Goal: Check status: Check status

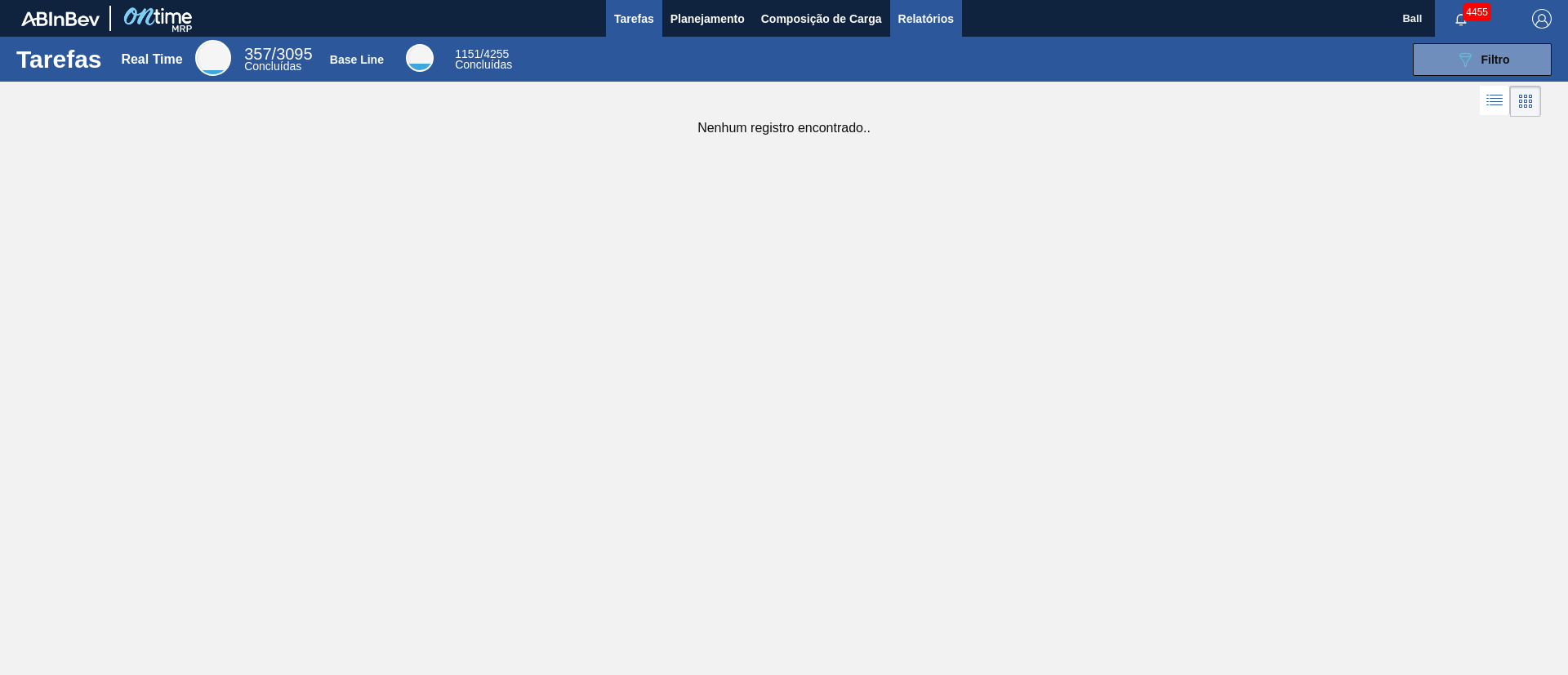
click at [931, 29] on button "Relatórios" at bounding box center [925, 18] width 72 height 36
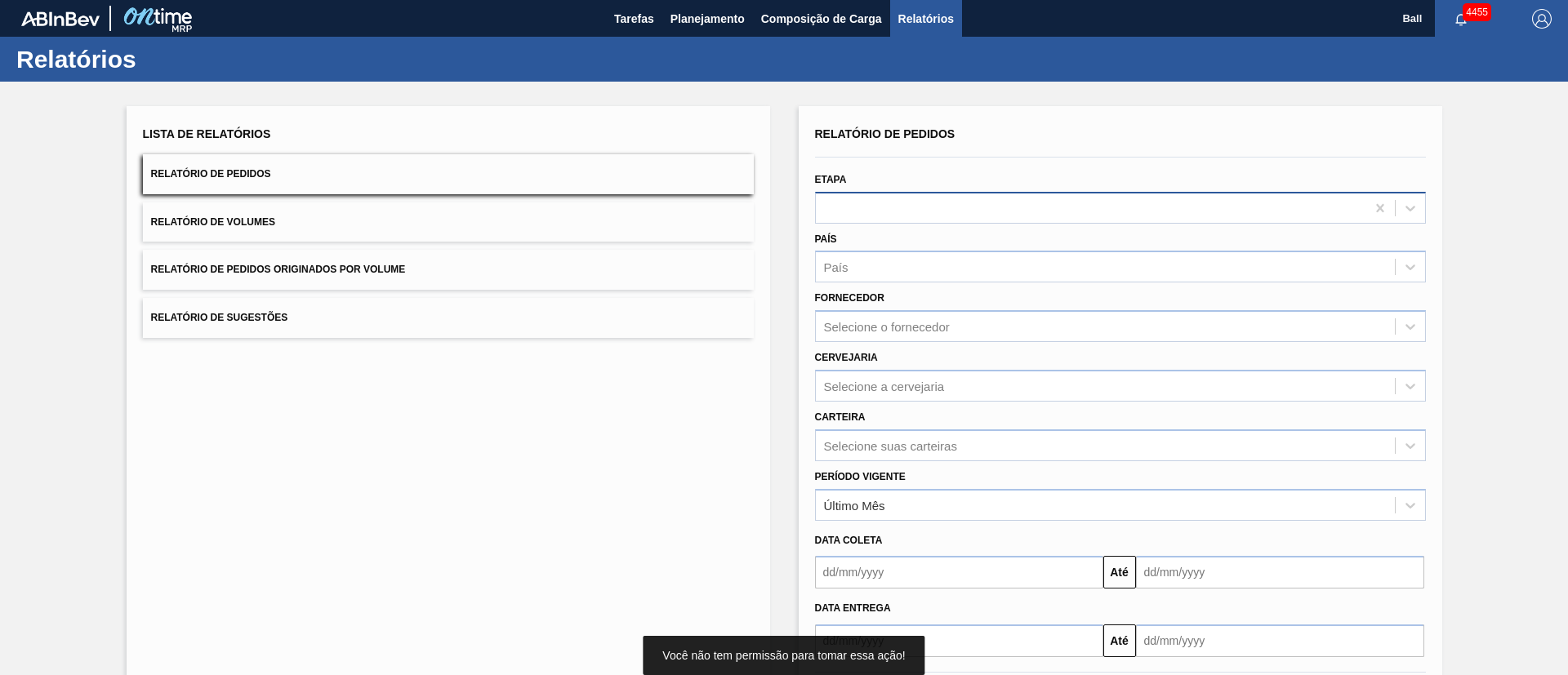
click at [939, 216] on div at bounding box center [1091, 208] width 550 height 24
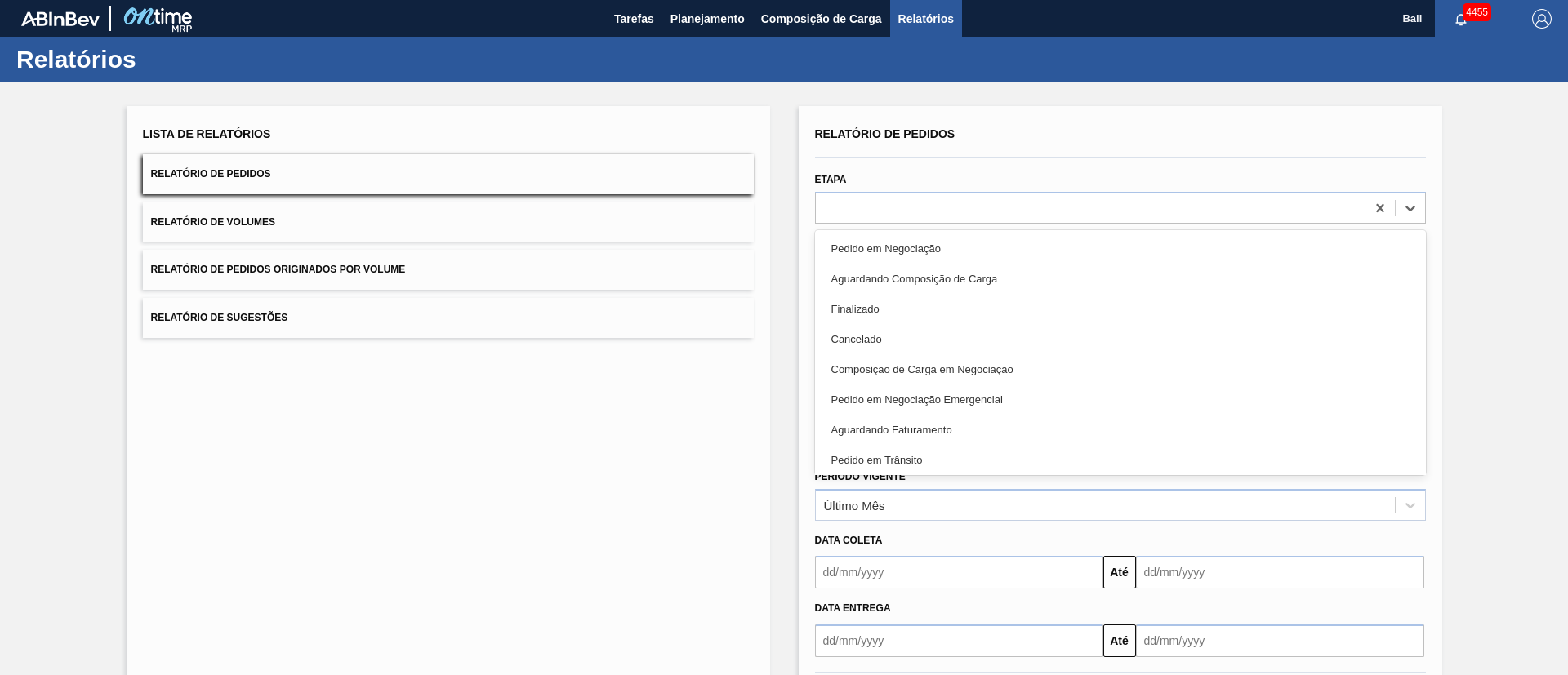
click at [690, 432] on div "Lista de Relatórios Relatório de Pedidos Relatório de Volumes Relatório de Pedi…" at bounding box center [447, 421] width 644 height 630
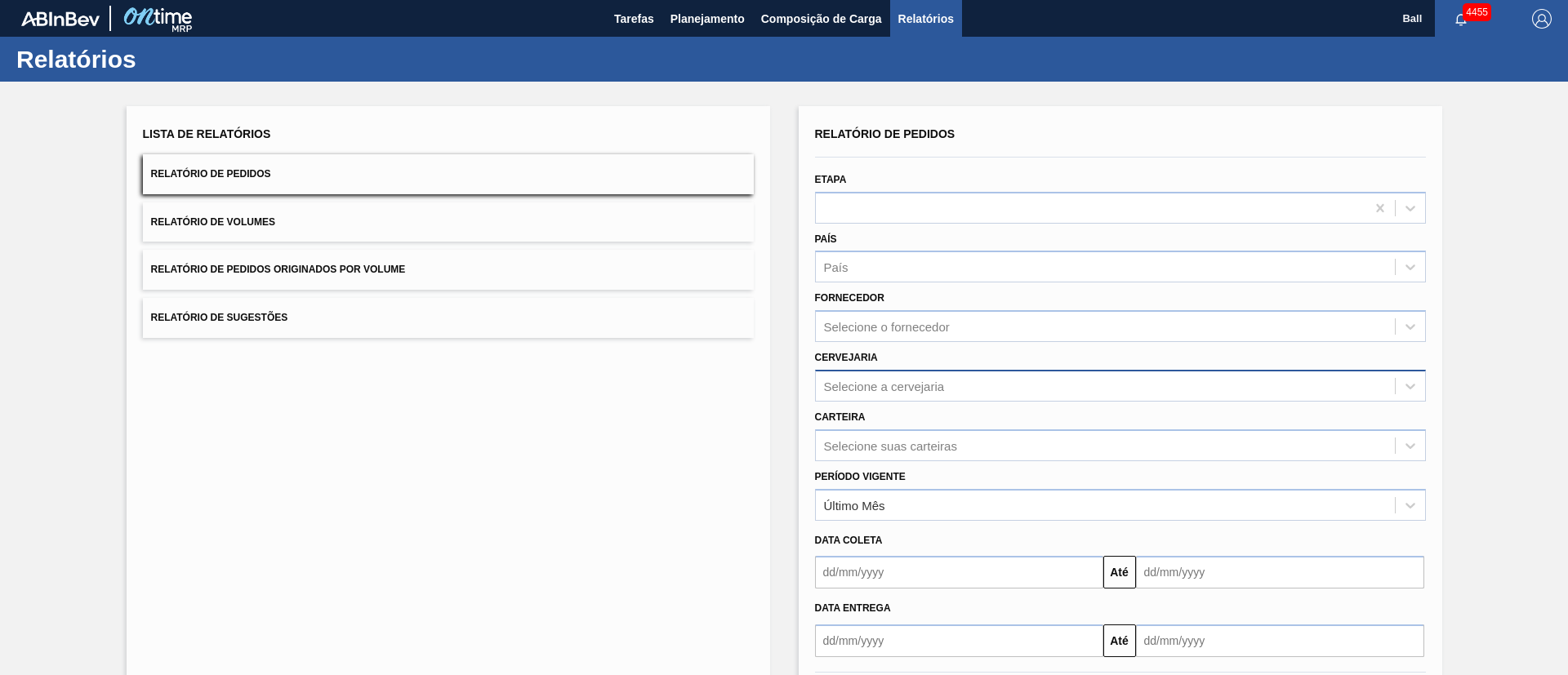
click at [902, 374] on div "Selecione a cervejaria" at bounding box center [1106, 386] width 579 height 24
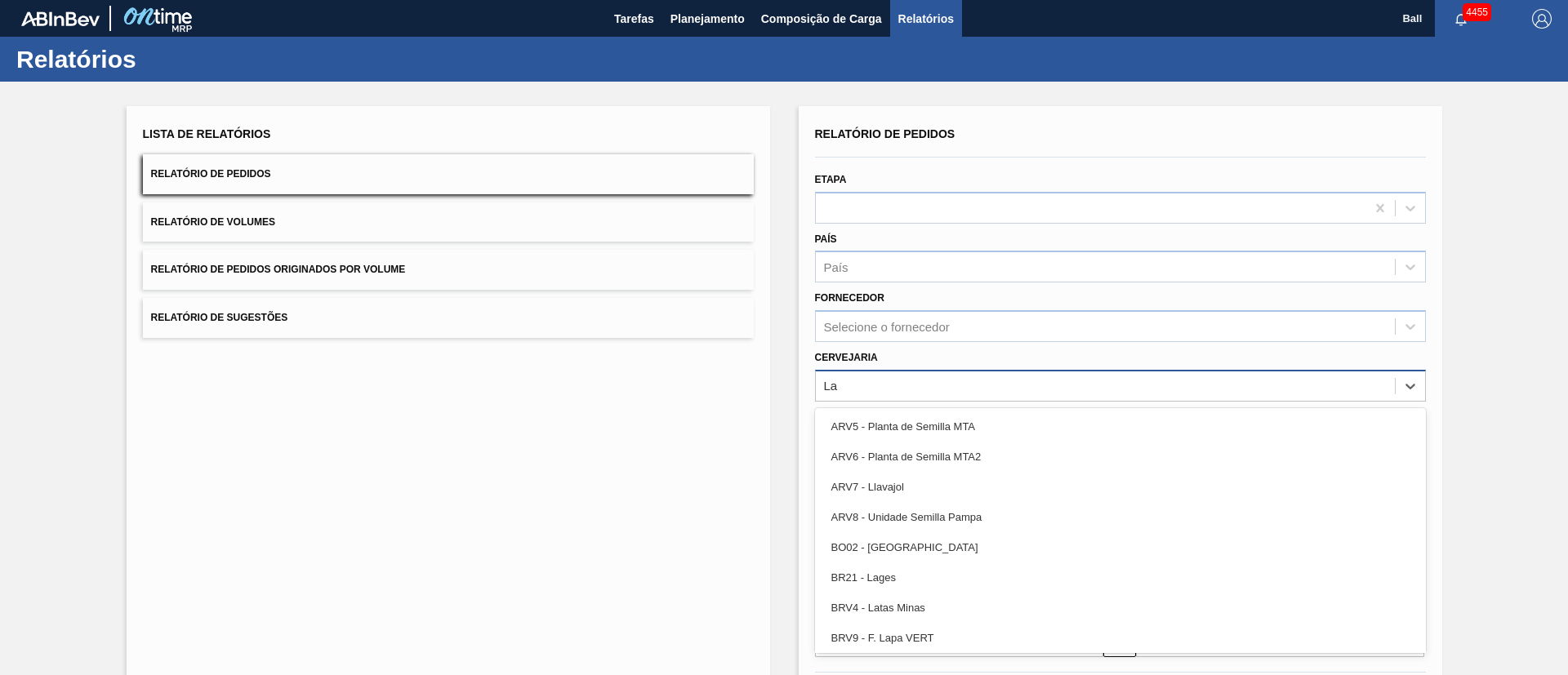
type input "Lag"
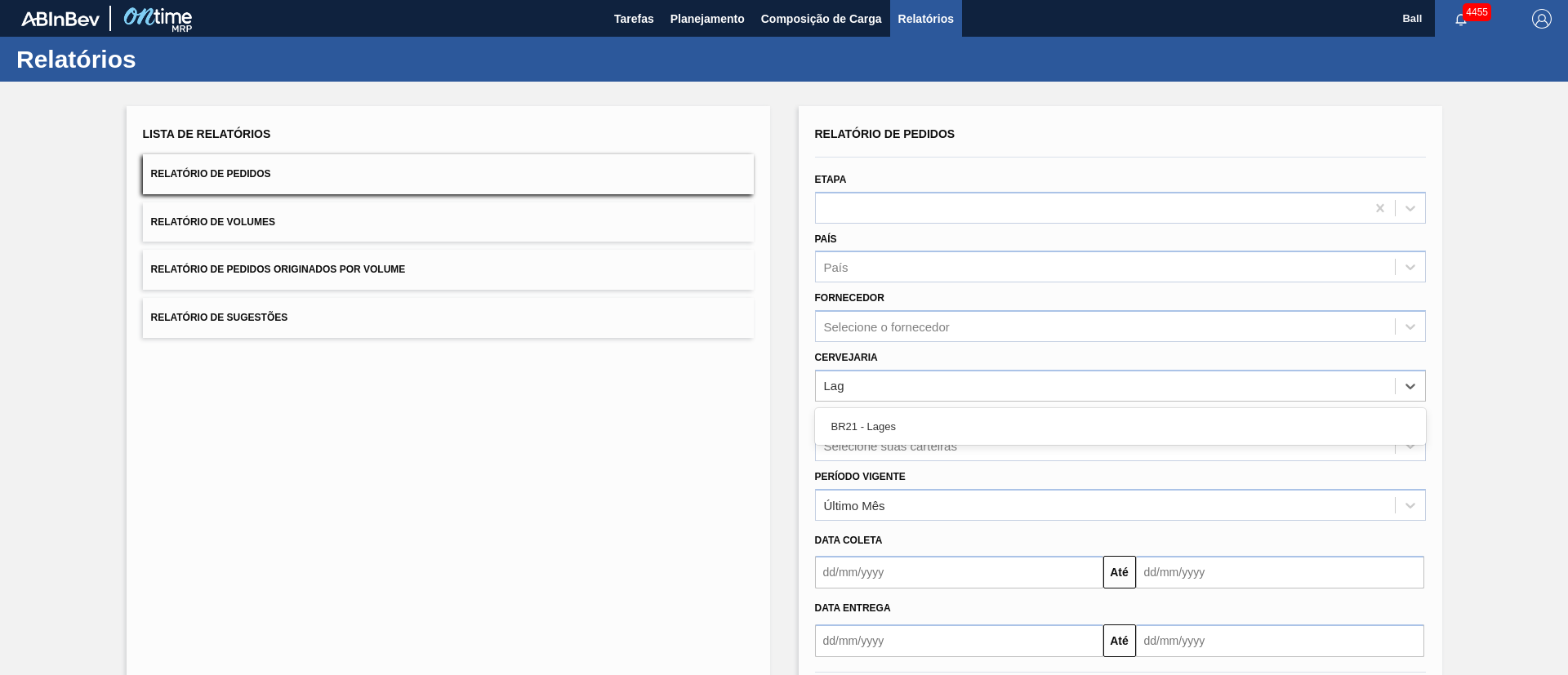
click at [920, 409] on div "BR21 - Lages" at bounding box center [1121, 426] width 611 height 36
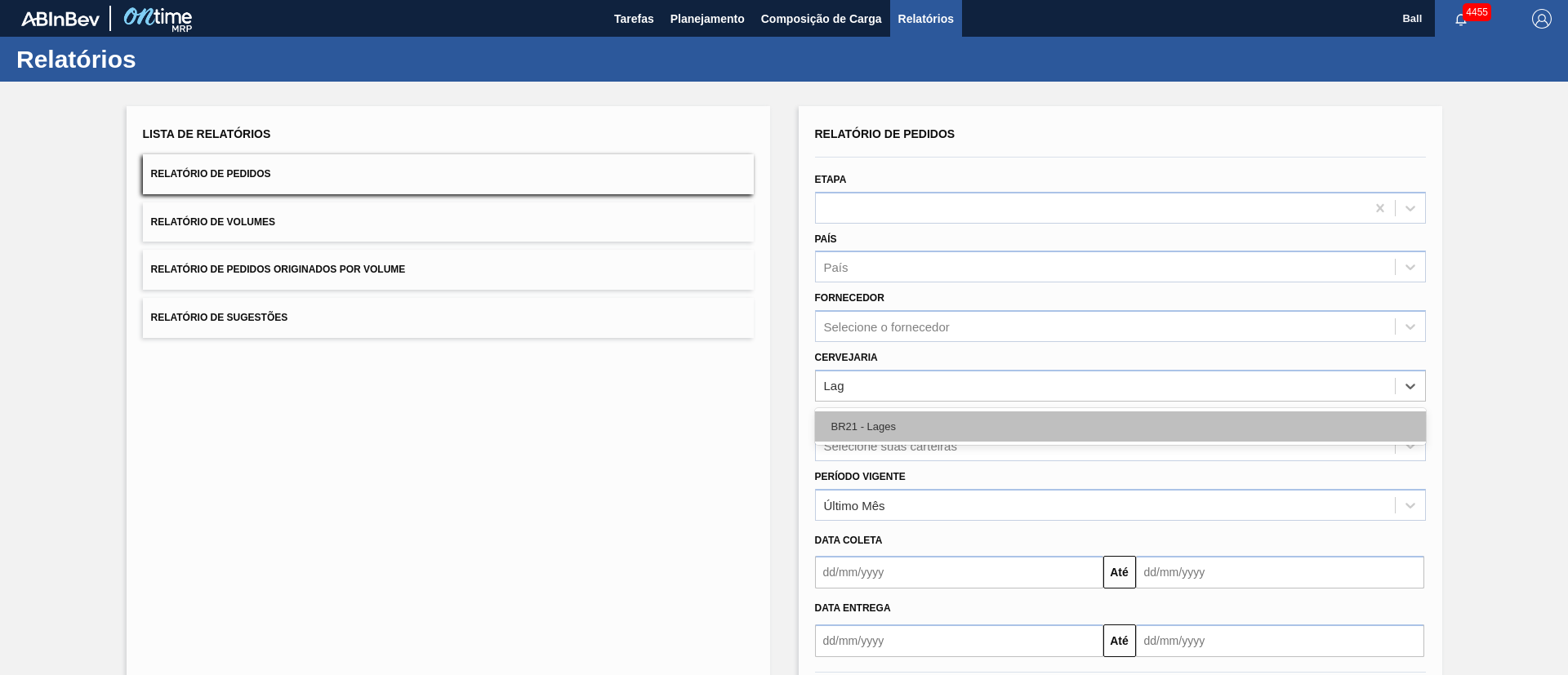
click at [930, 426] on div "BR21 - Lages" at bounding box center [1121, 427] width 611 height 31
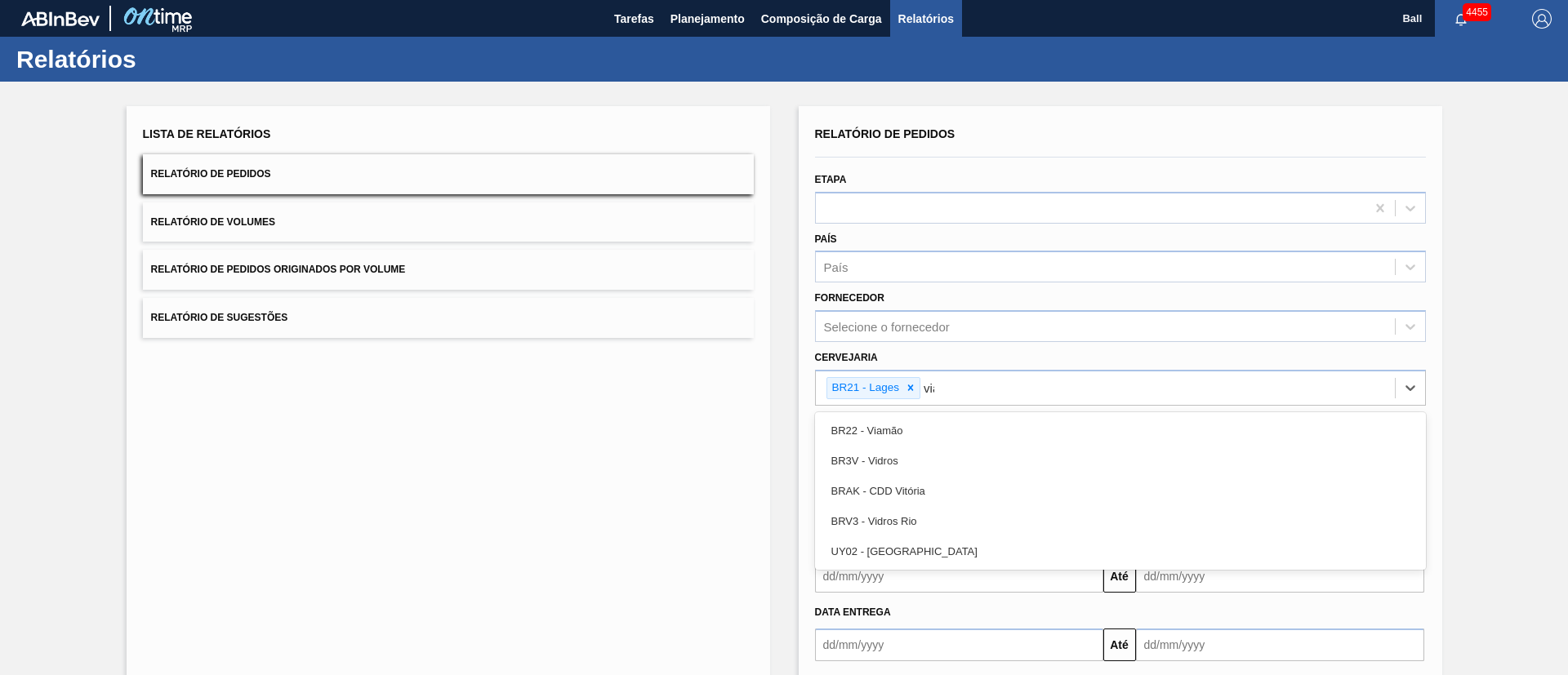
type input "viam"
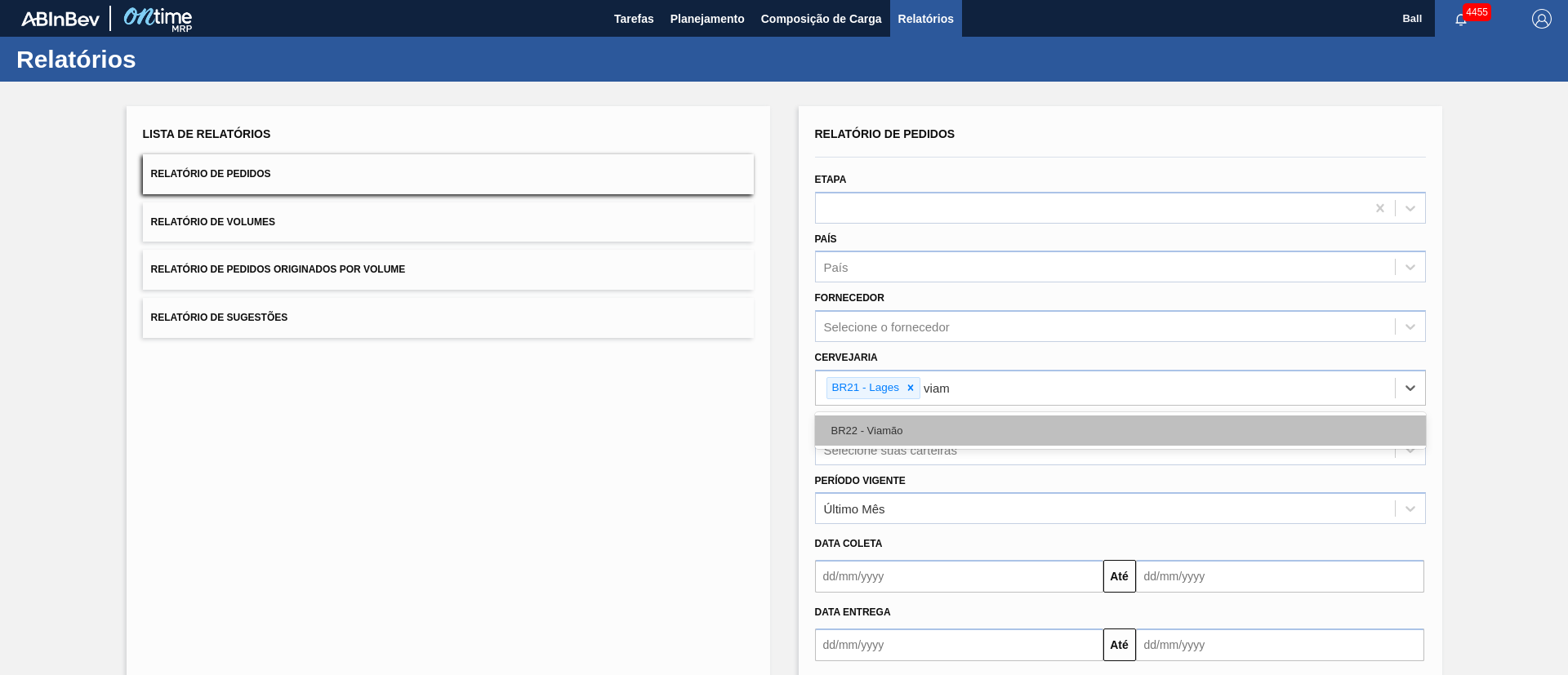
click at [930, 423] on div "BR22 - Viamão" at bounding box center [1121, 431] width 611 height 31
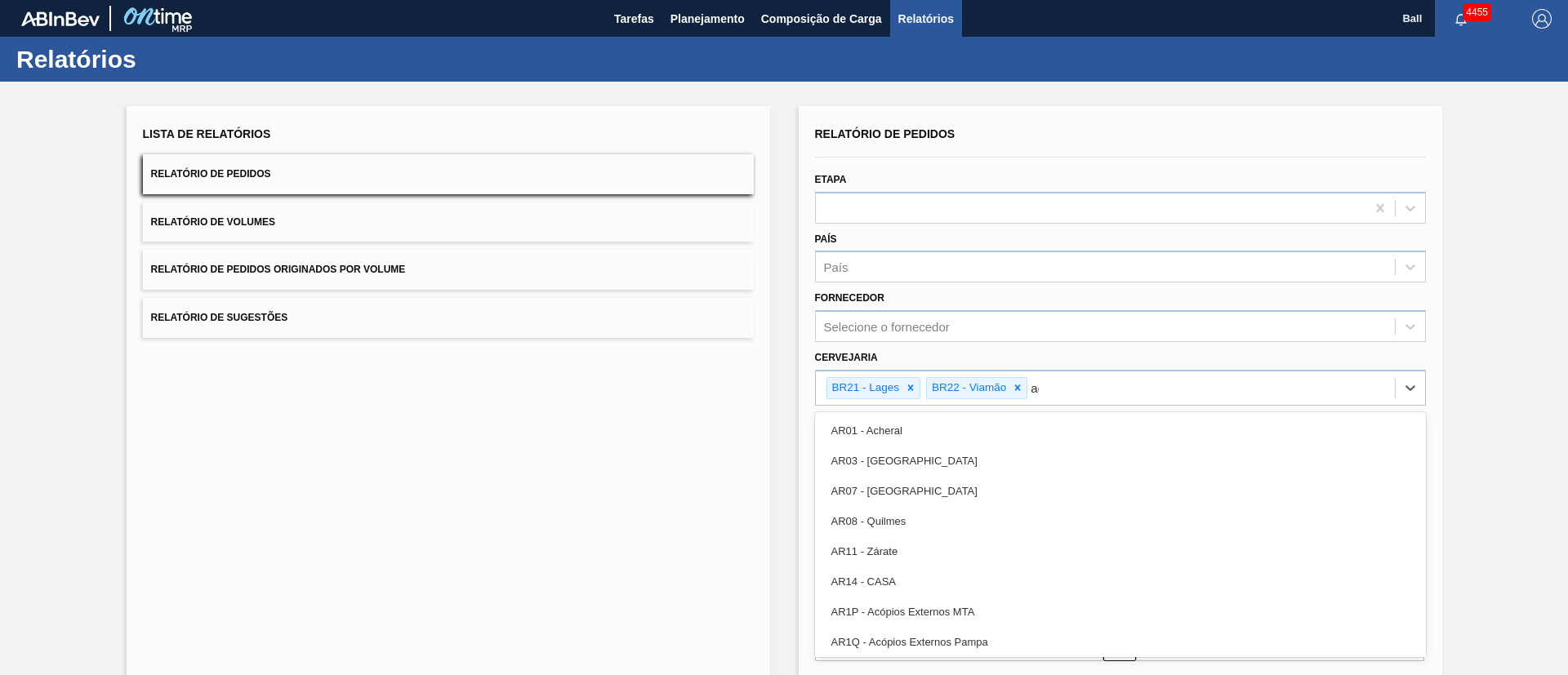
type input "agu"
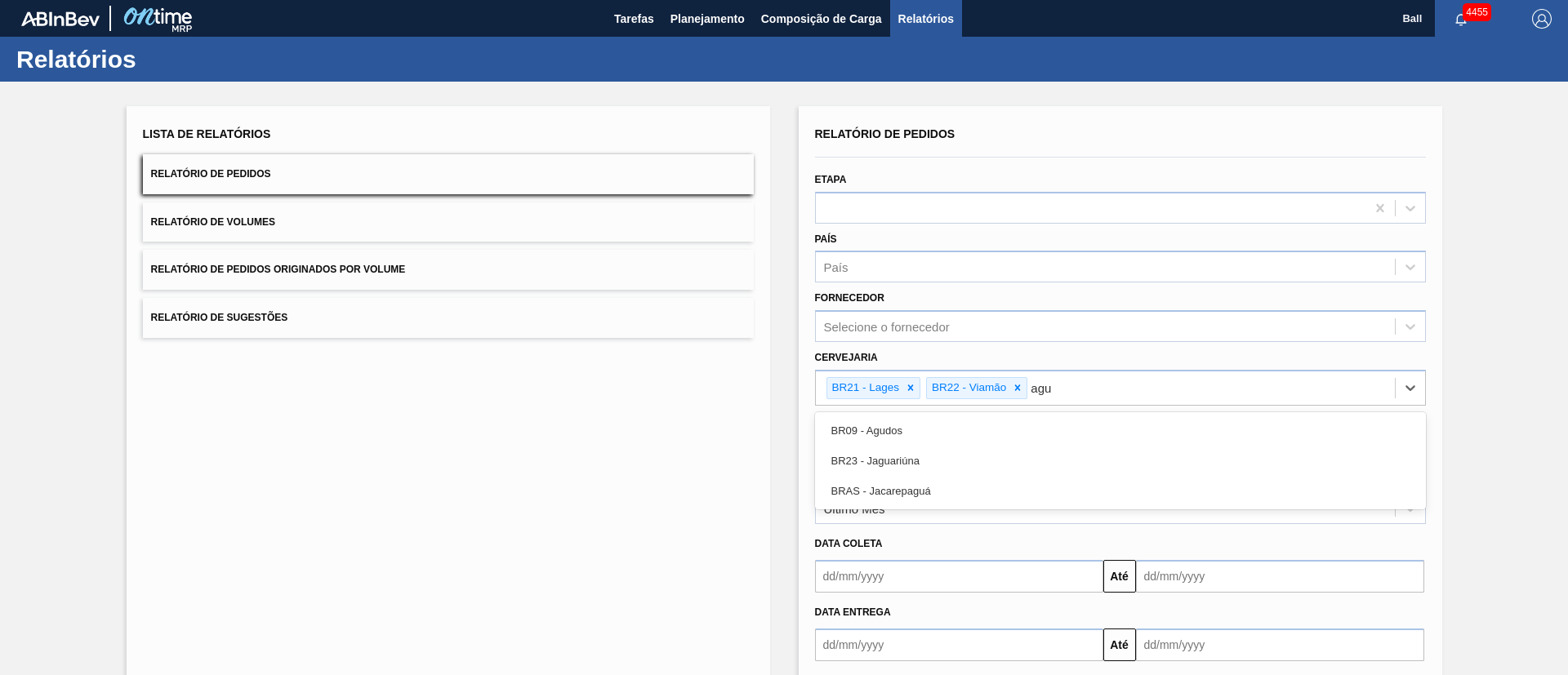
click at [931, 422] on div "BR09 - Agudos" at bounding box center [1121, 431] width 611 height 31
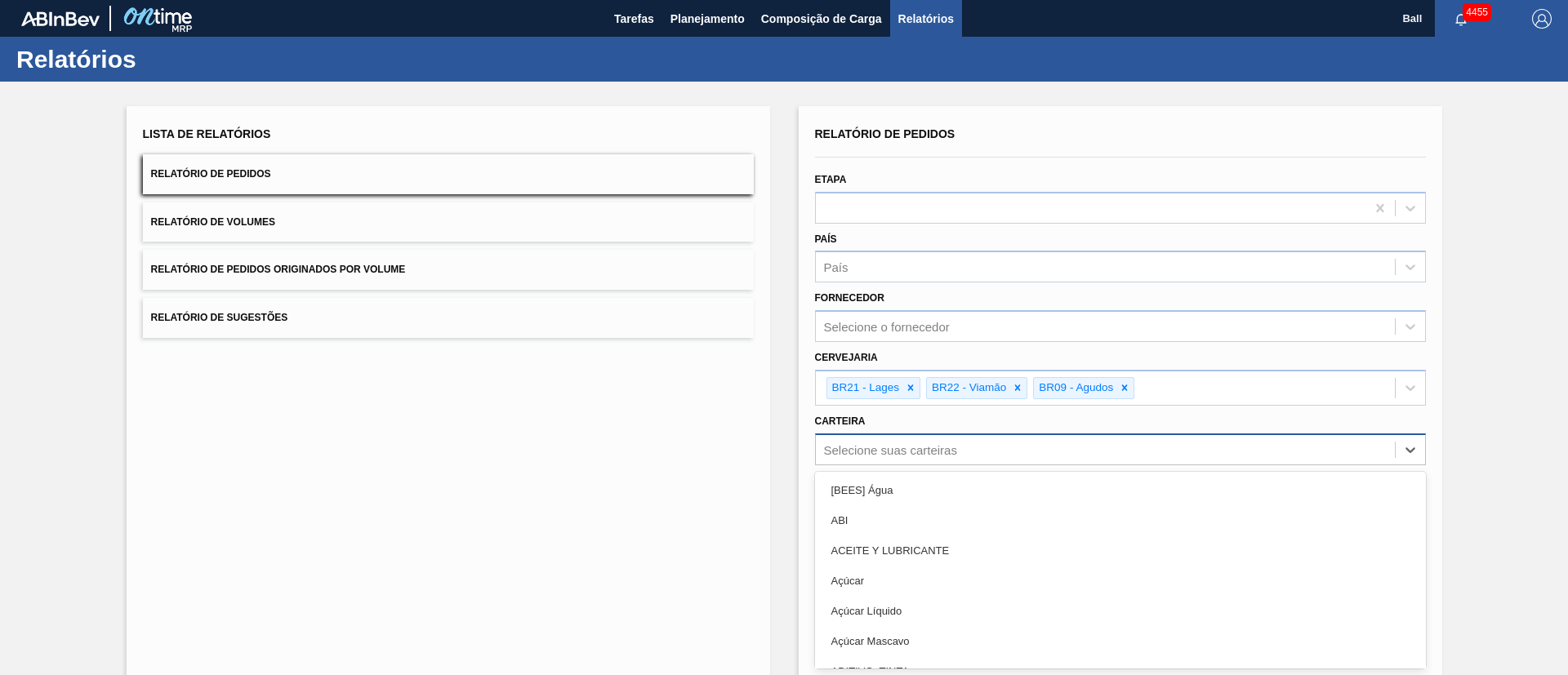
click at [947, 439] on div "option [BEES] Água focused, 1 of 101. 101 results available. Use Up and Down to…" at bounding box center [1121, 449] width 611 height 32
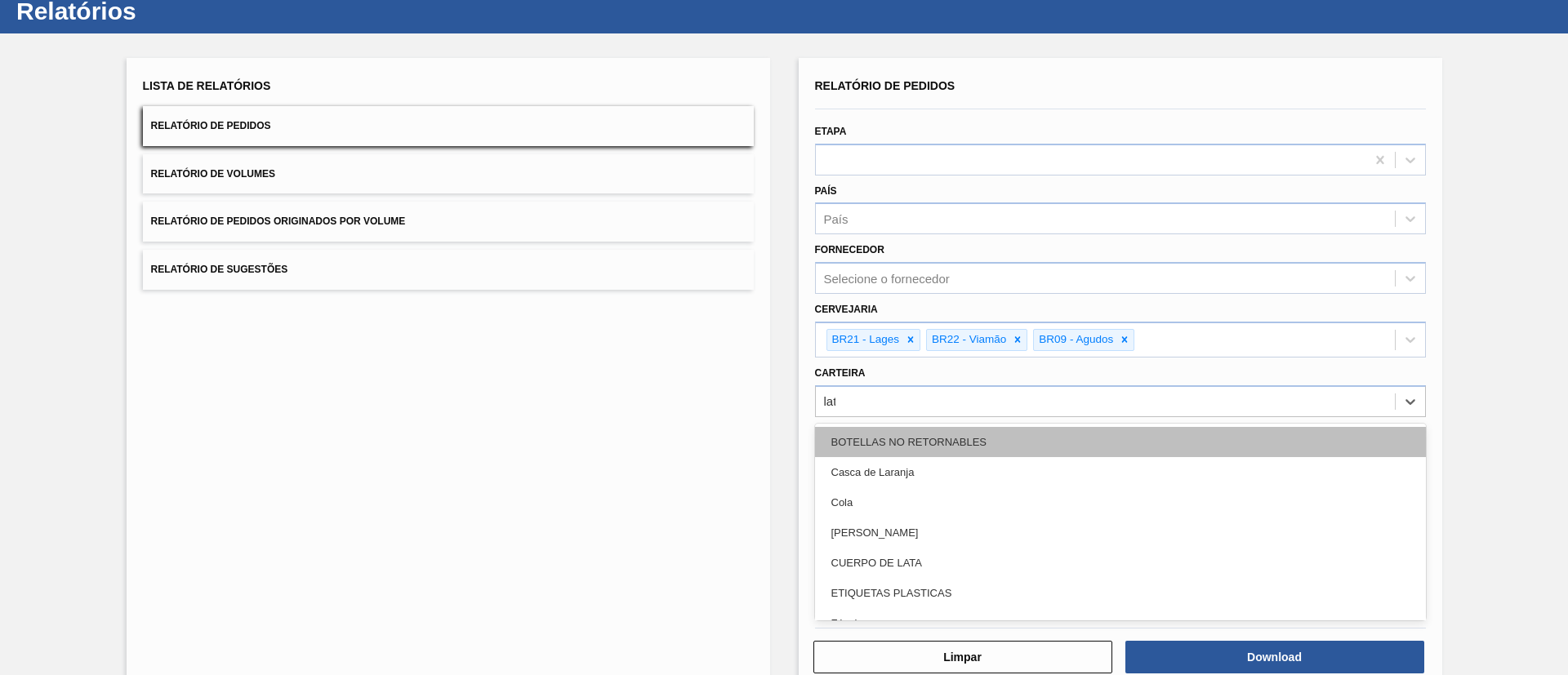
type input "lata"
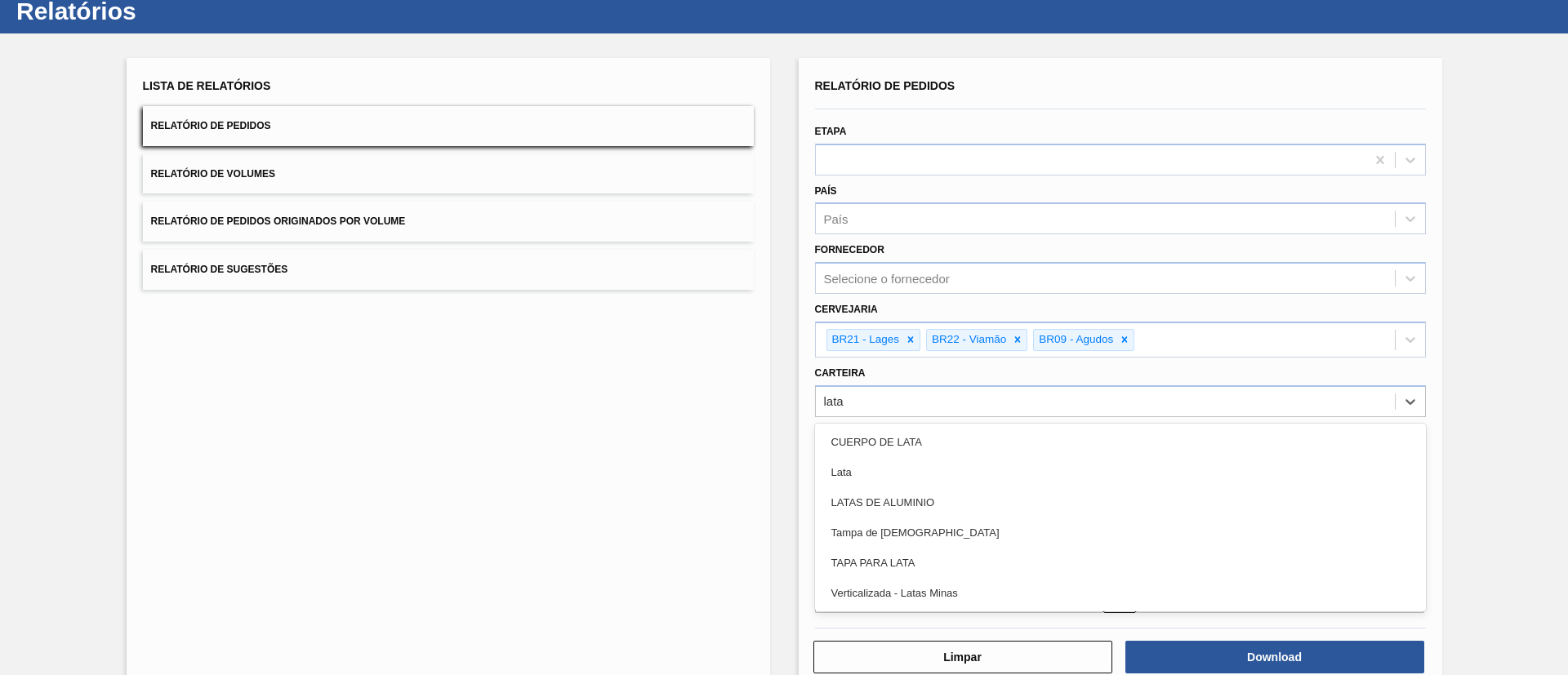
click at [948, 473] on div "Lata" at bounding box center [1121, 472] width 611 height 31
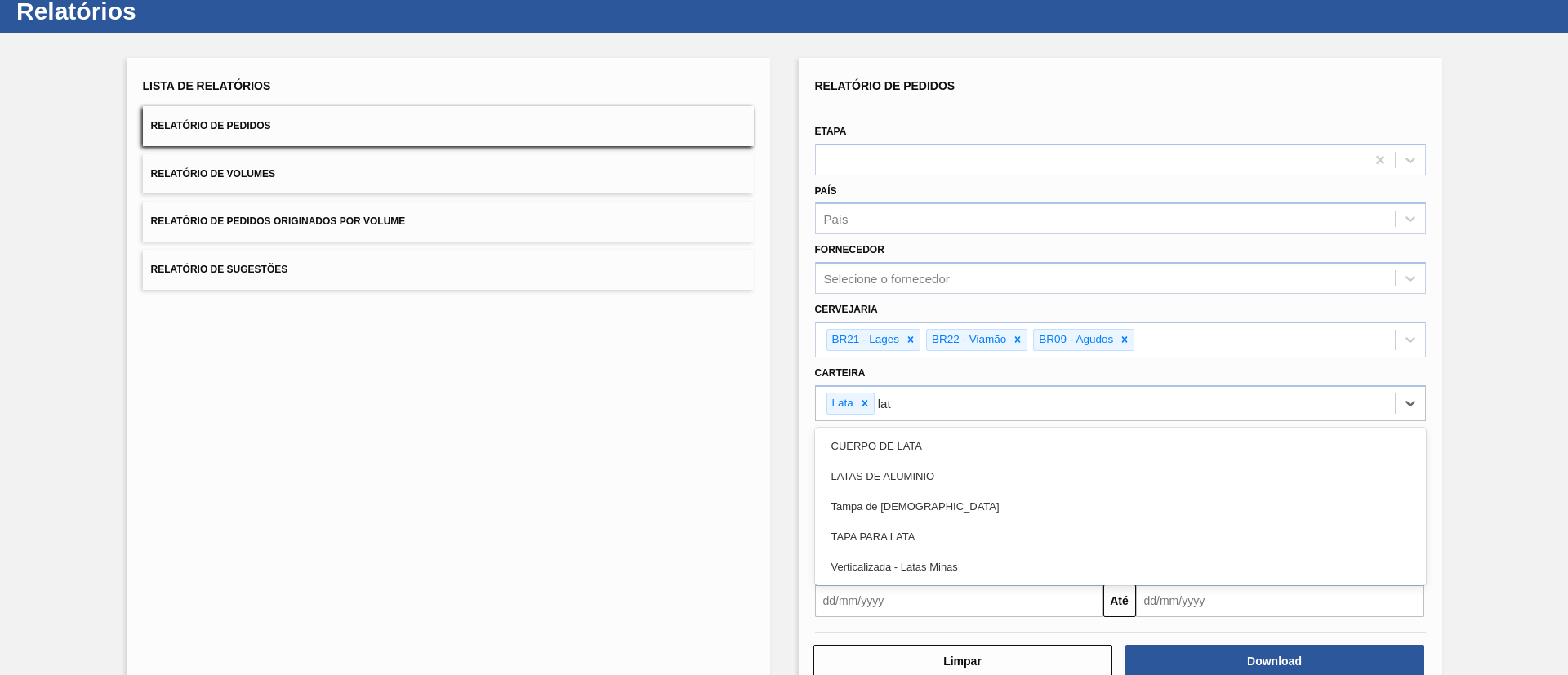
type input "lata"
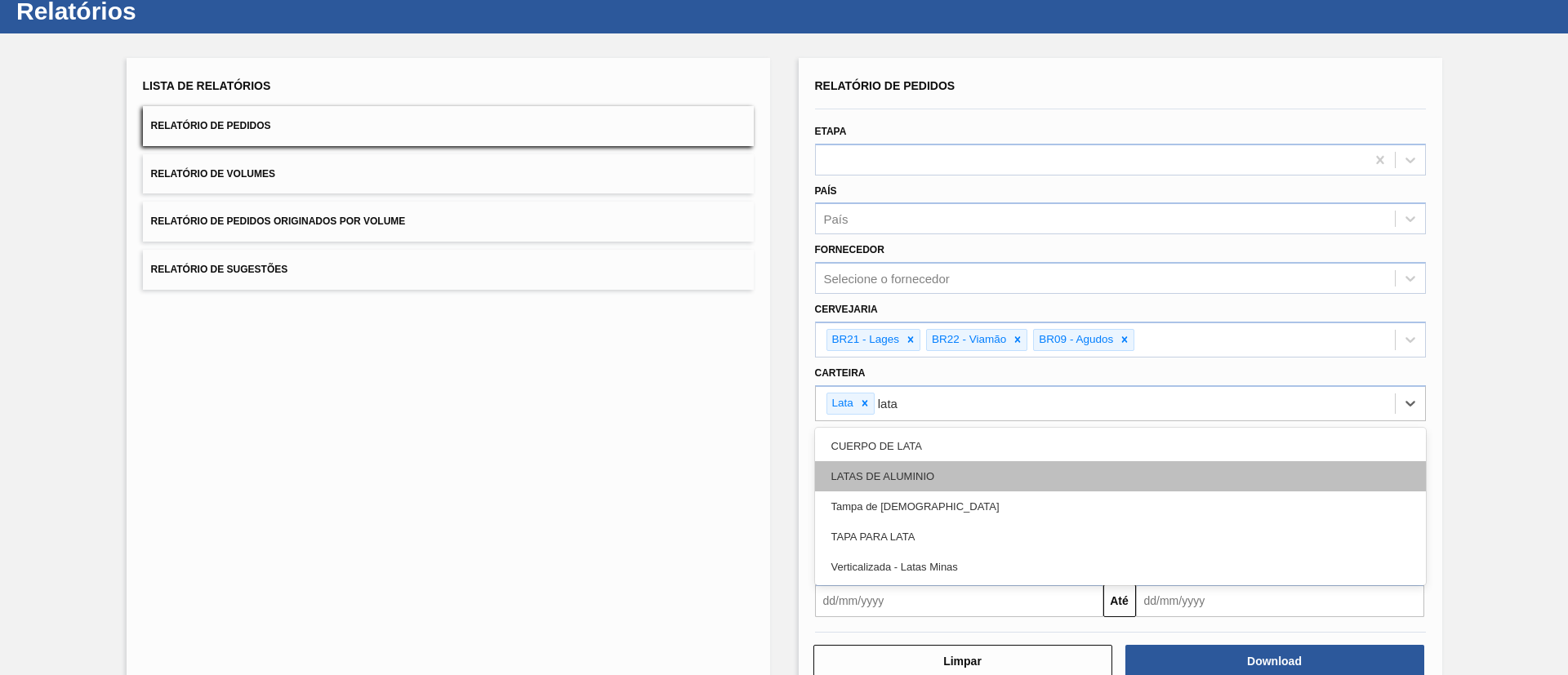
click at [950, 470] on div "LATAS DE ALUMINIO" at bounding box center [1121, 476] width 611 height 31
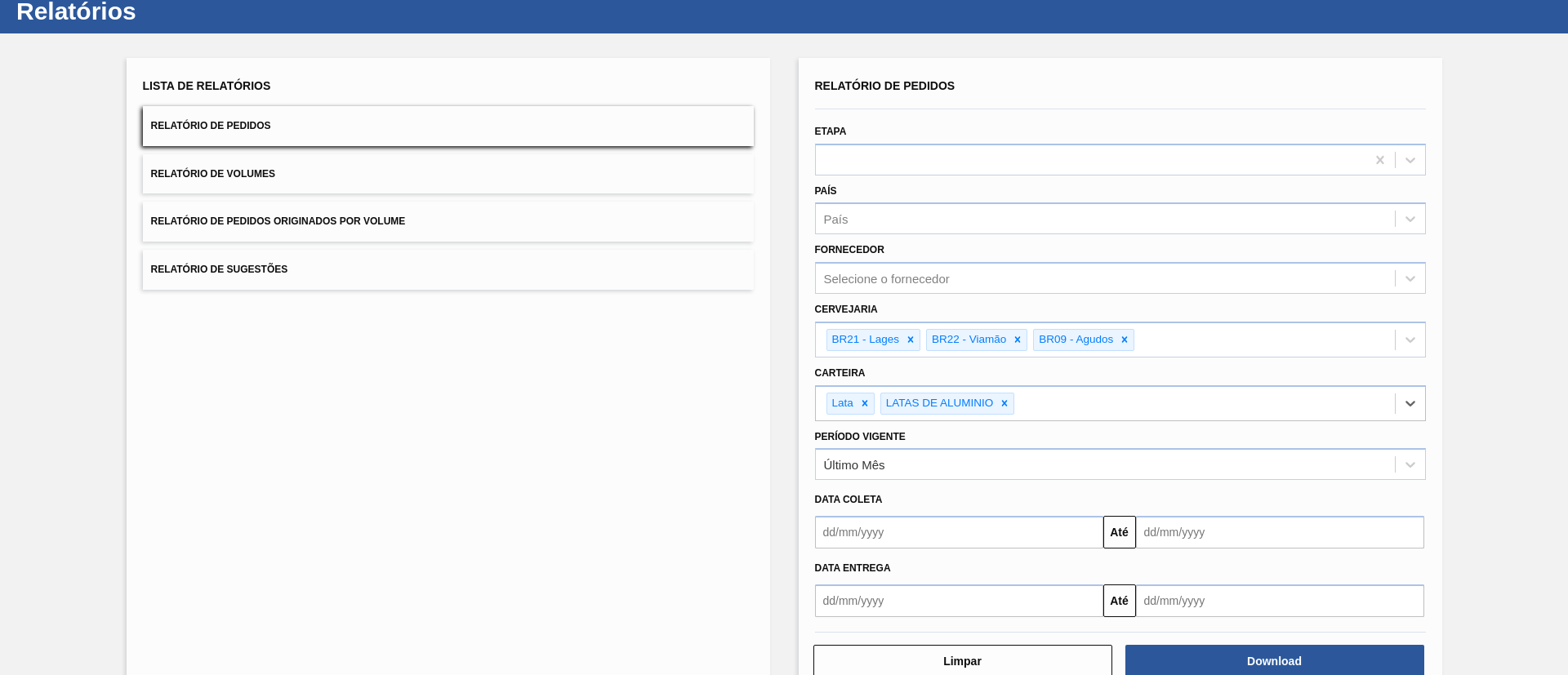
scroll to position [89, 0]
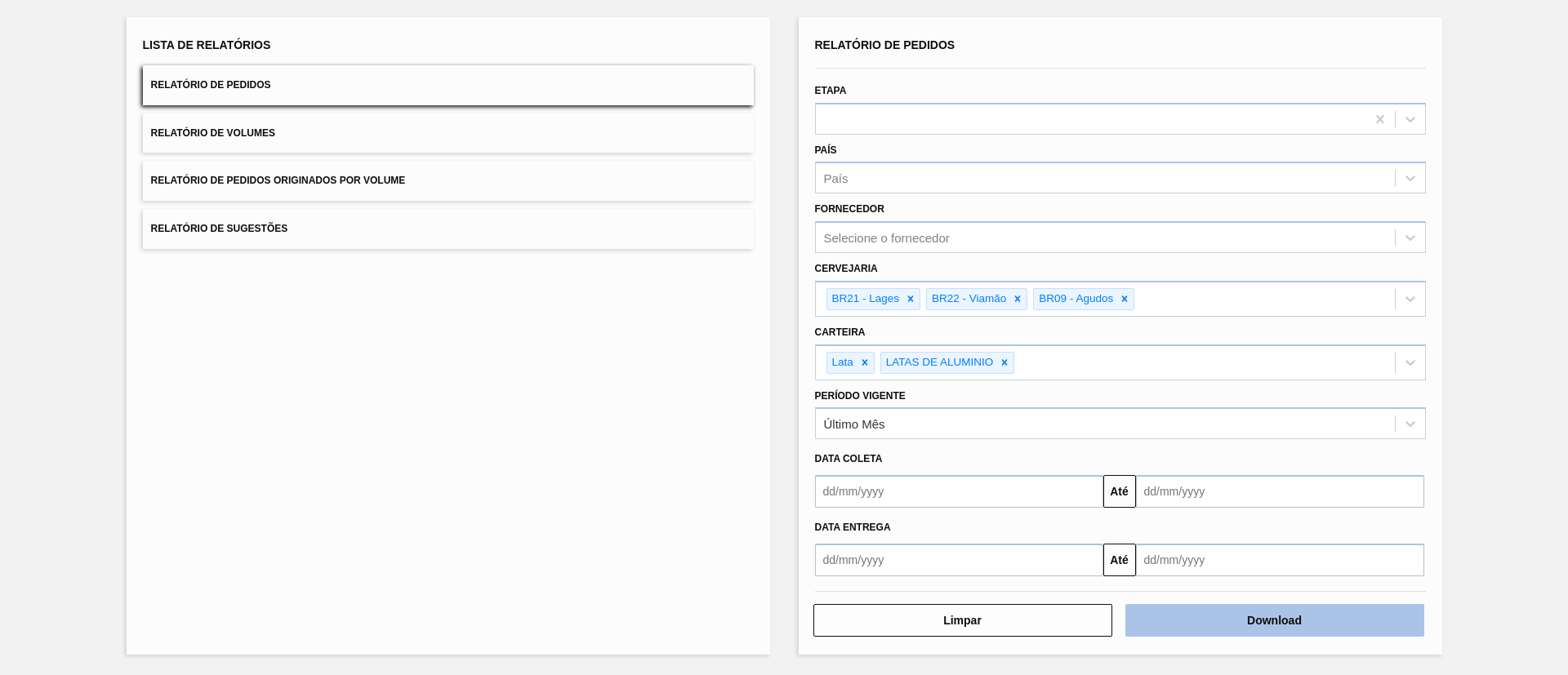
click at [1207, 623] on button "Download" at bounding box center [1274, 620] width 299 height 33
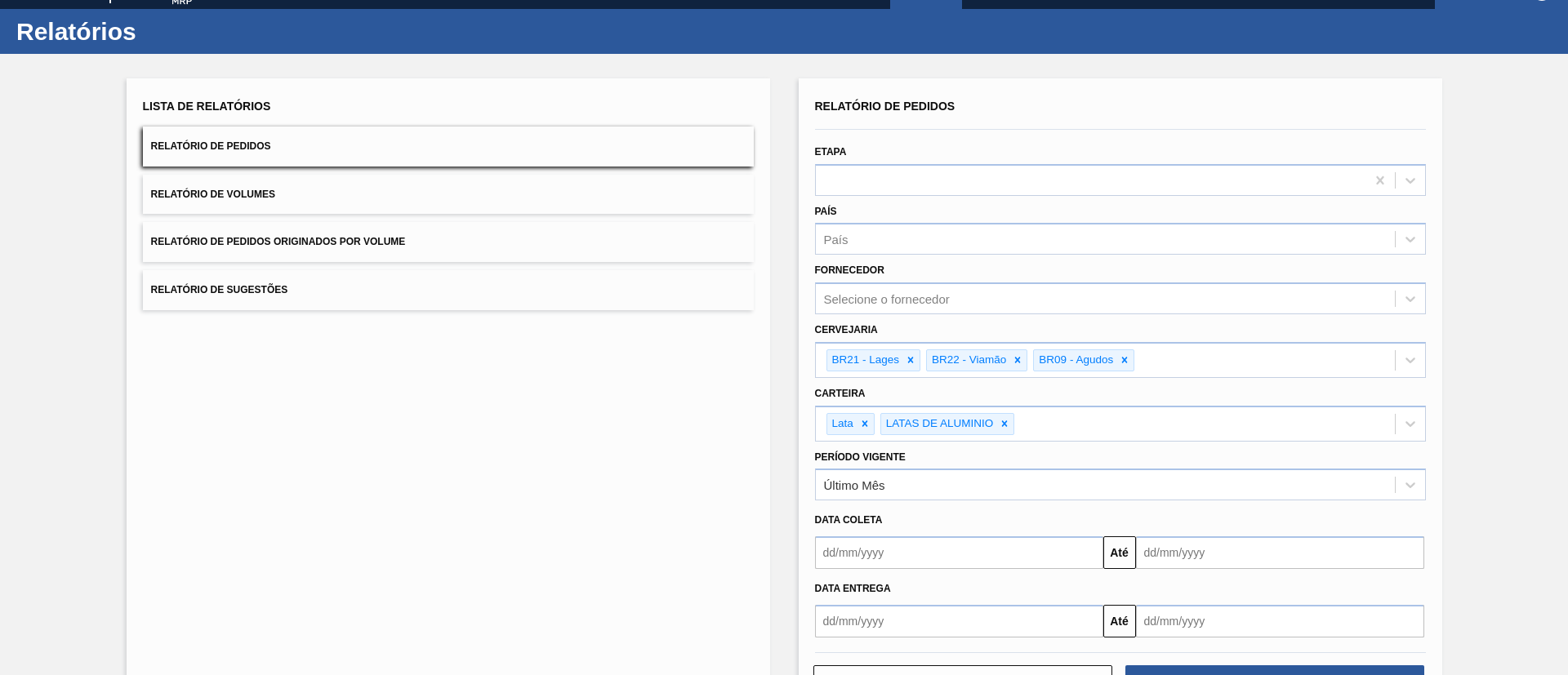
scroll to position [0, 0]
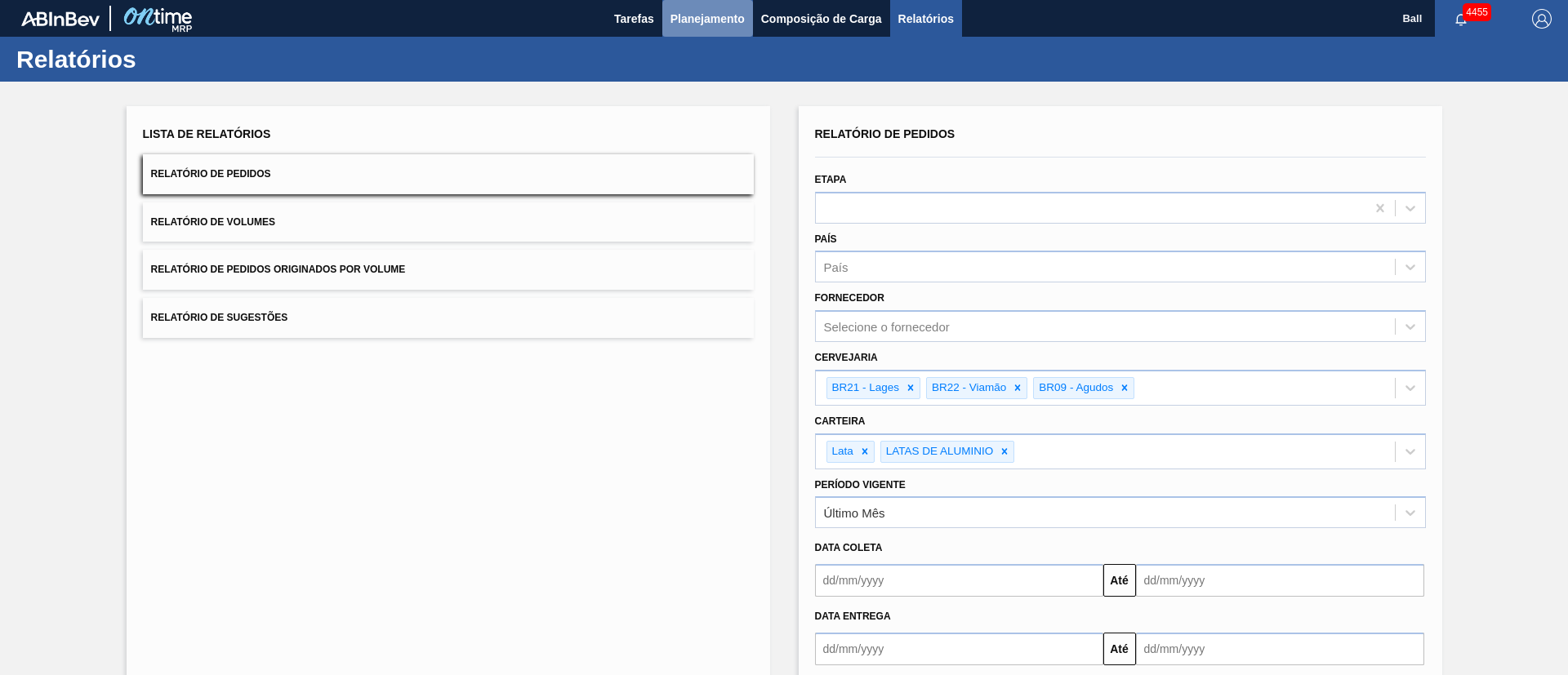
click at [715, 18] on span "Planejamento" at bounding box center [707, 19] width 74 height 20
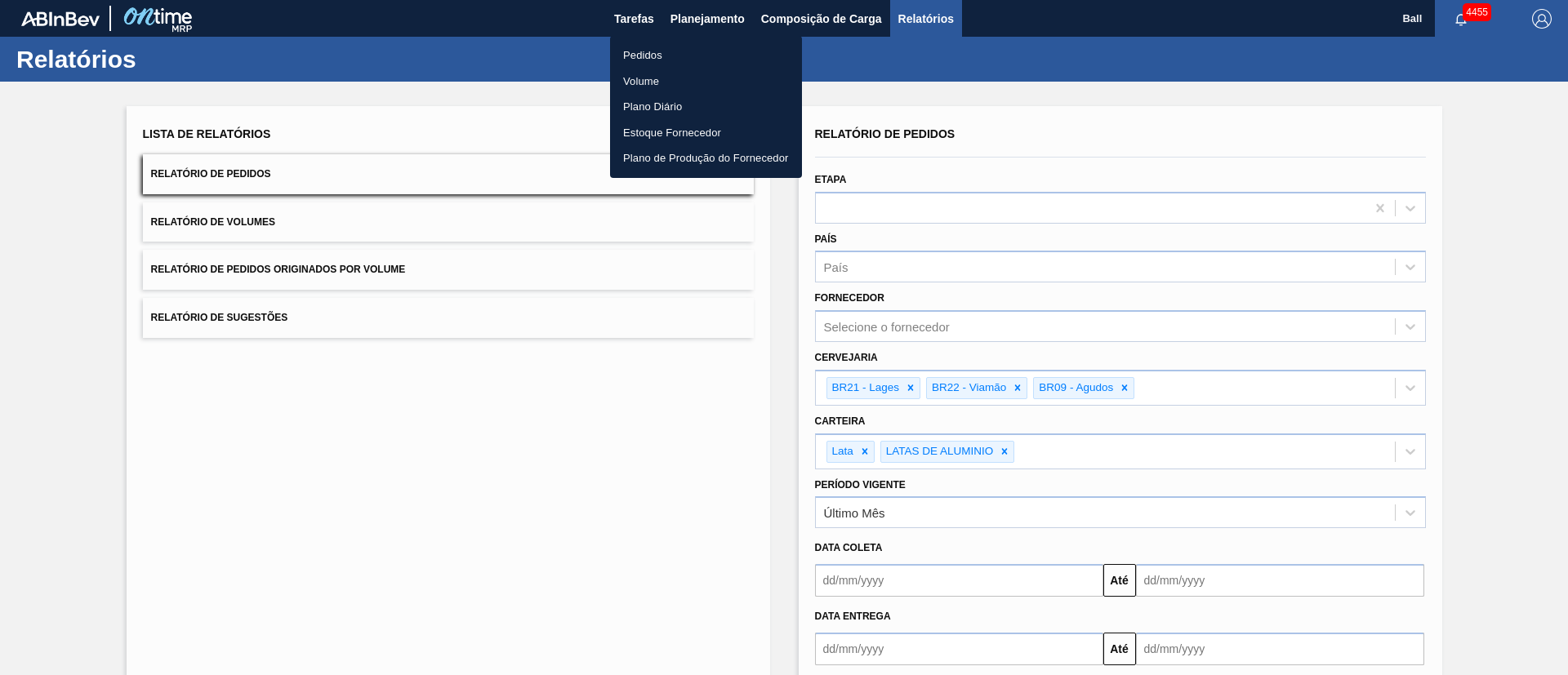
click at [657, 47] on li "Pedidos" at bounding box center [706, 55] width 192 height 27
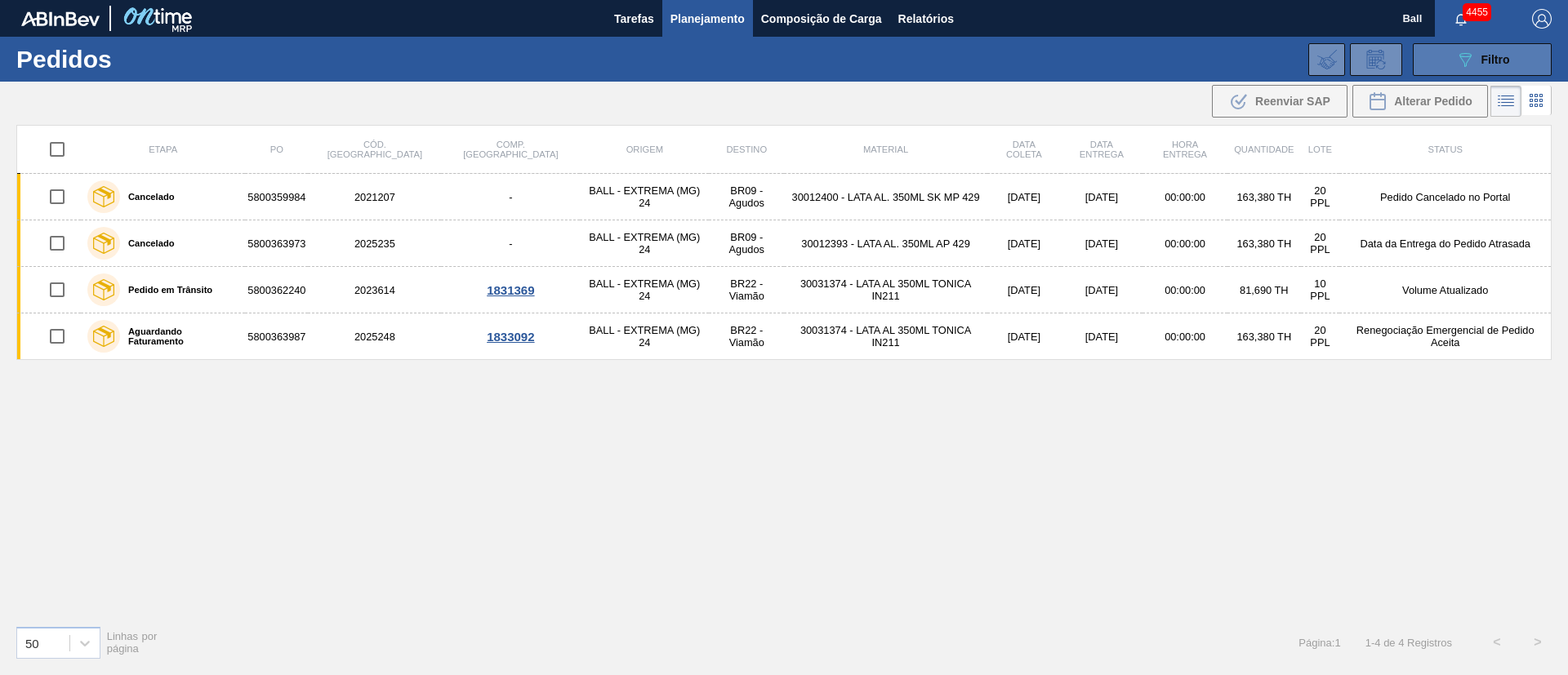
click at [1510, 69] on button "089F7B8B-B2A5-4AFE-B5C0-19BA573D28AC Filtro" at bounding box center [1482, 59] width 139 height 33
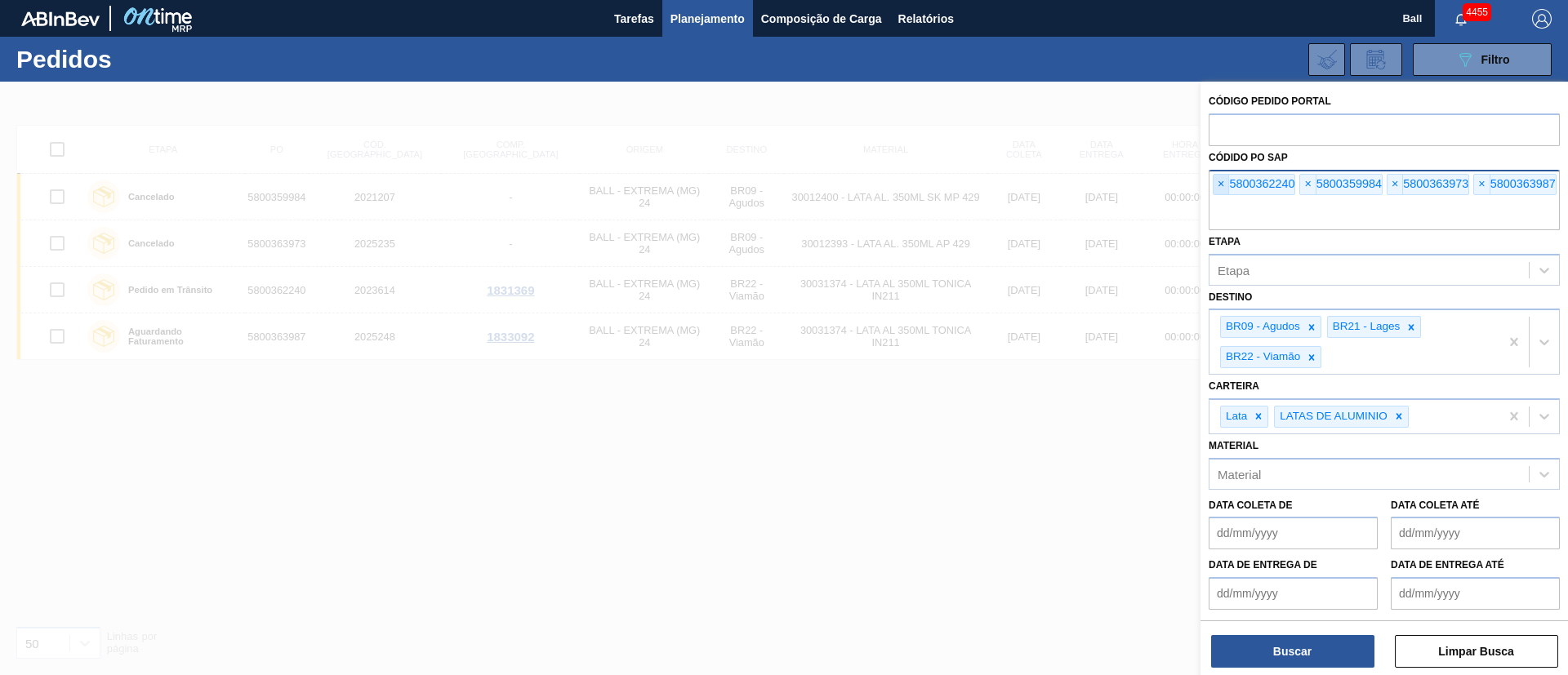
click at [1223, 182] on span "×" at bounding box center [1222, 184] width 16 height 20
click at [1223, 199] on input "text" at bounding box center [1385, 214] width 351 height 31
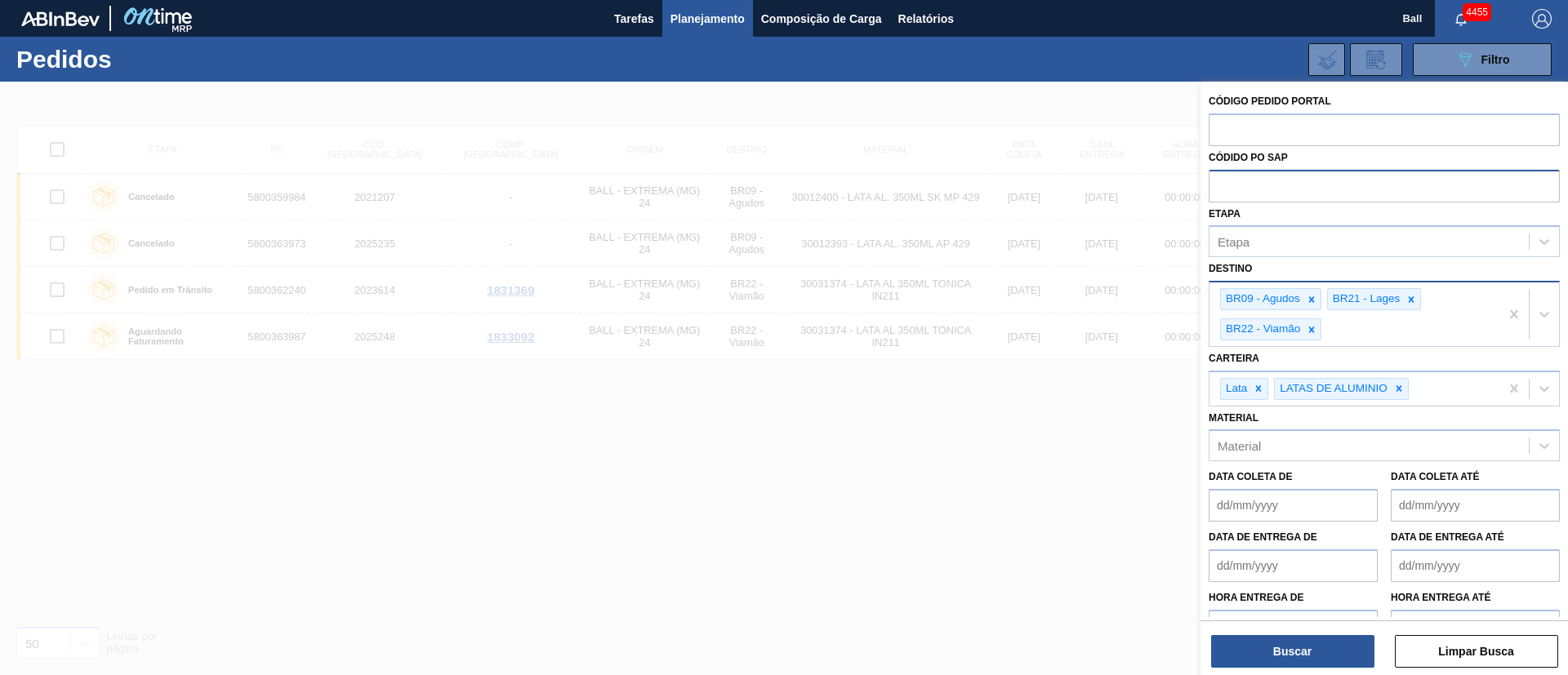
paste input "5800363972"
type input "5800363972"
click at [1316, 653] on button "Buscar" at bounding box center [1293, 651] width 164 height 33
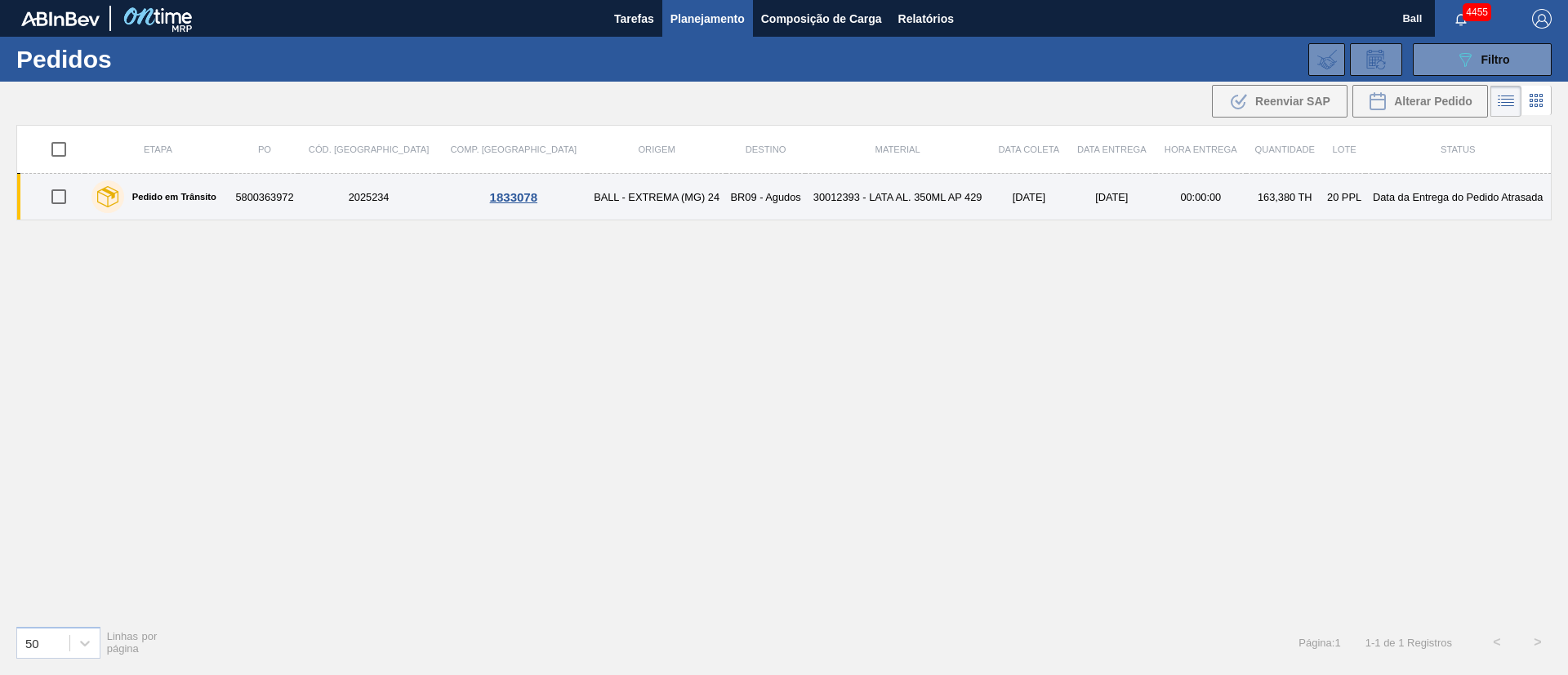
click at [845, 216] on td "30012393 - LATA AL. 350ML AP 429" at bounding box center [897, 197] width 183 height 46
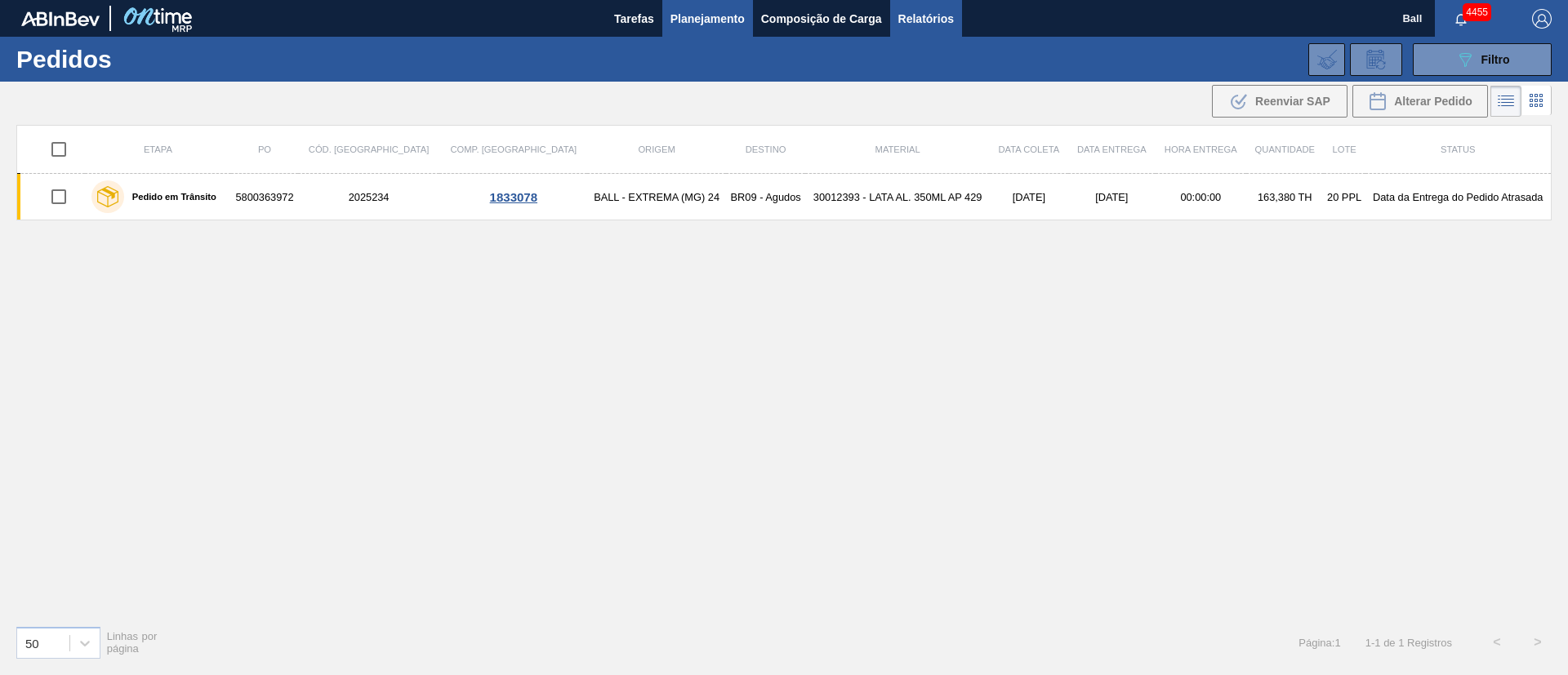
click at [915, 26] on span "Relatórios" at bounding box center [926, 19] width 55 height 20
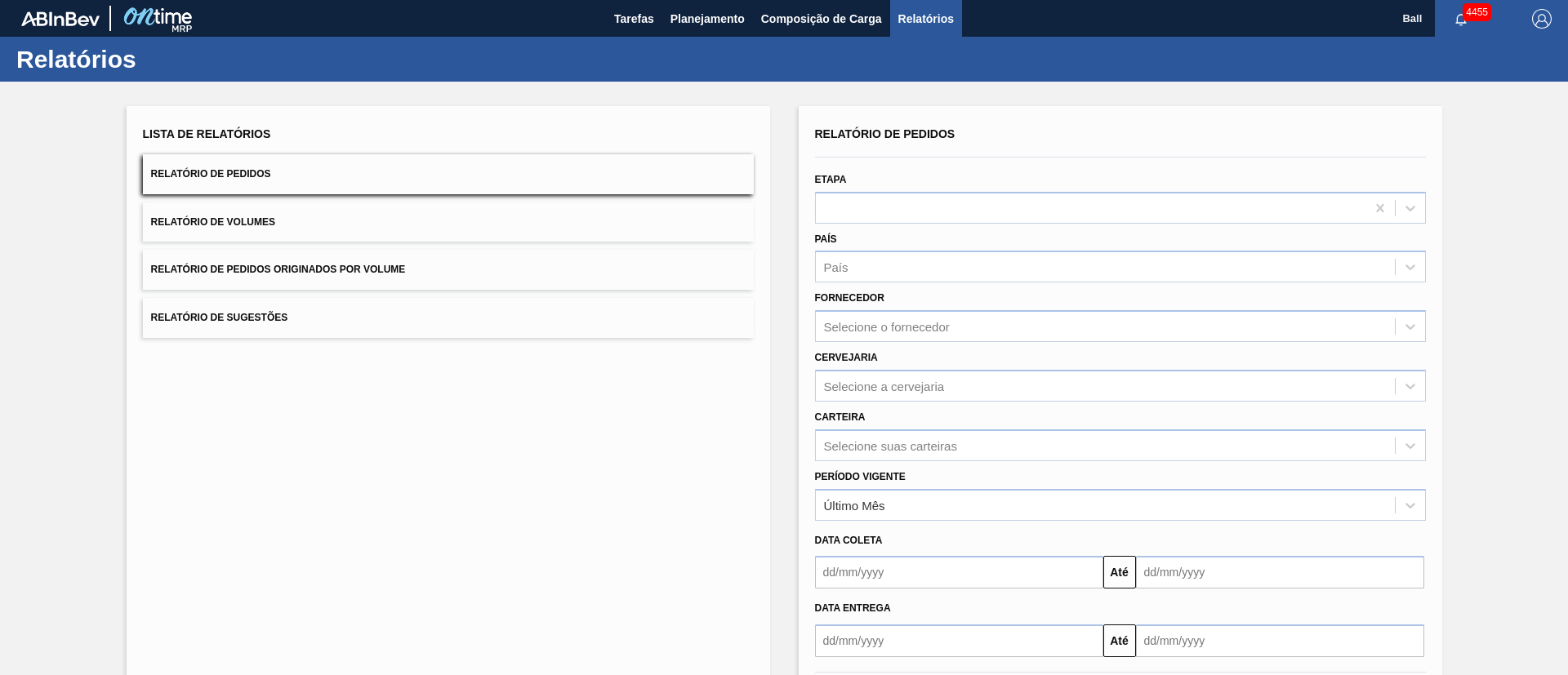
click at [405, 274] on span "Relatório de Pedidos Originados por Volume" at bounding box center [278, 270] width 255 height 12
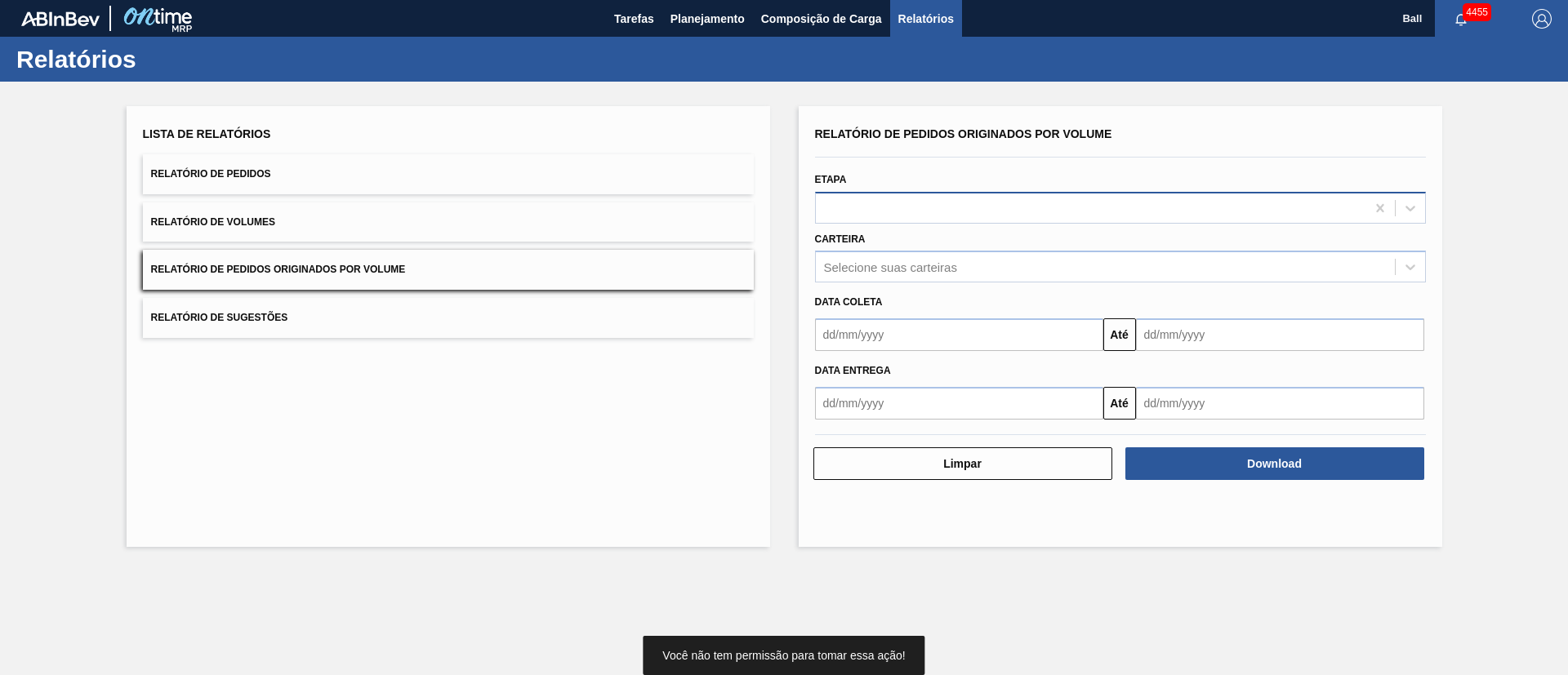
click at [972, 214] on div at bounding box center [1091, 208] width 550 height 24
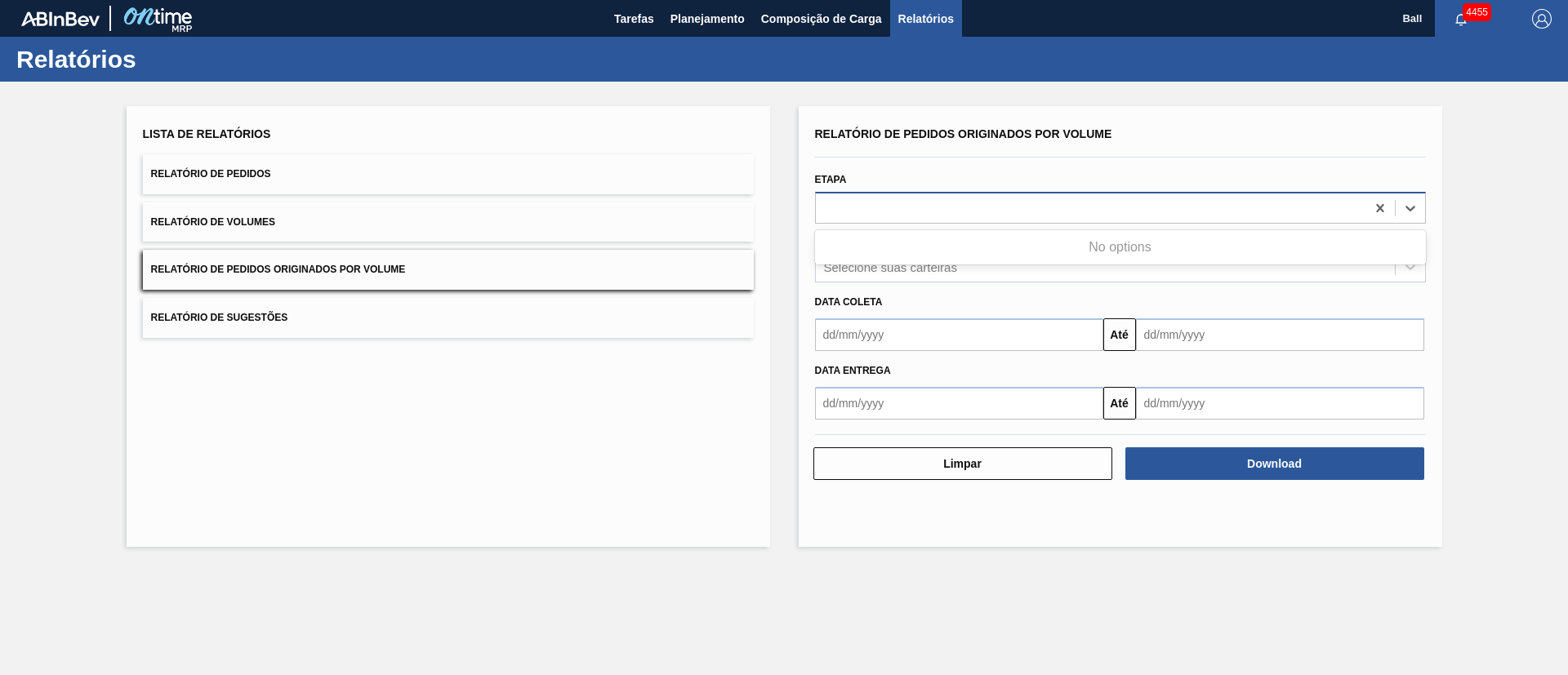
click at [972, 214] on div at bounding box center [1091, 208] width 550 height 24
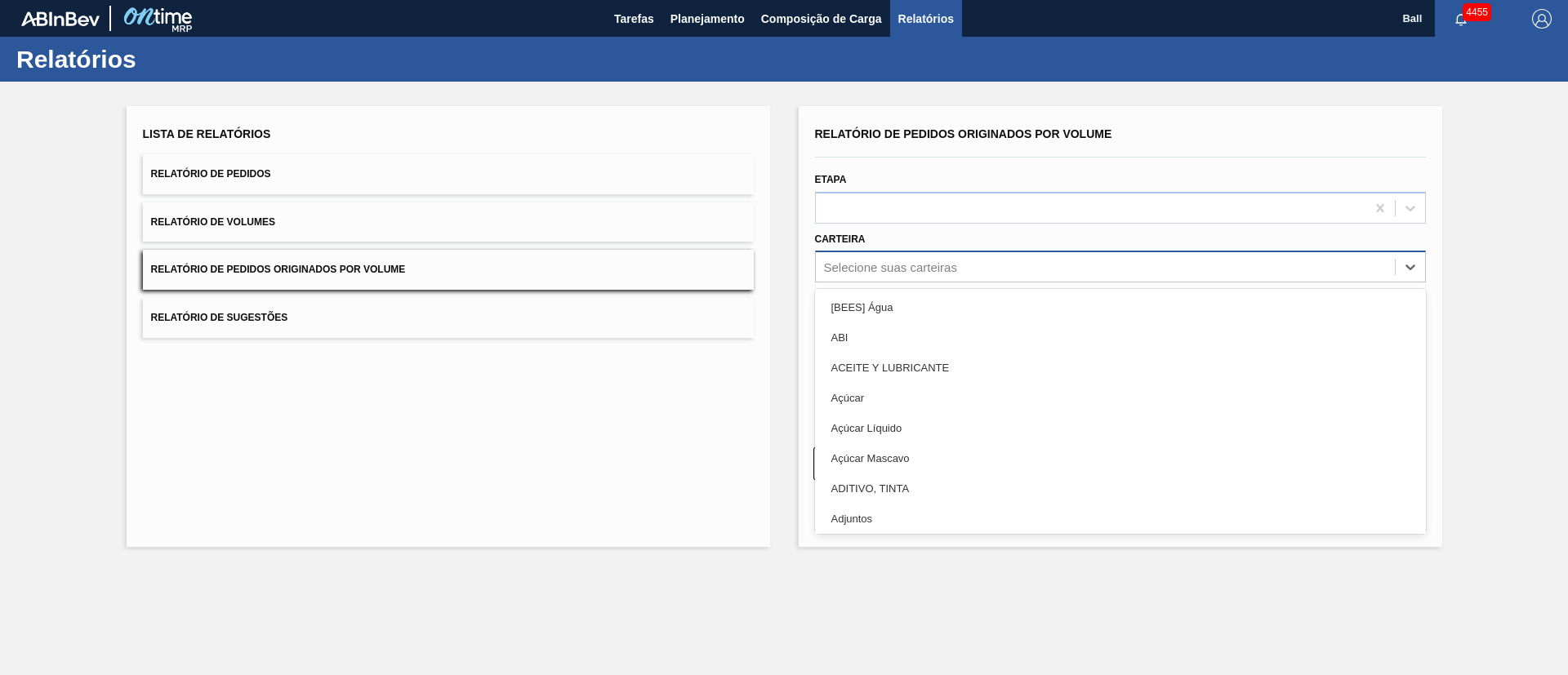
click at [965, 263] on div "Selecione suas carteiras" at bounding box center [1106, 267] width 579 height 24
type input "lata"
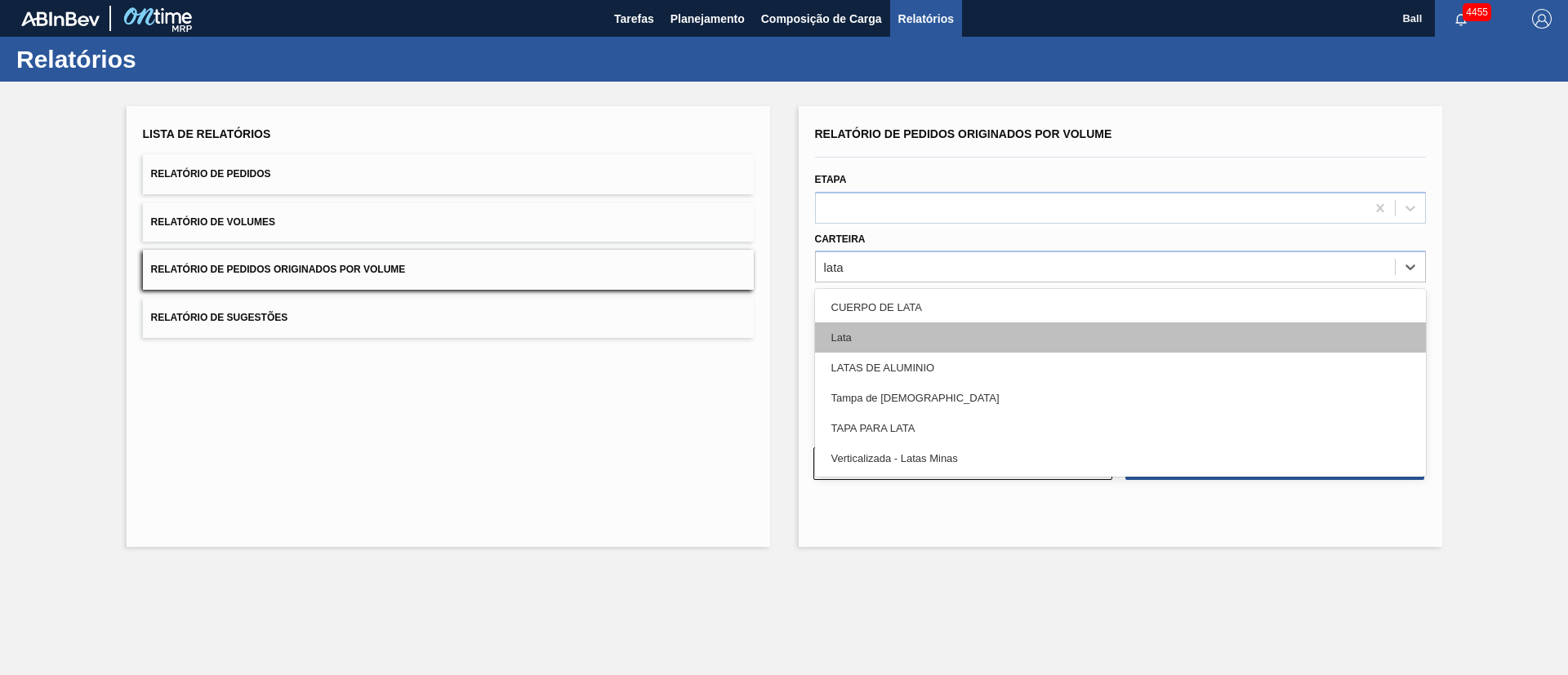
click at [979, 334] on div "Lata" at bounding box center [1121, 337] width 611 height 31
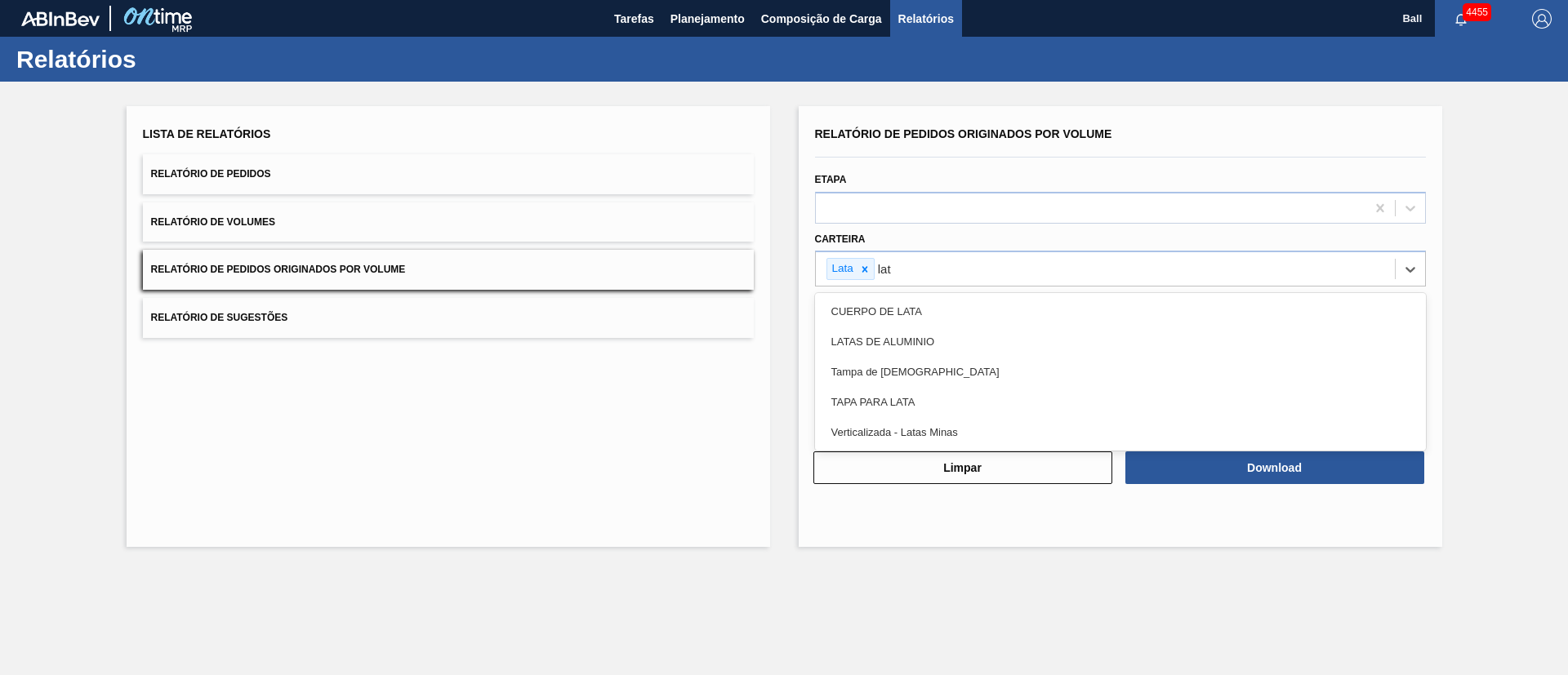
type input "lata"
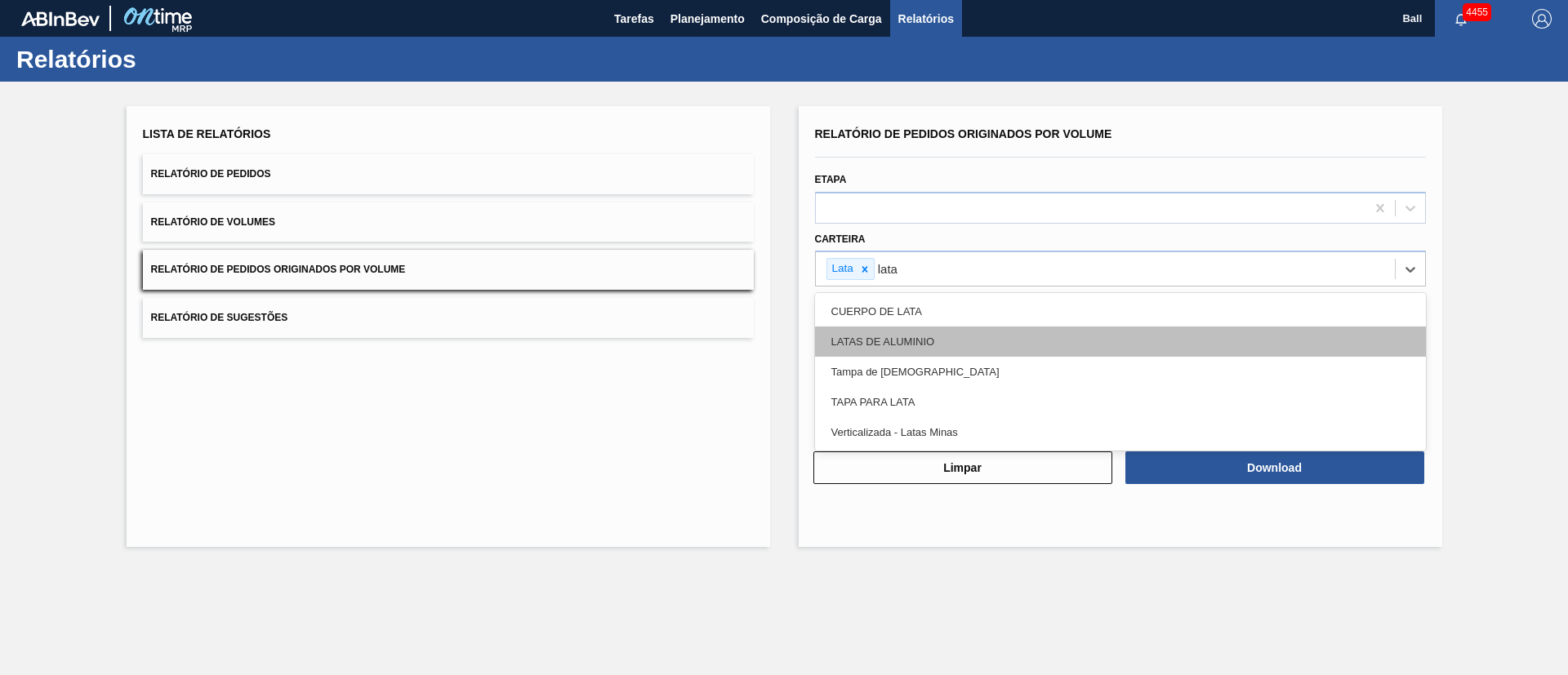
click at [979, 333] on div "LATAS DE ALUMINIO" at bounding box center [1121, 342] width 611 height 31
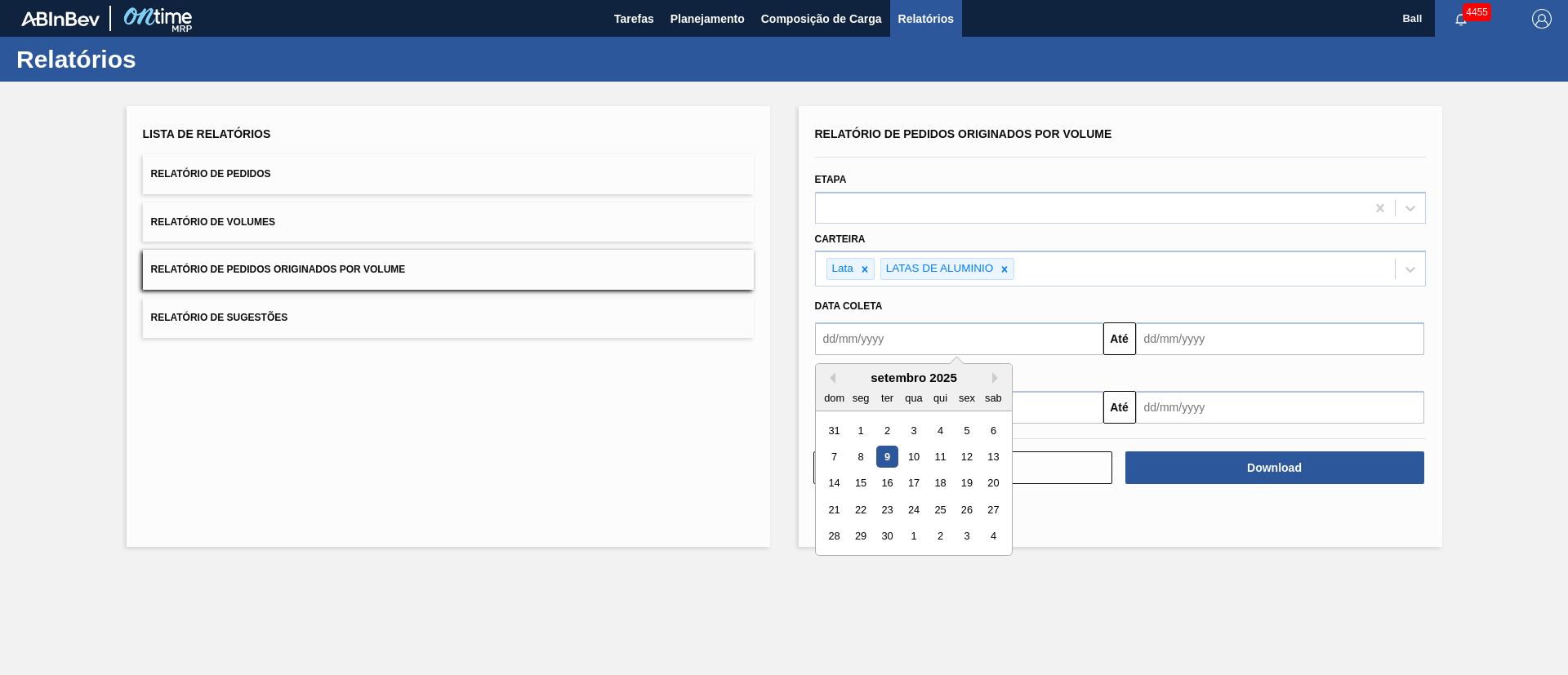
click at [1024, 346] on input "text" at bounding box center [959, 338] width 289 height 33
click at [861, 432] on div "1" at bounding box center [860, 431] width 22 height 22
type input "01/09/2025"
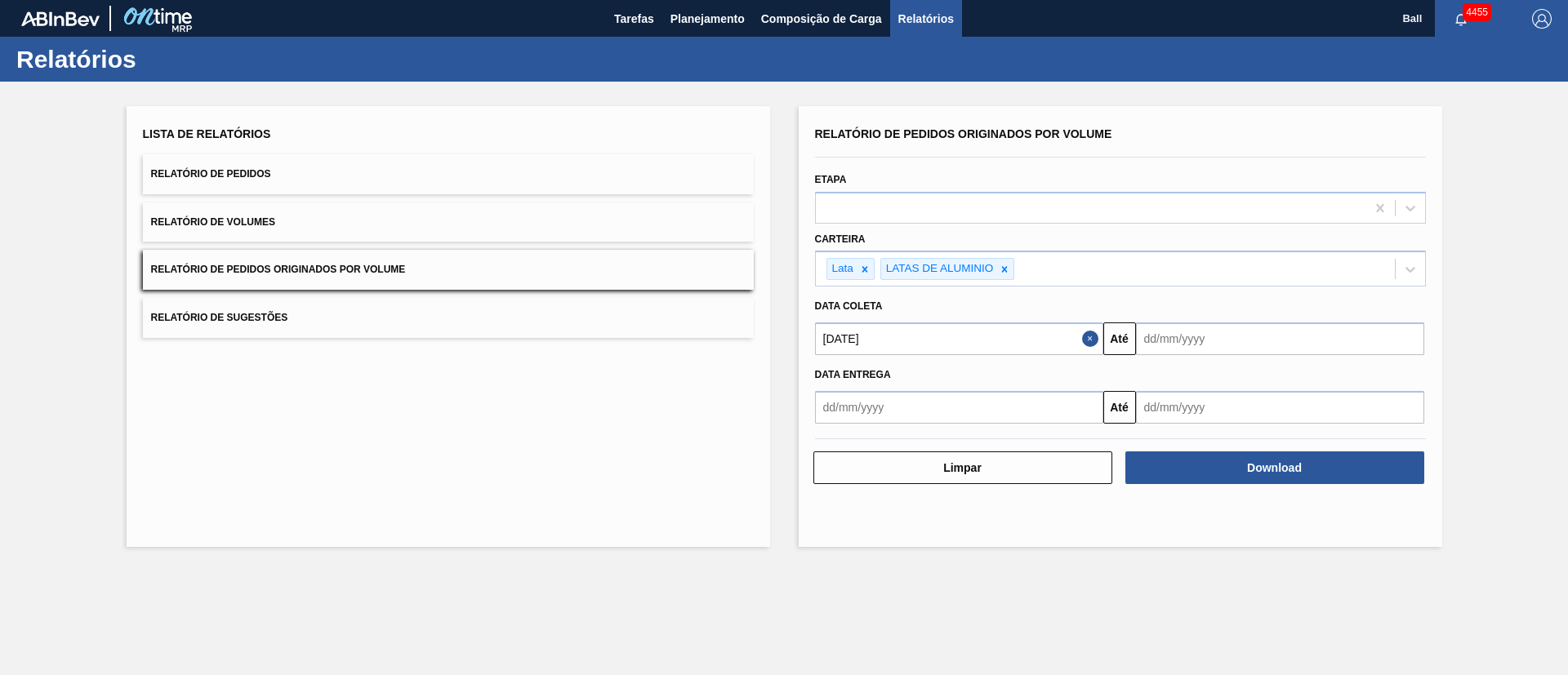
click at [1153, 348] on input "text" at bounding box center [1280, 338] width 289 height 33
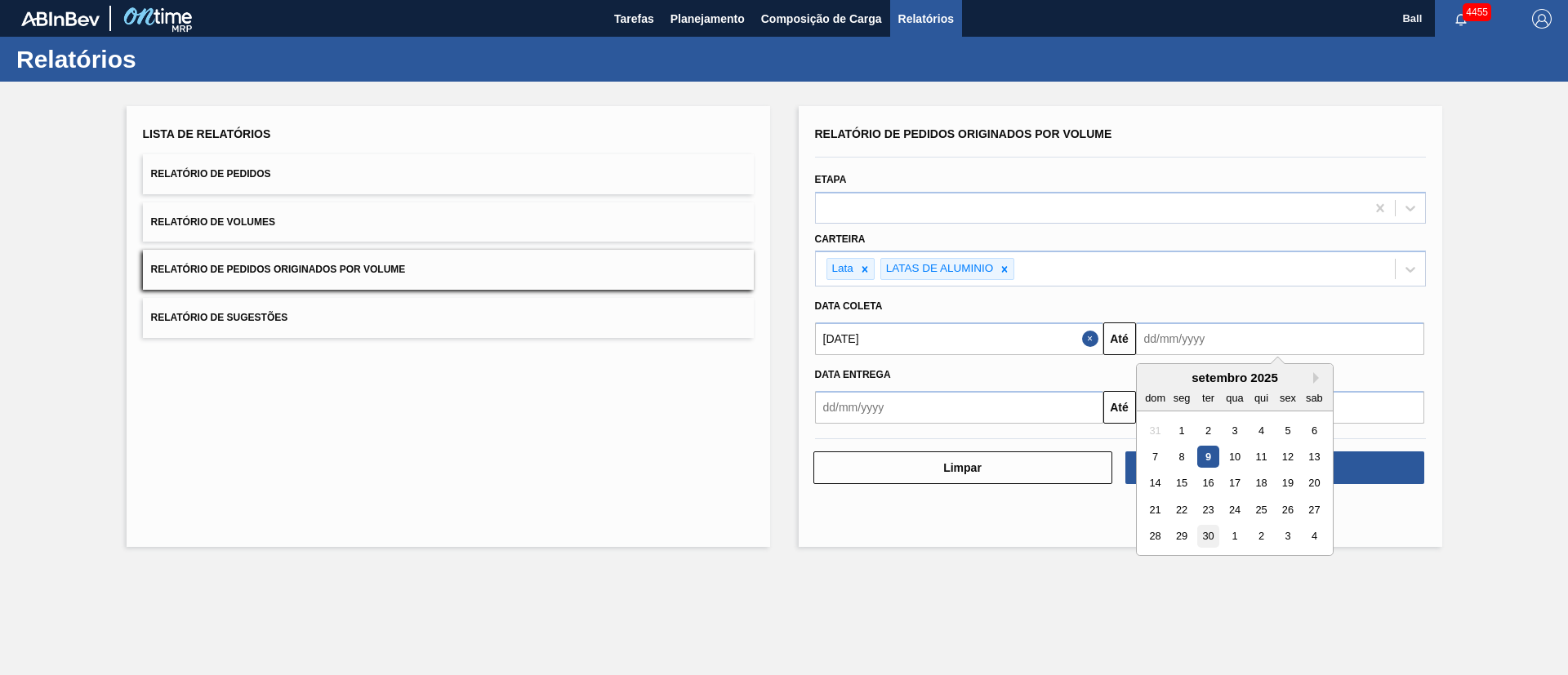
click at [1205, 543] on div "30" at bounding box center [1207, 537] width 22 height 22
type input "30/09/2025"
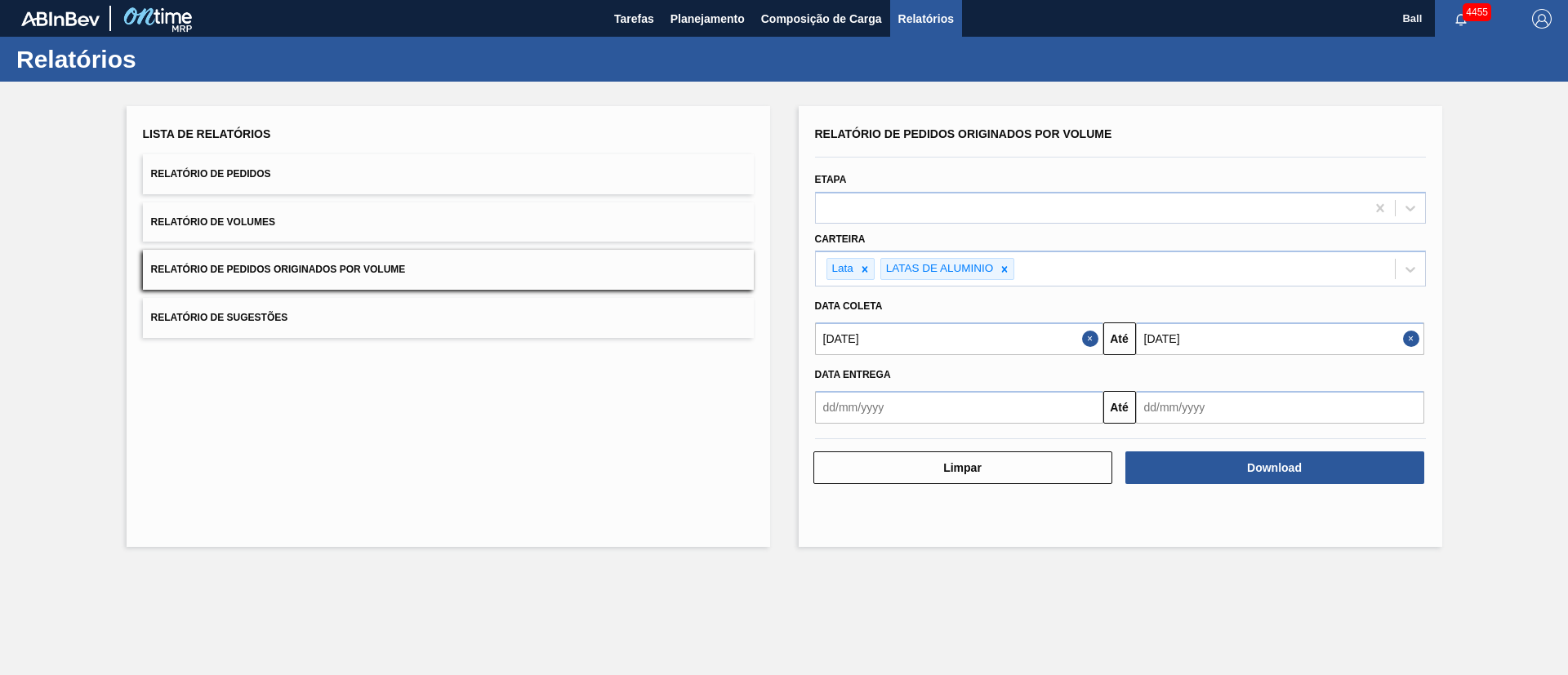
click at [1205, 563] on div "Lista de Relatórios Relatório de Pedidos Relatório de Volumes Relatório de Pedi…" at bounding box center [784, 324] width 1568 height 486
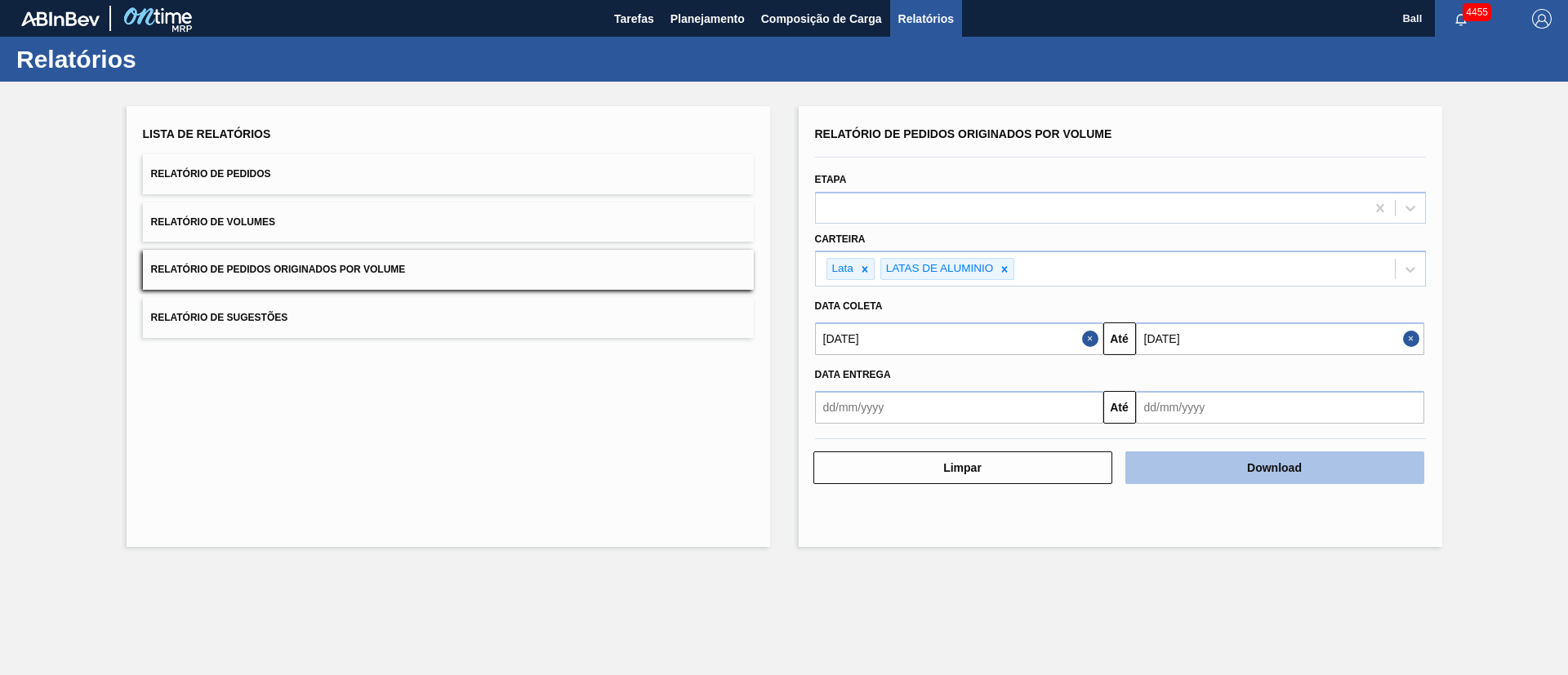
click at [1244, 476] on button "Download" at bounding box center [1274, 467] width 299 height 33
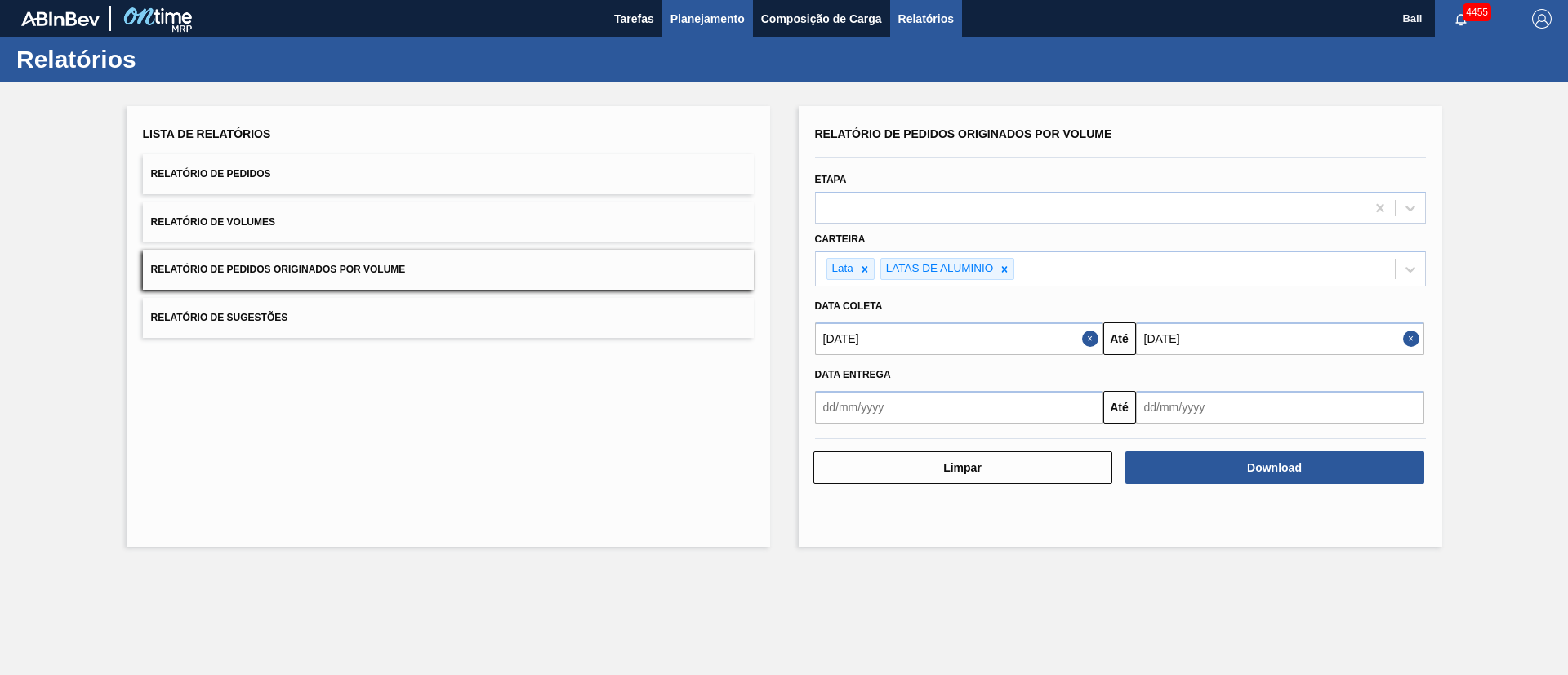
click at [709, 30] on button "Planejamento" at bounding box center [708, 18] width 91 height 36
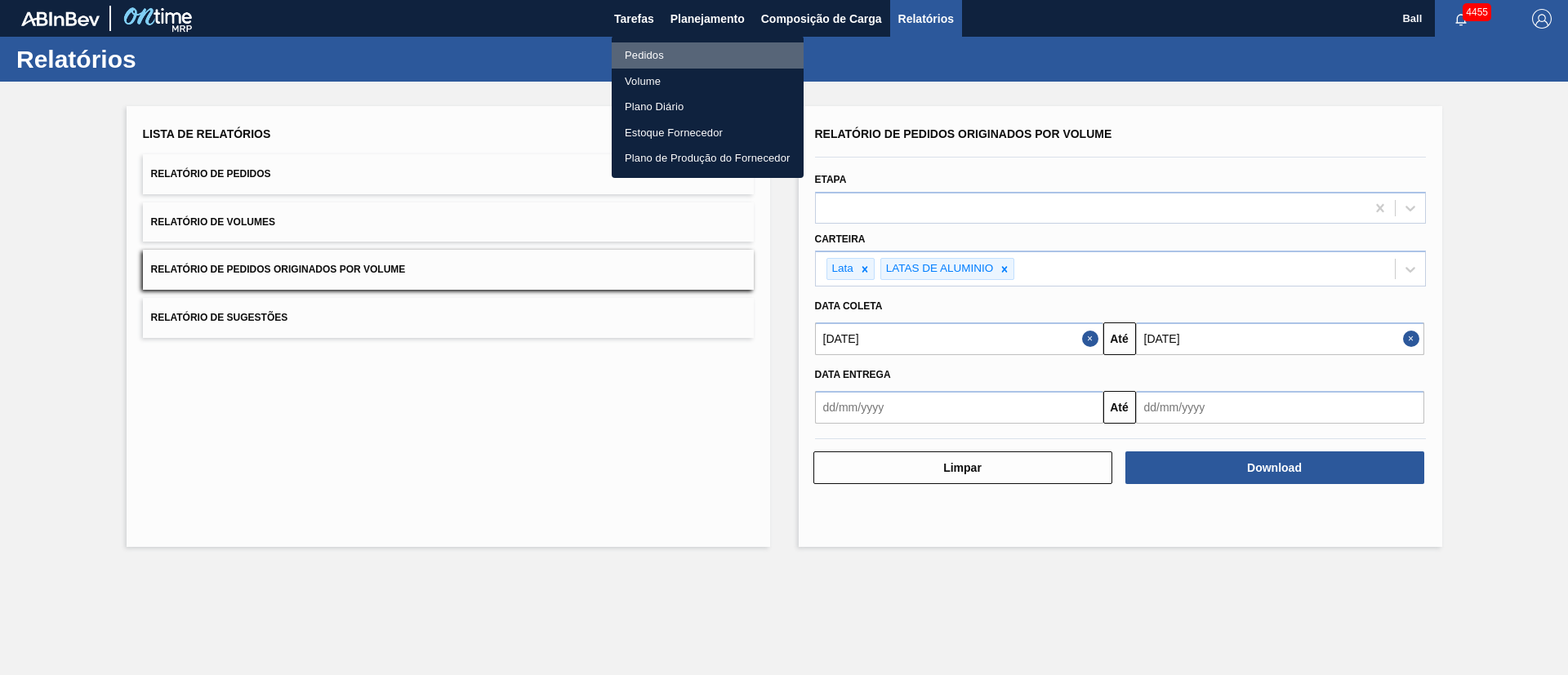
click at [665, 52] on li "Pedidos" at bounding box center [708, 55] width 192 height 27
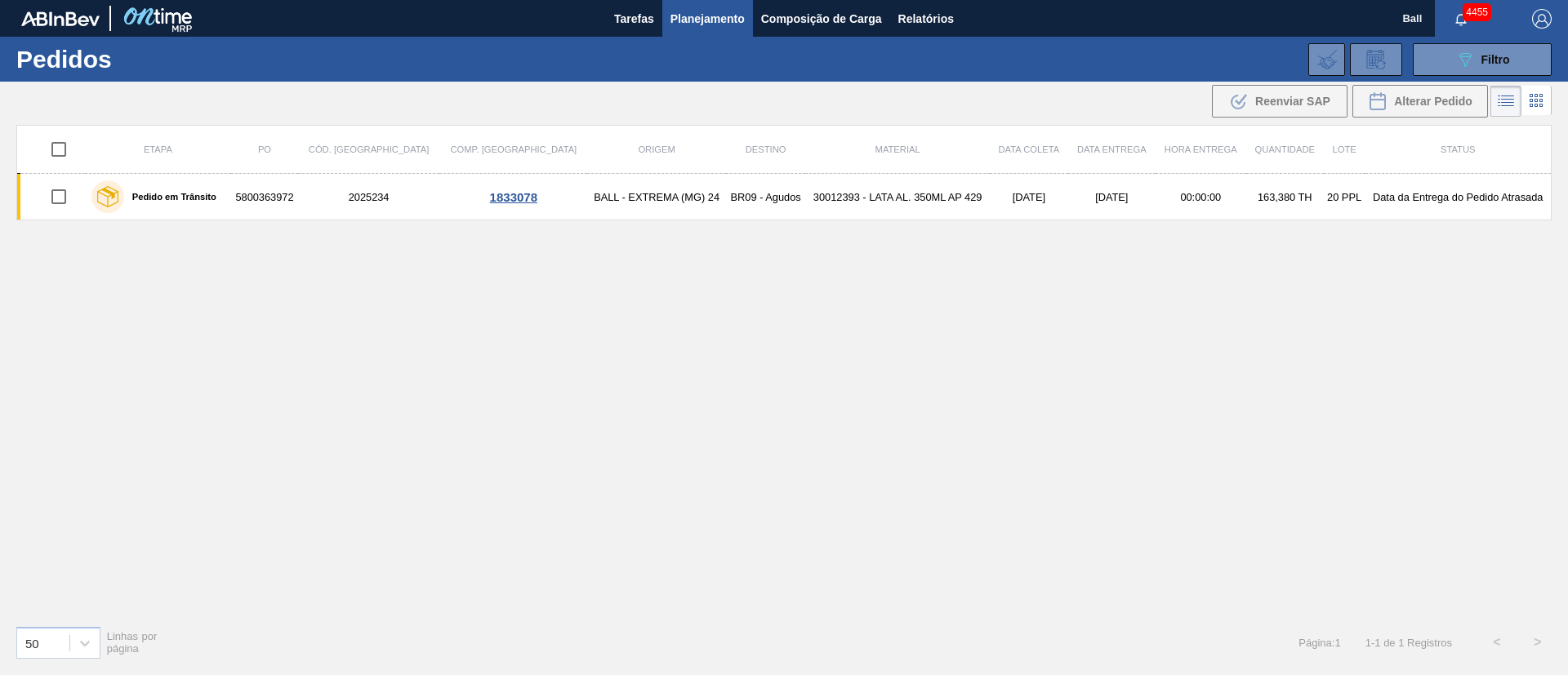
click at [989, 95] on div ".b{fill:var(--color-action-default)} Reenviar SAP Alterar Pedido" at bounding box center [784, 101] width 1568 height 39
click at [1519, 65] on button "089F7B8B-B2A5-4AFE-B5C0-19BA573D28AC Filtro" at bounding box center [1482, 59] width 139 height 33
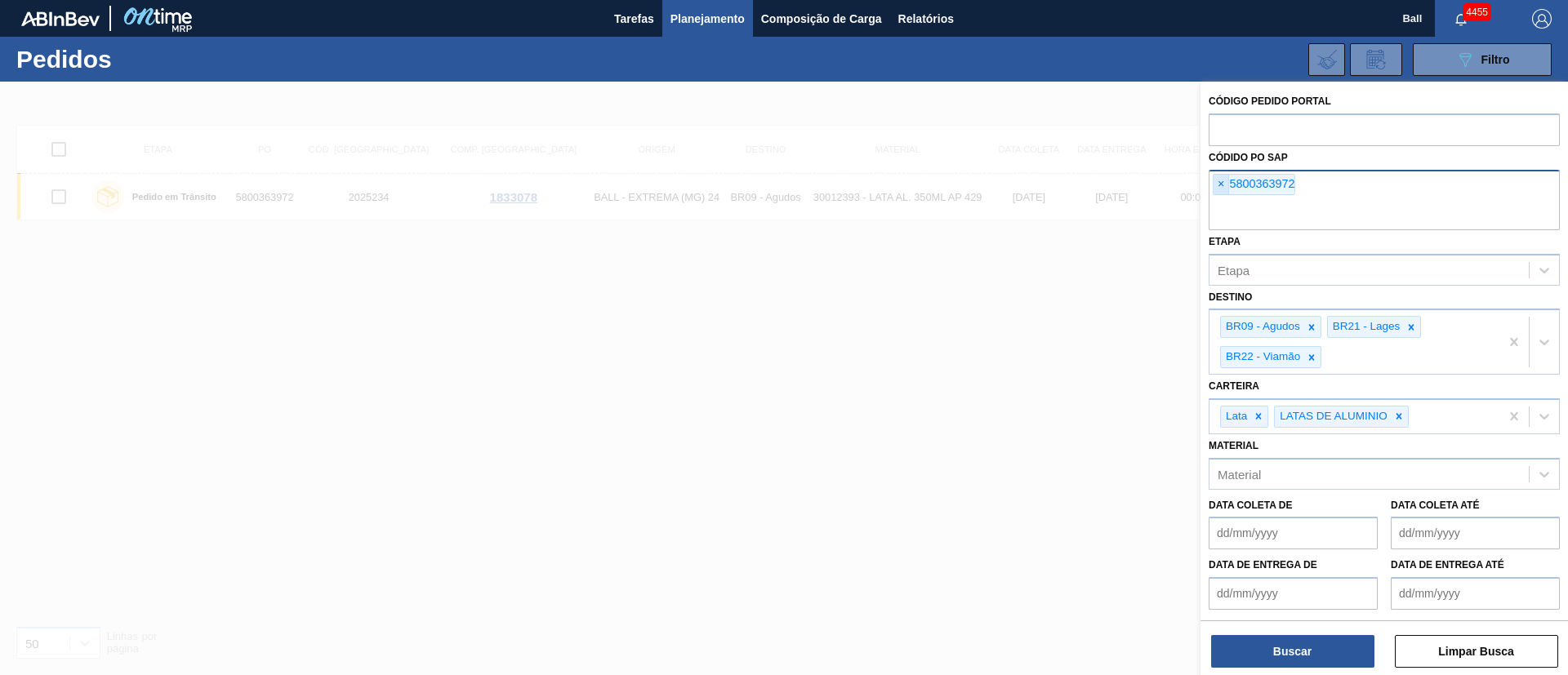
click at [1225, 183] on span "×" at bounding box center [1222, 184] width 16 height 20
paste input "5800359967"
type input "5800359967"
click at [1326, 646] on button "Buscar" at bounding box center [1293, 651] width 164 height 33
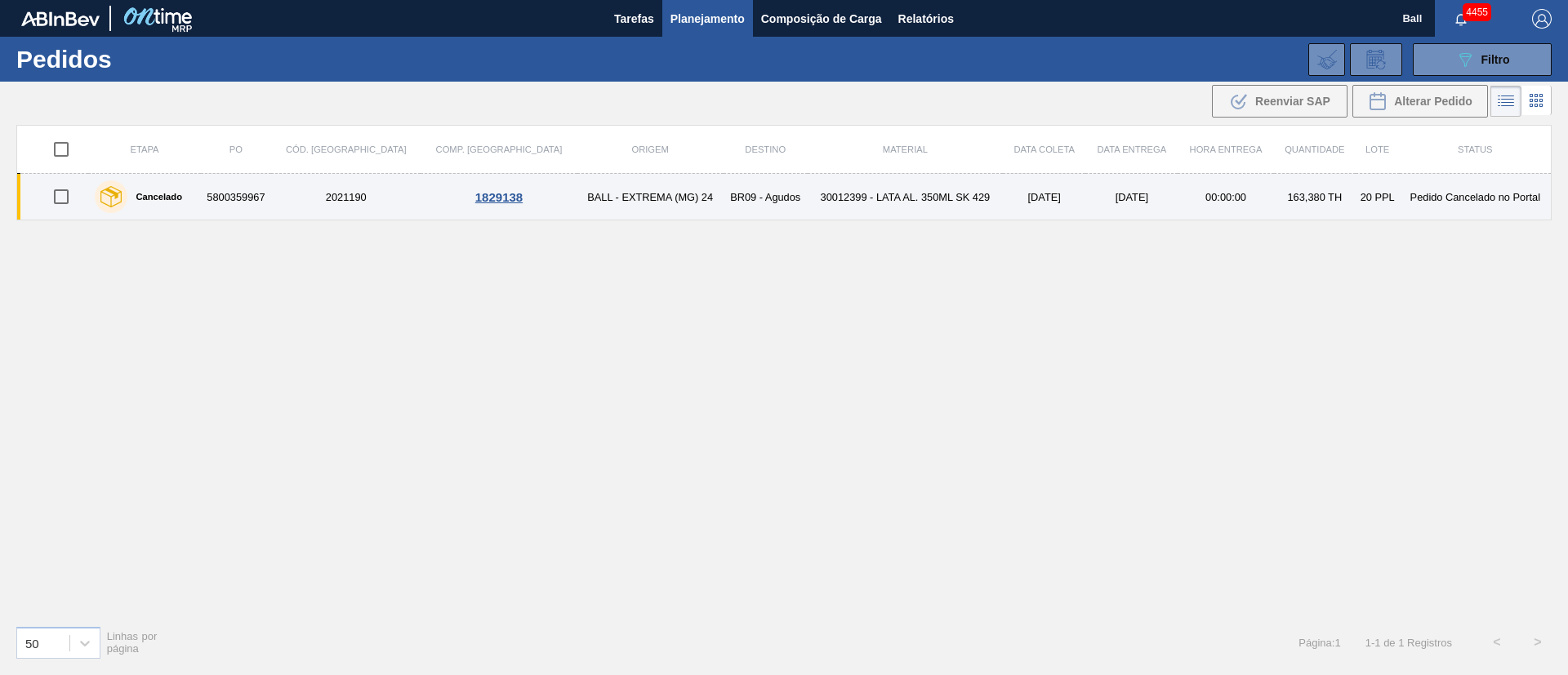
click at [825, 188] on td "30012399 - LATA AL. 350ML SK 429" at bounding box center [906, 197] width 195 height 46
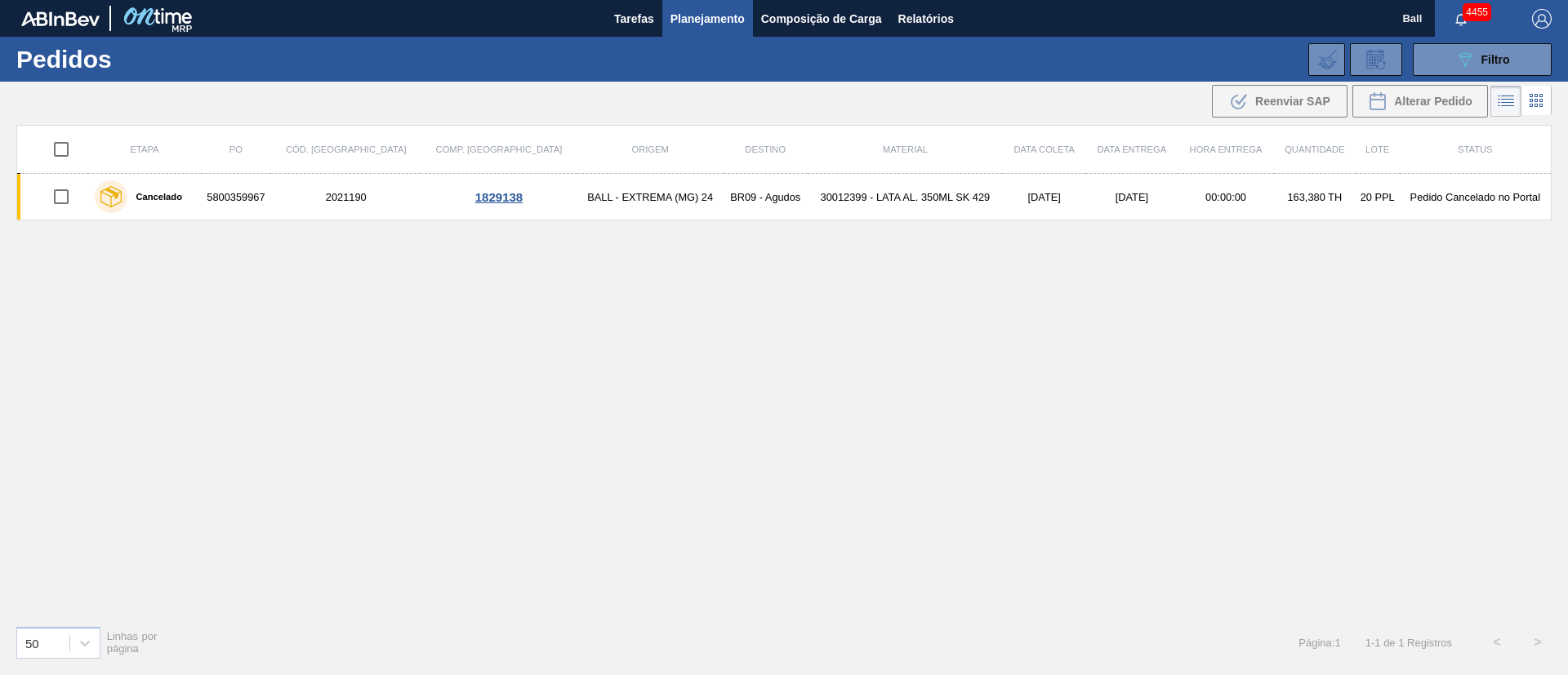
click at [721, 12] on span "Planejamento" at bounding box center [707, 19] width 74 height 20
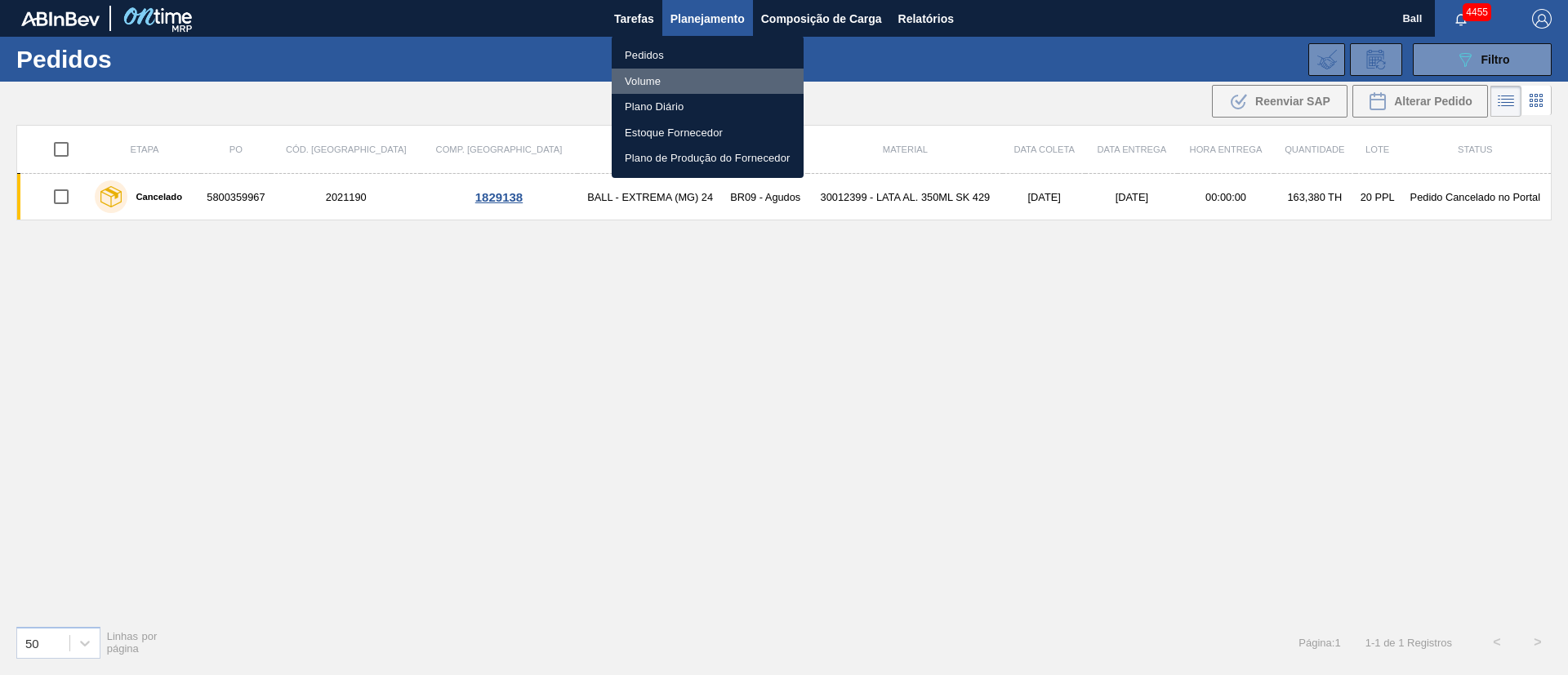
click at [656, 75] on li "Volume" at bounding box center [708, 82] width 192 height 27
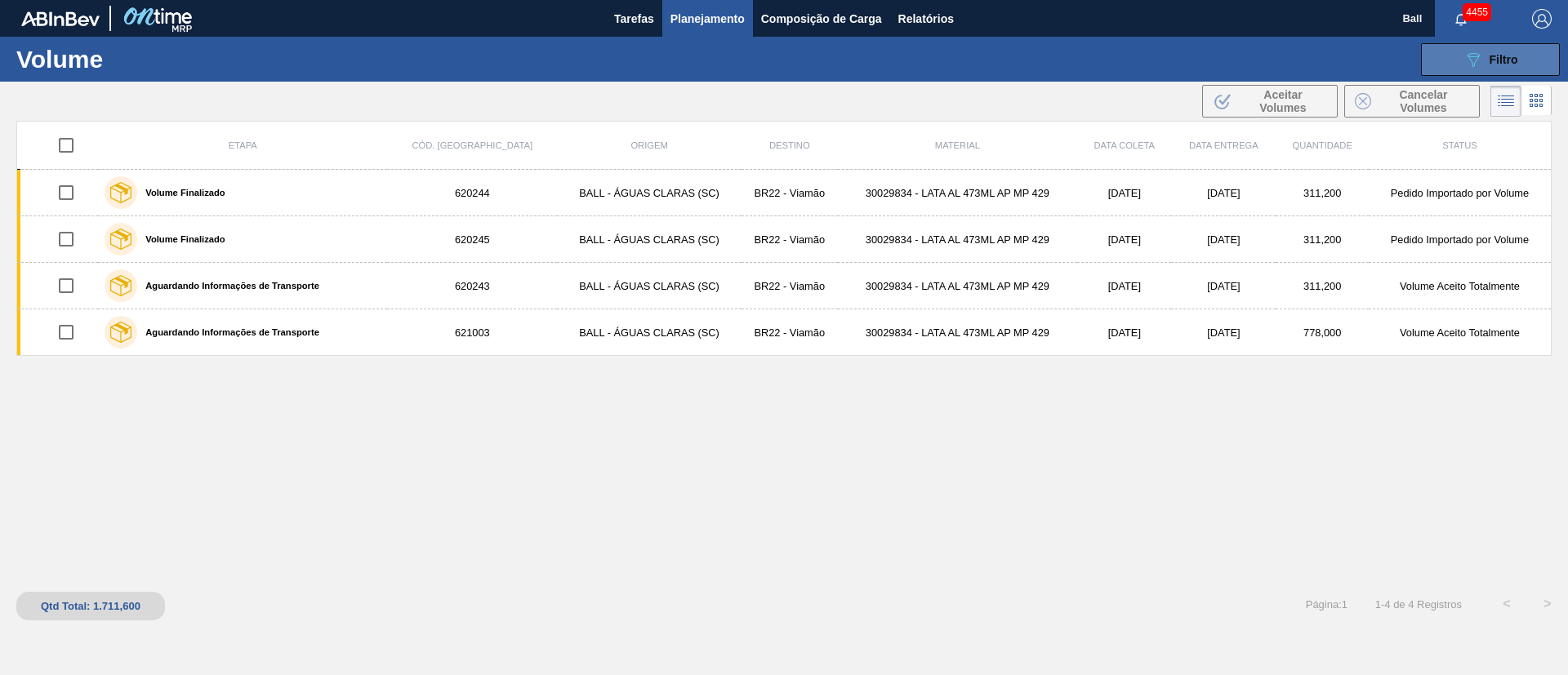
click at [1460, 62] on button "089F7B8B-B2A5-4AFE-B5C0-19BA573D28AC Filtro" at bounding box center [1490, 59] width 139 height 33
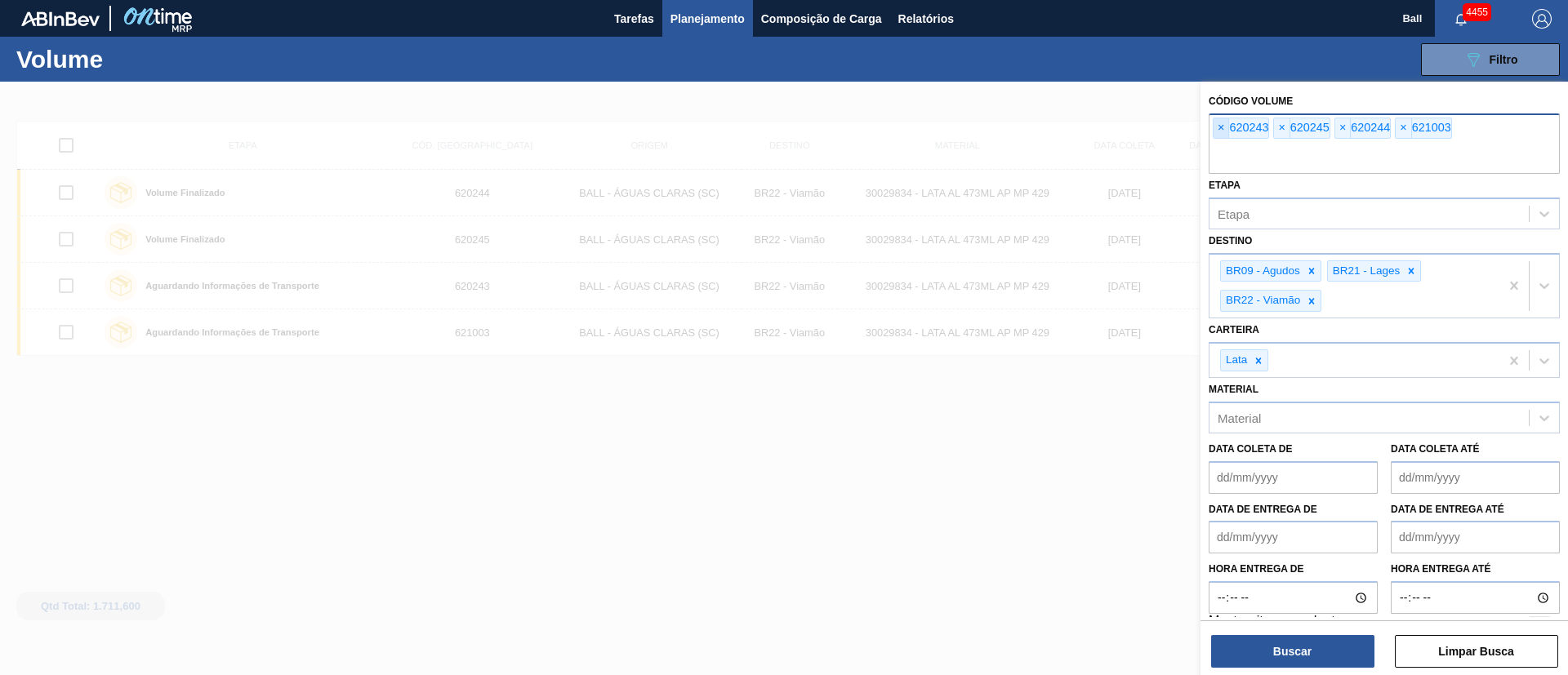
click at [1219, 124] on span "×" at bounding box center [1222, 128] width 16 height 20
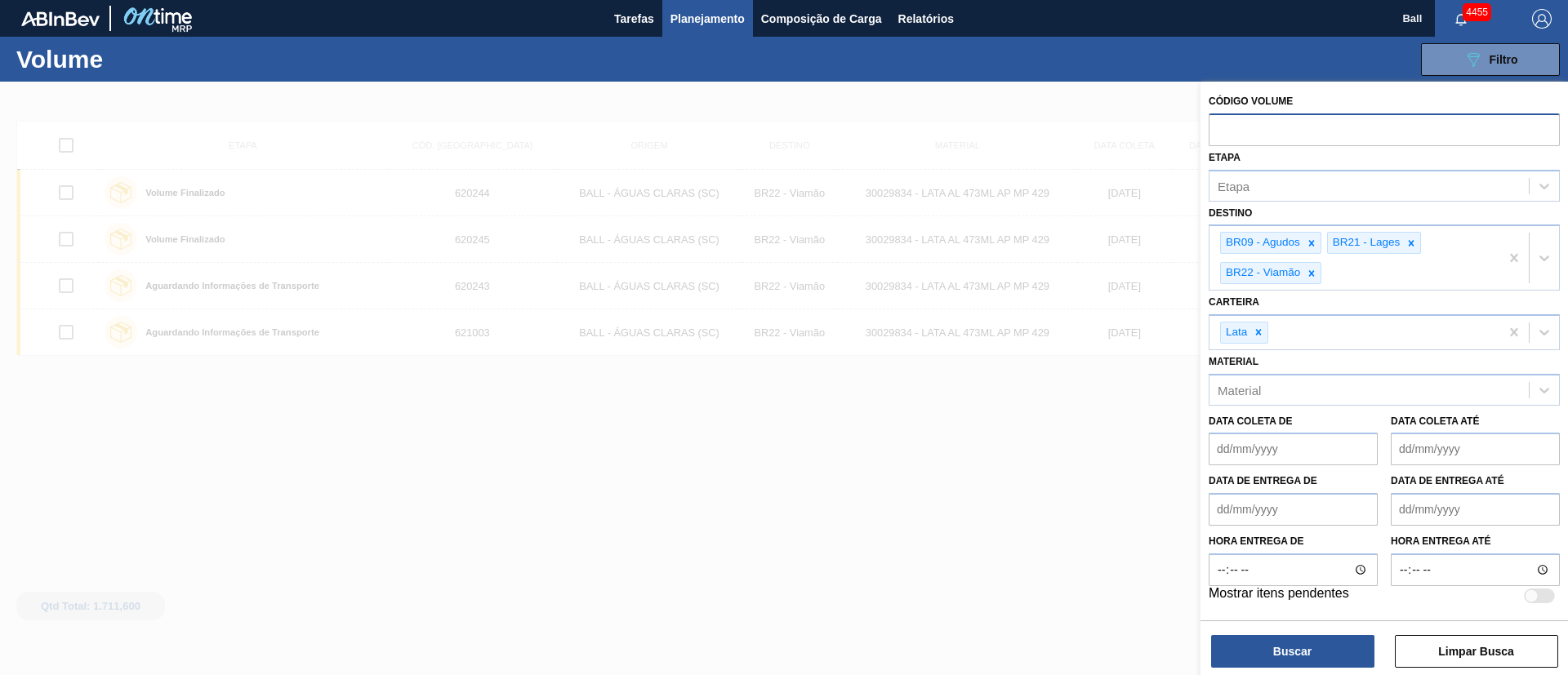
click at [1219, 124] on input "text" at bounding box center [1385, 128] width 351 height 31
paste input "618791"
type input "618791"
click at [1337, 656] on button "Buscar" at bounding box center [1293, 651] width 164 height 33
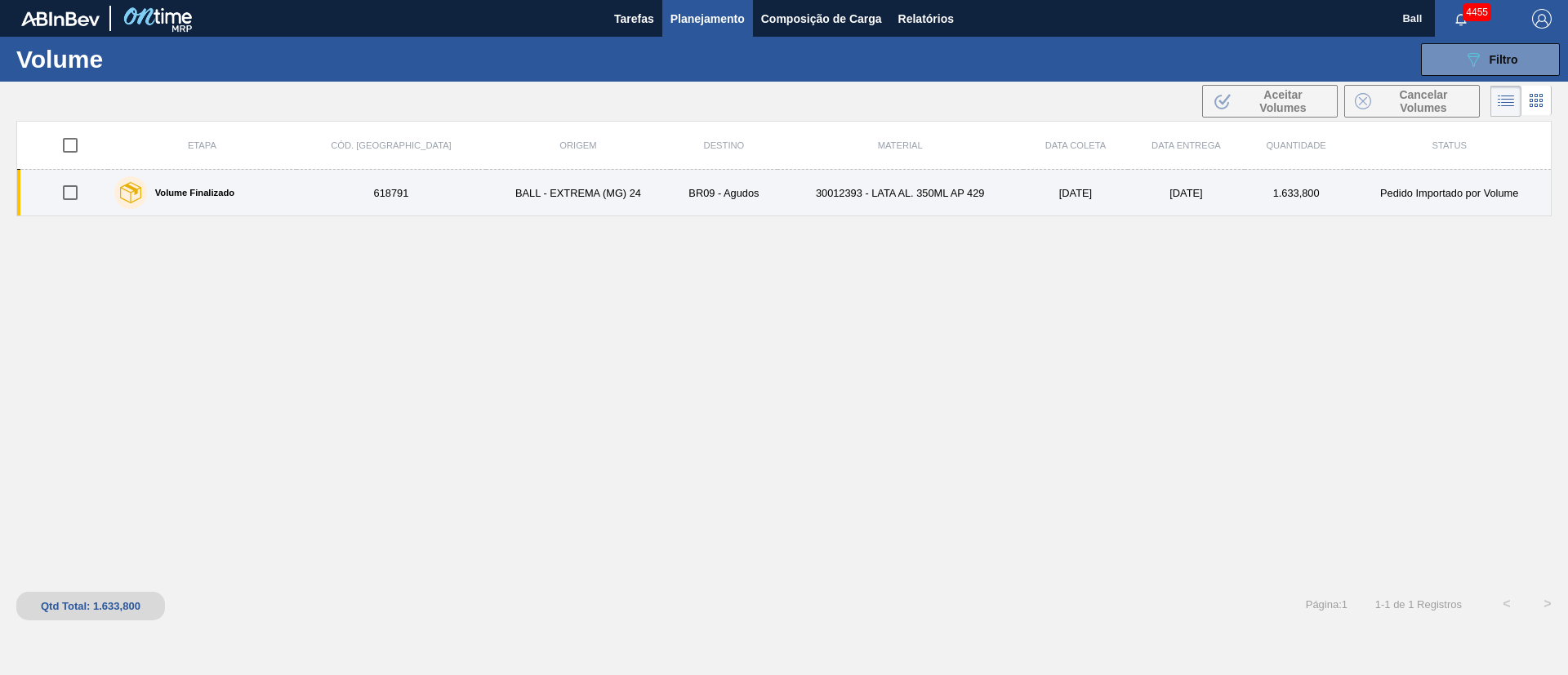
click at [842, 203] on td "30012393 - LATA AL. 350ML AP 429" at bounding box center [900, 192] width 245 height 46
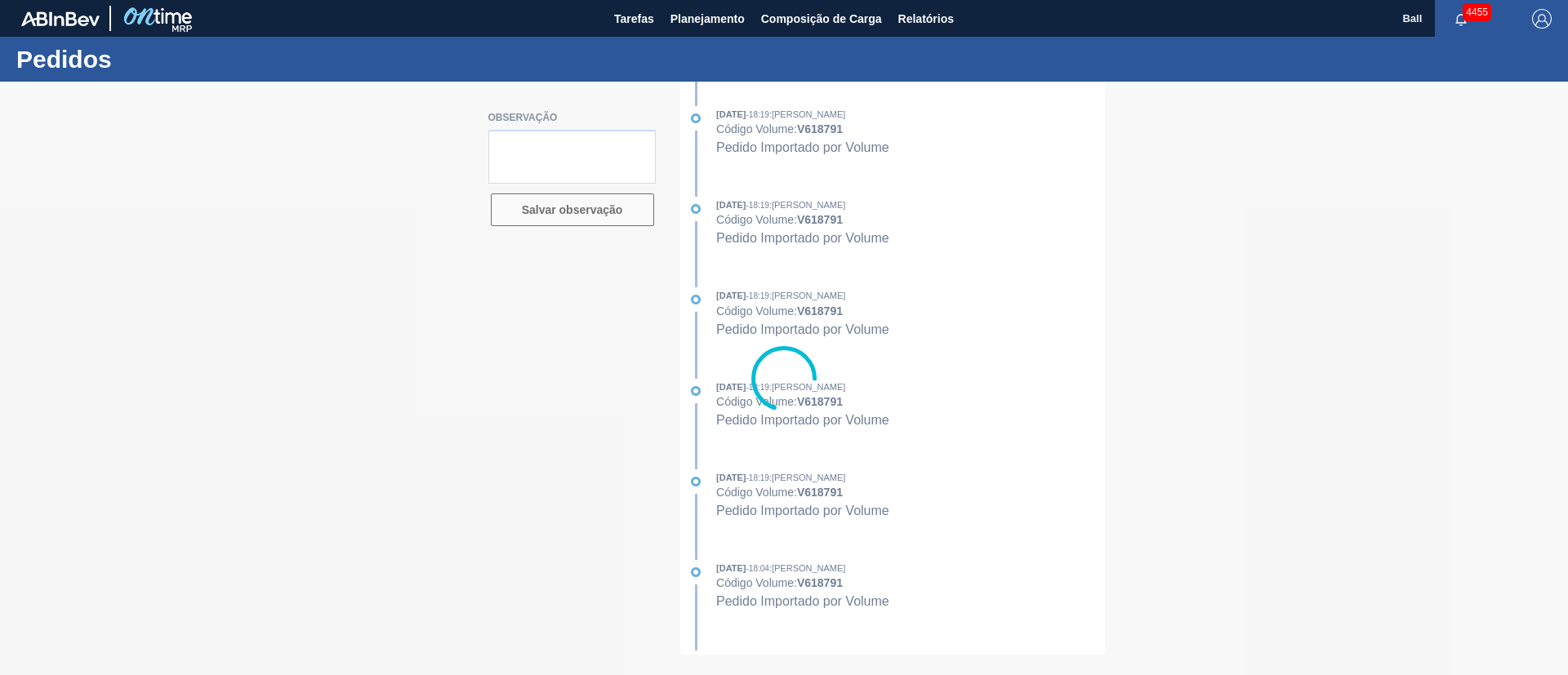
click at [1014, 530] on div at bounding box center [784, 378] width 1568 height 594
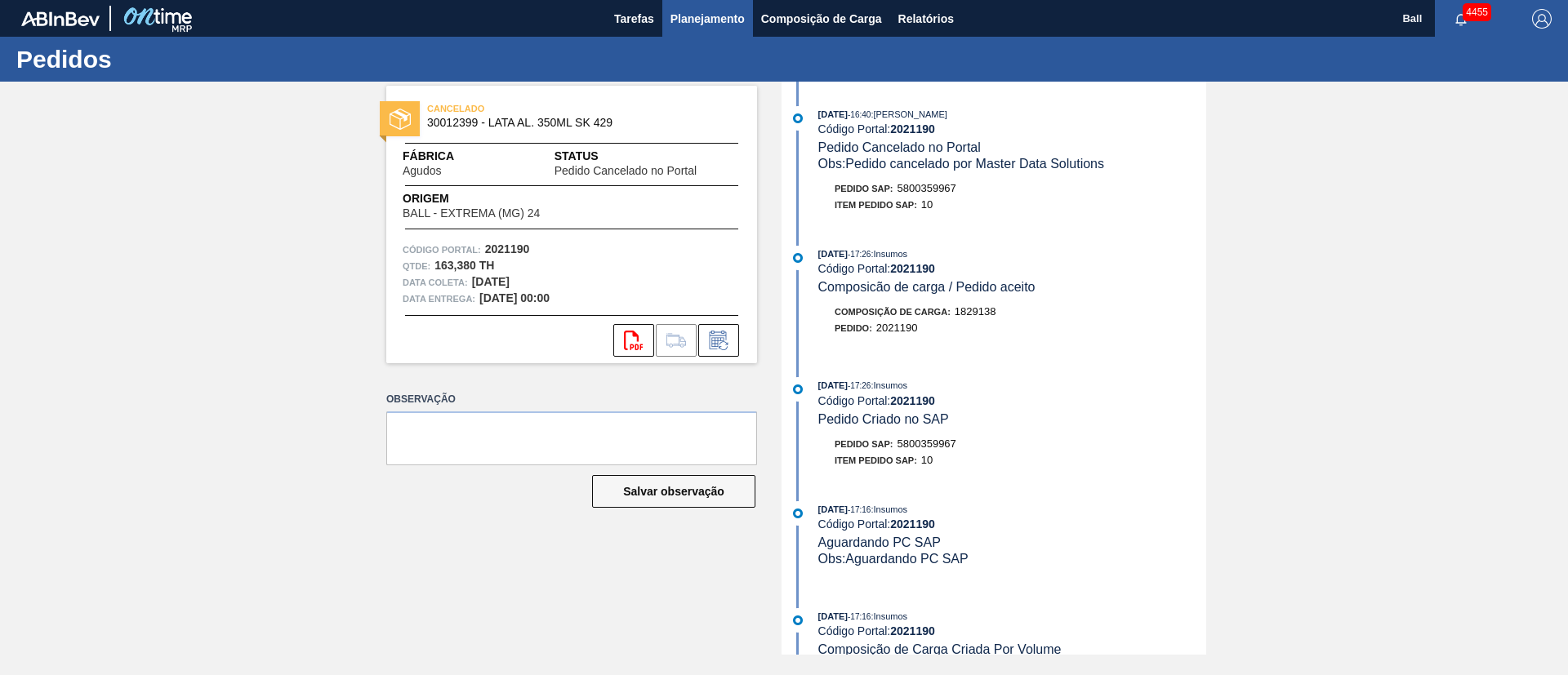
click at [706, 17] on span "Planejamento" at bounding box center [707, 19] width 74 height 20
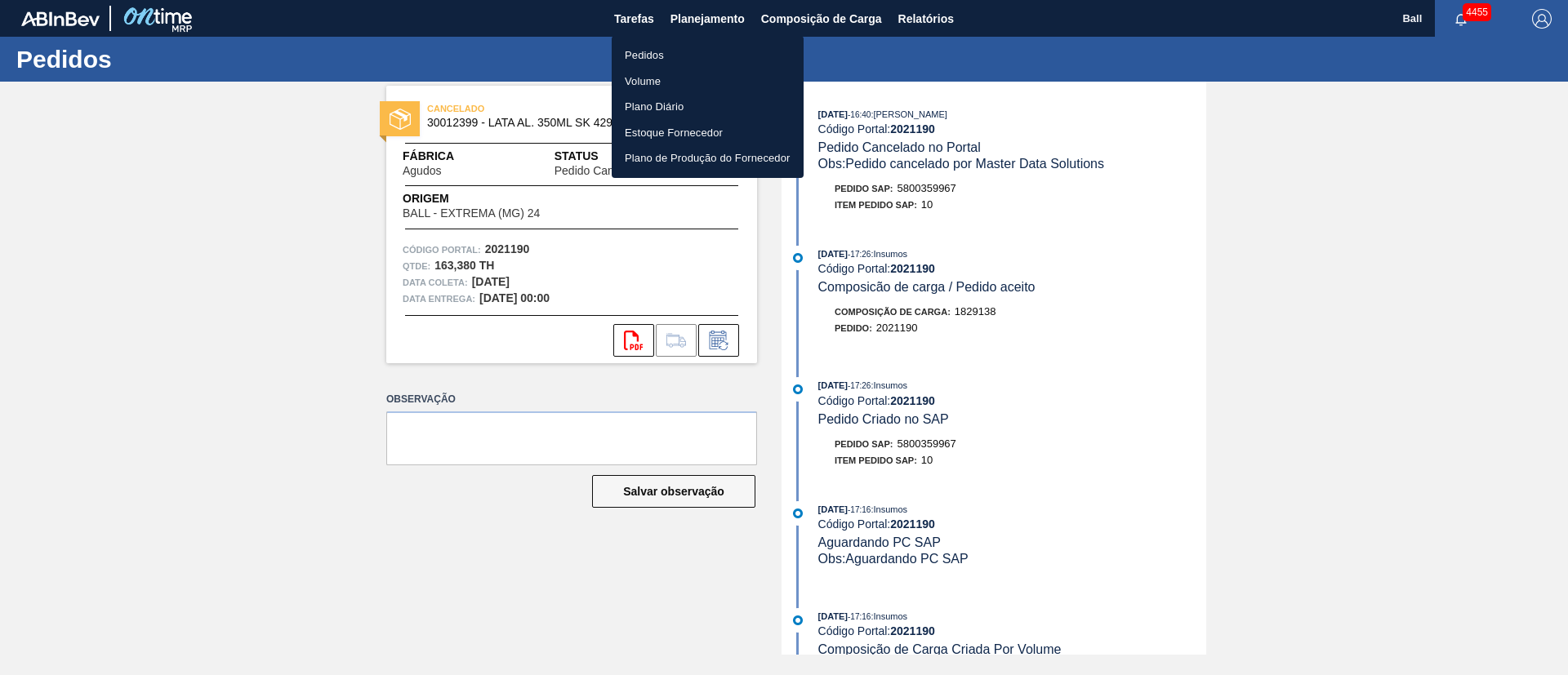
click at [657, 53] on li "Pedidos" at bounding box center [708, 55] width 192 height 27
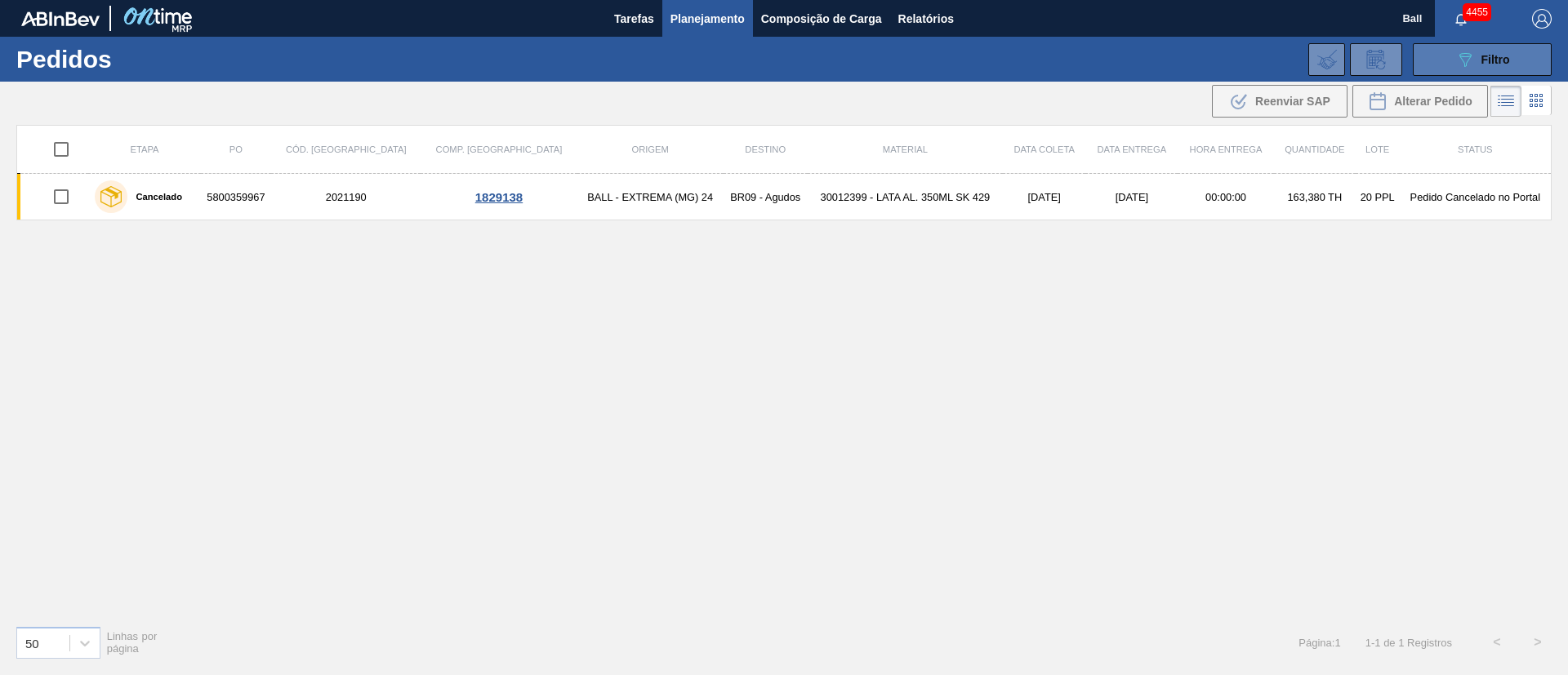
click at [1430, 58] on button "089F7B8B-B2A5-4AFE-B5C0-19BA573D28AC Filtro" at bounding box center [1482, 59] width 139 height 33
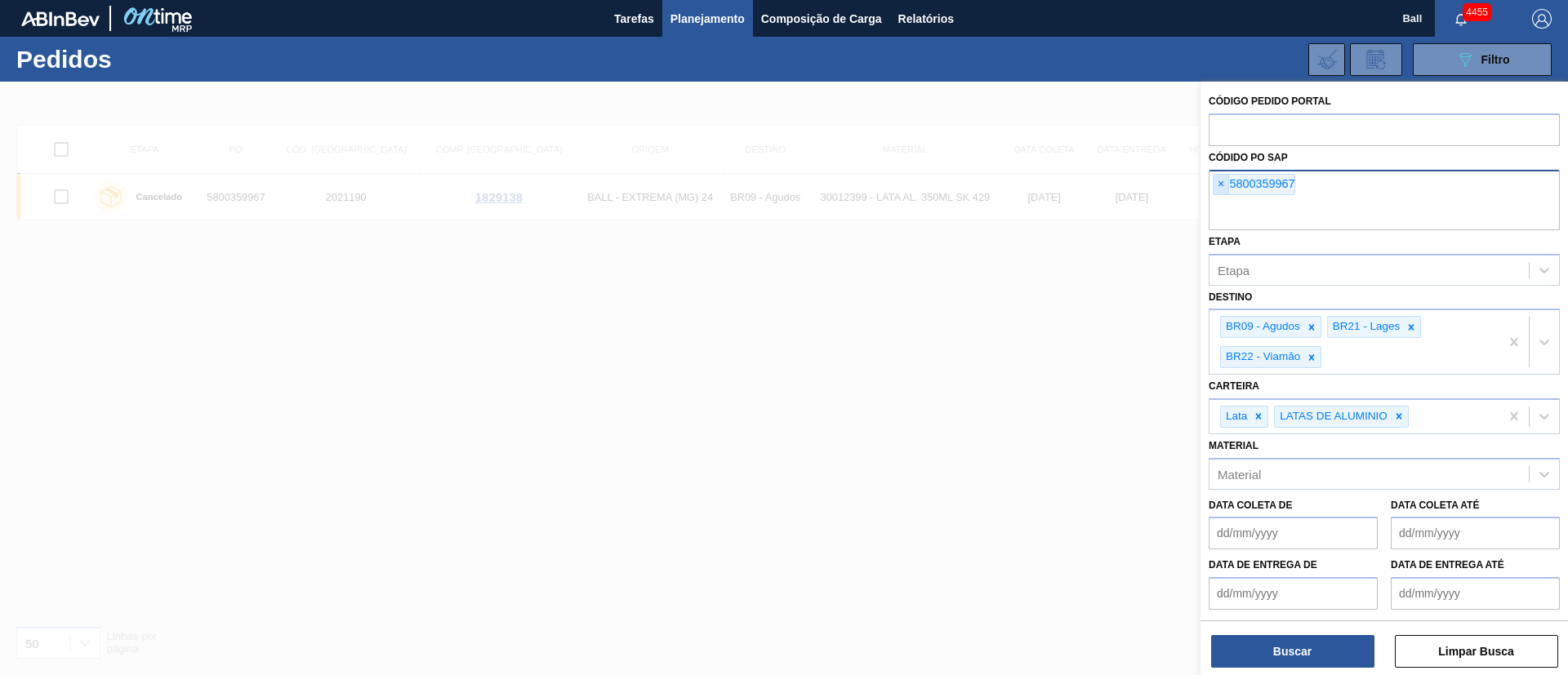
click at [1223, 183] on span "×" at bounding box center [1222, 184] width 16 height 20
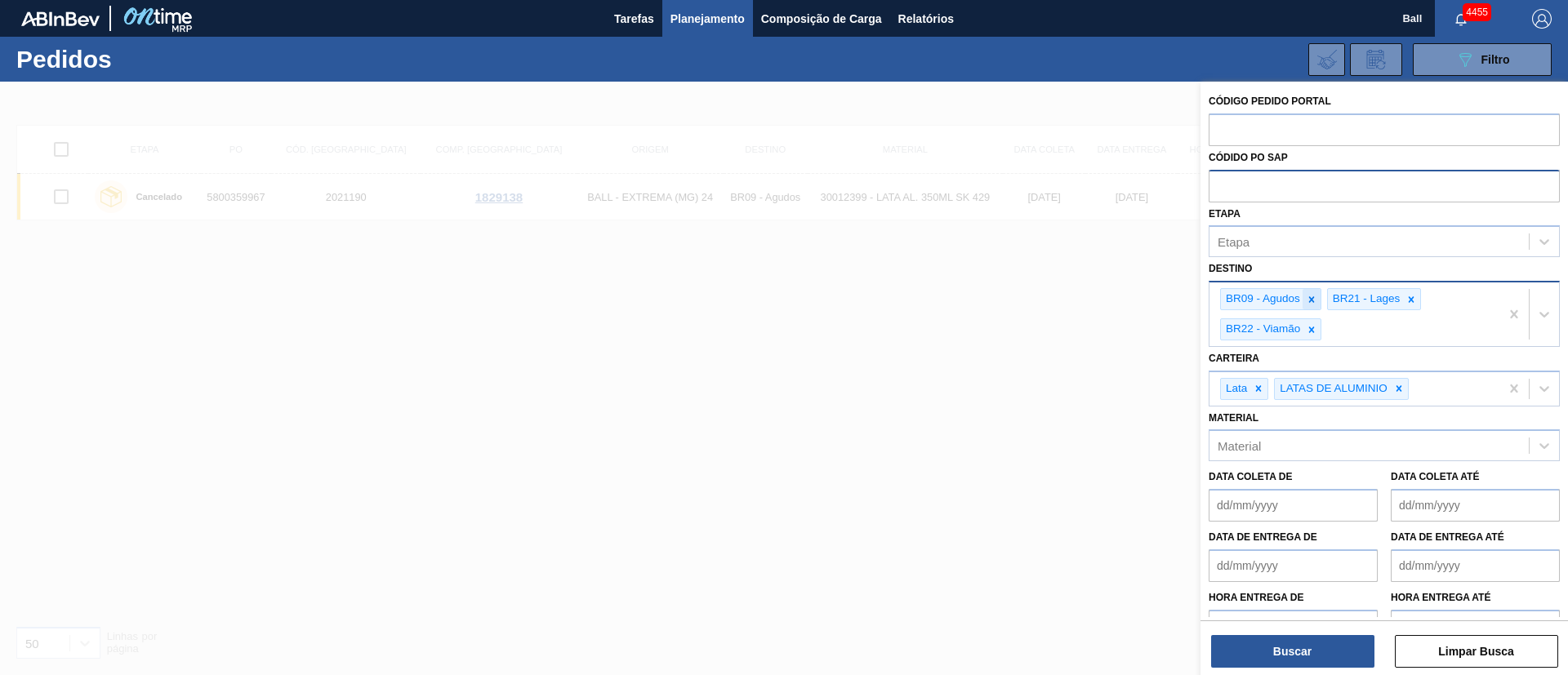
paste input "5800358563"
type input "5800358563"
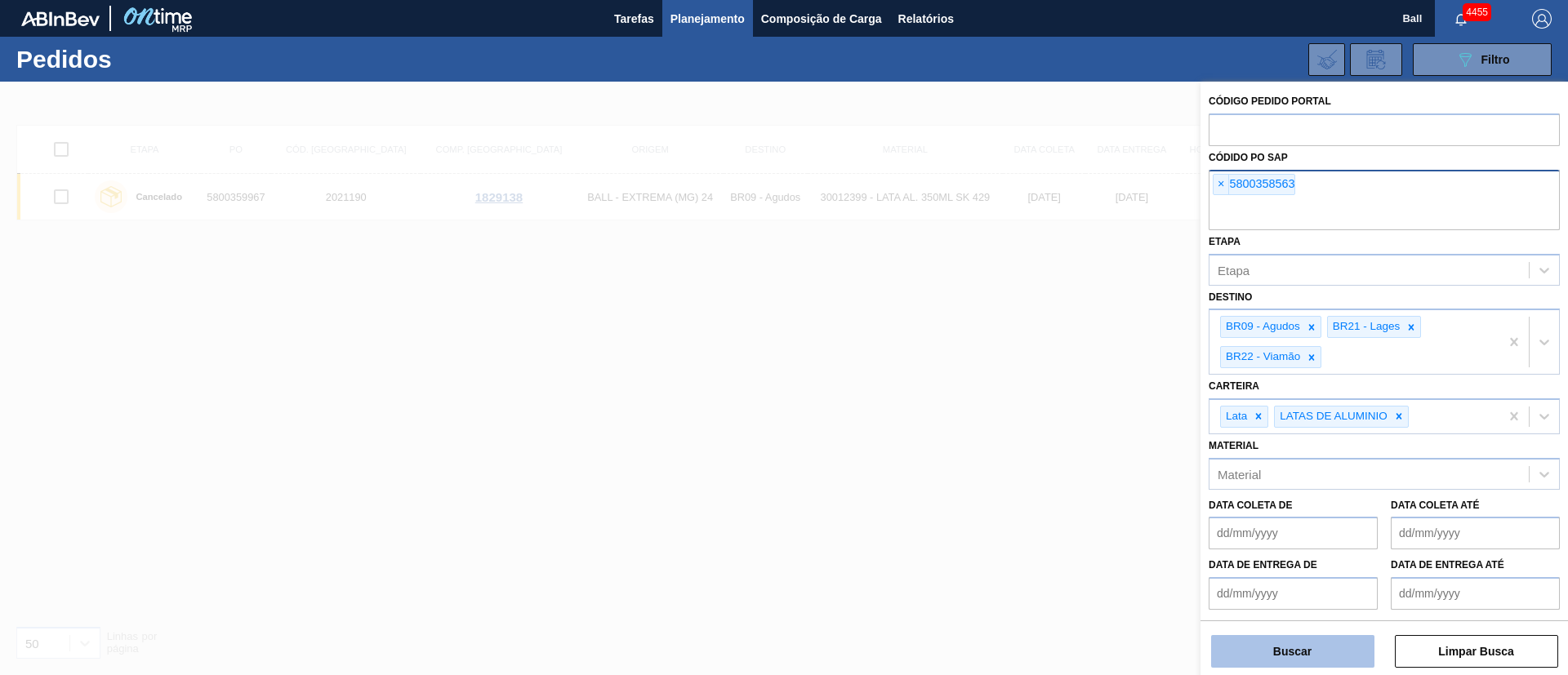
click at [1328, 641] on button "Buscar" at bounding box center [1293, 651] width 164 height 33
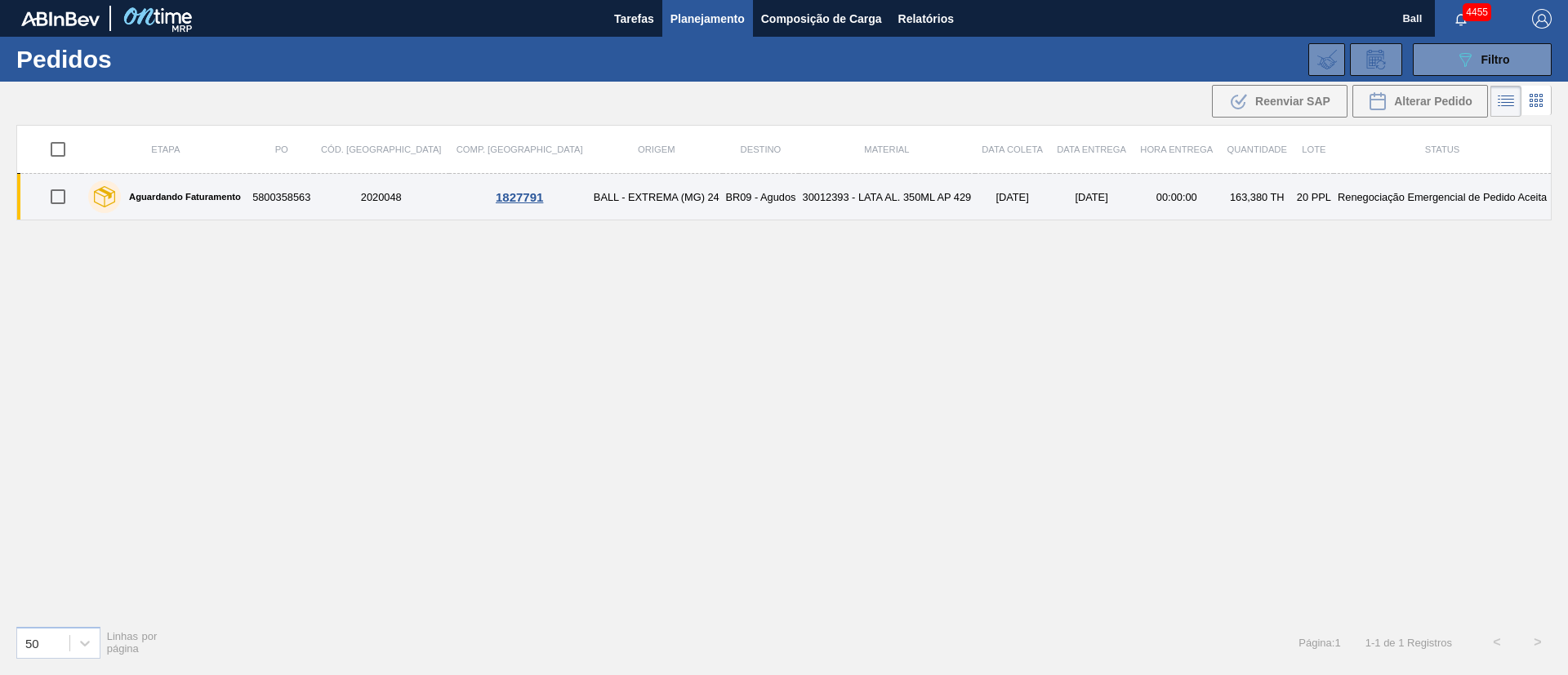
click at [911, 197] on td "30012393 - LATA AL. 350ML AP 429" at bounding box center [887, 197] width 176 height 46
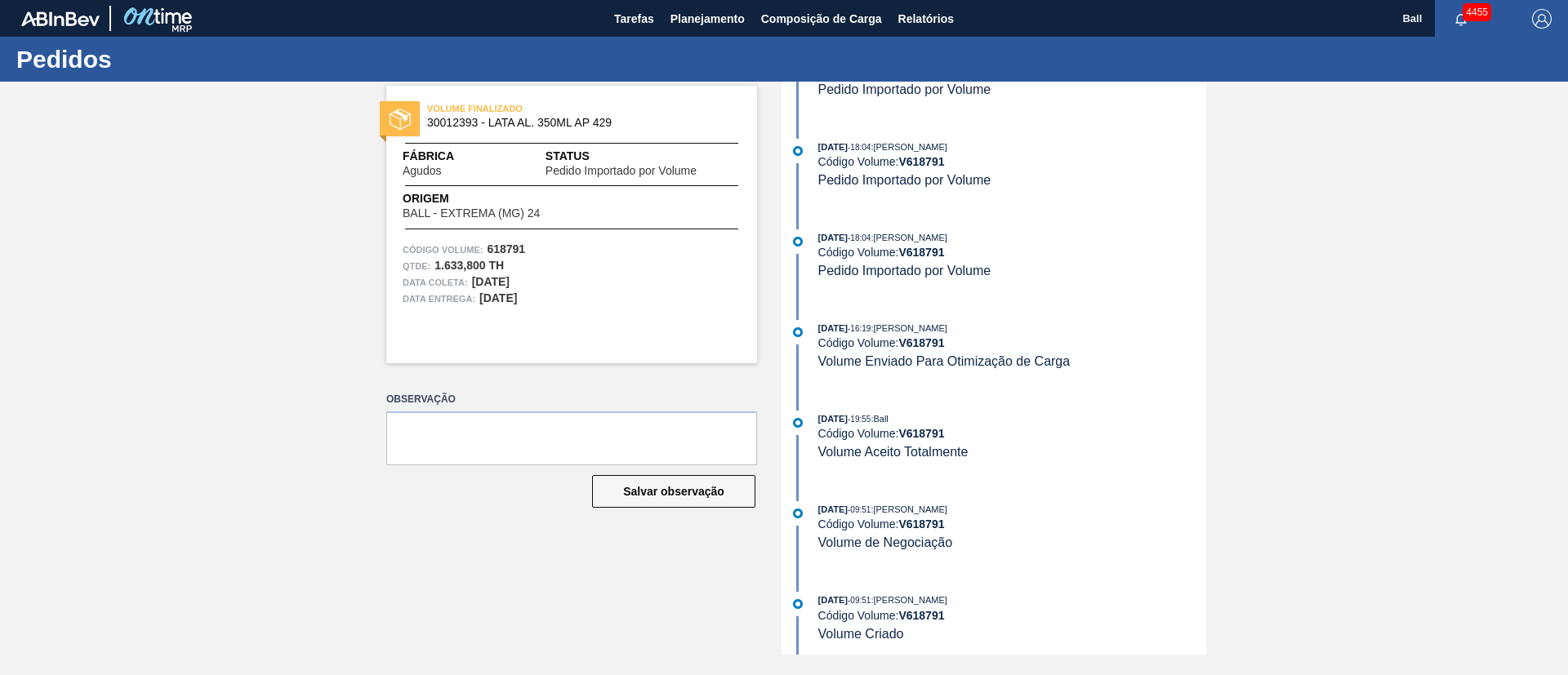
scroll to position [699, 0]
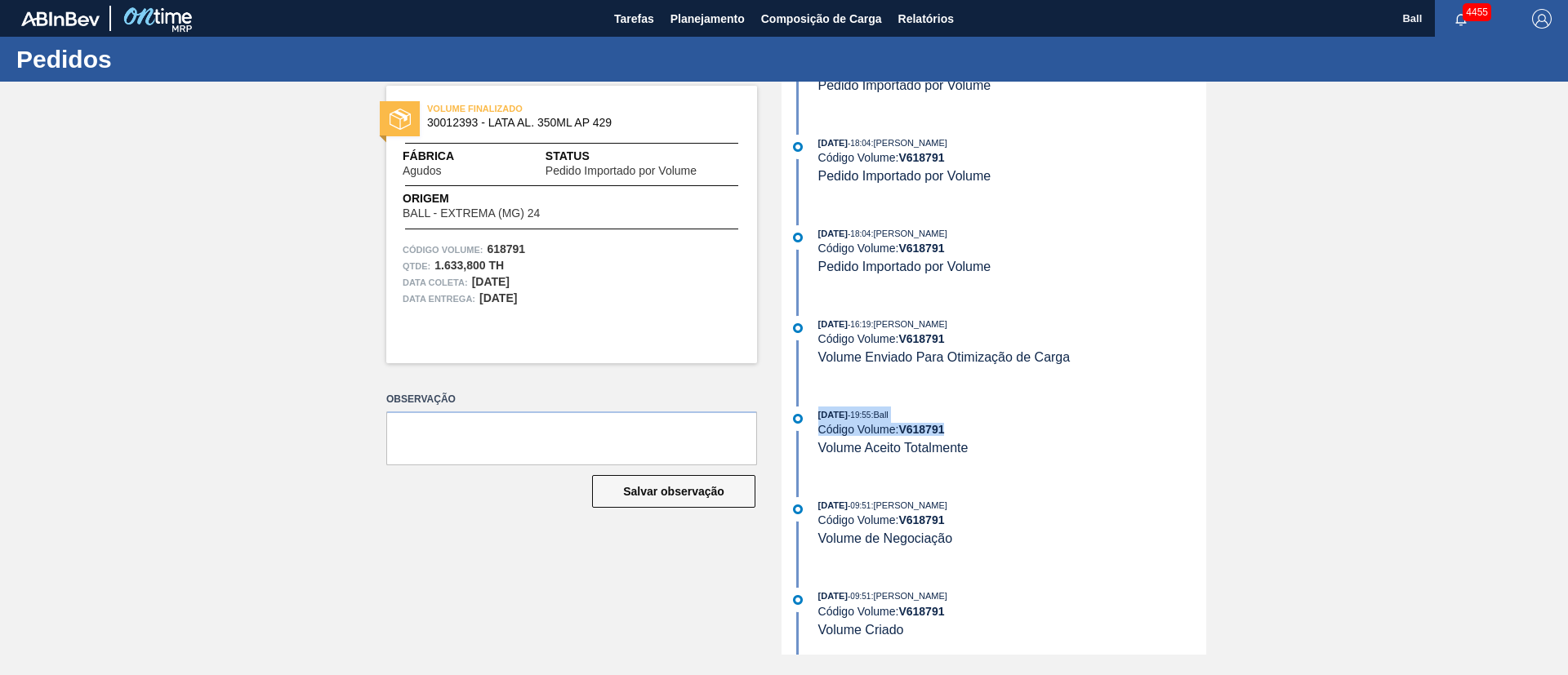
drag, startPoint x: 983, startPoint y: 447, endPoint x: 778, endPoint y: 398, distance: 210.8
click at [814, 408] on div "[DATE] 19:55 : Ball Código Volume: V 618791 Volume Aceito Totalmente" at bounding box center [995, 432] width 421 height 50
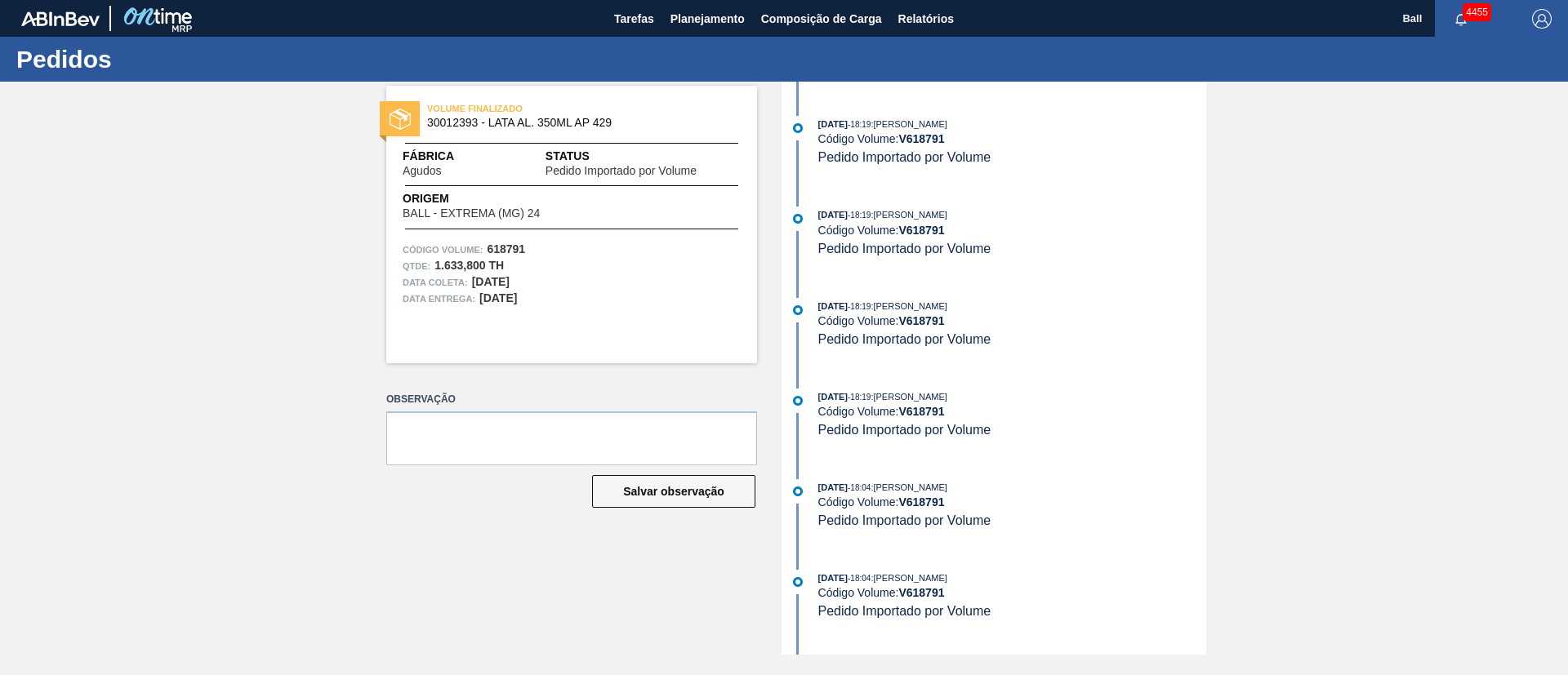
scroll to position [0, 0]
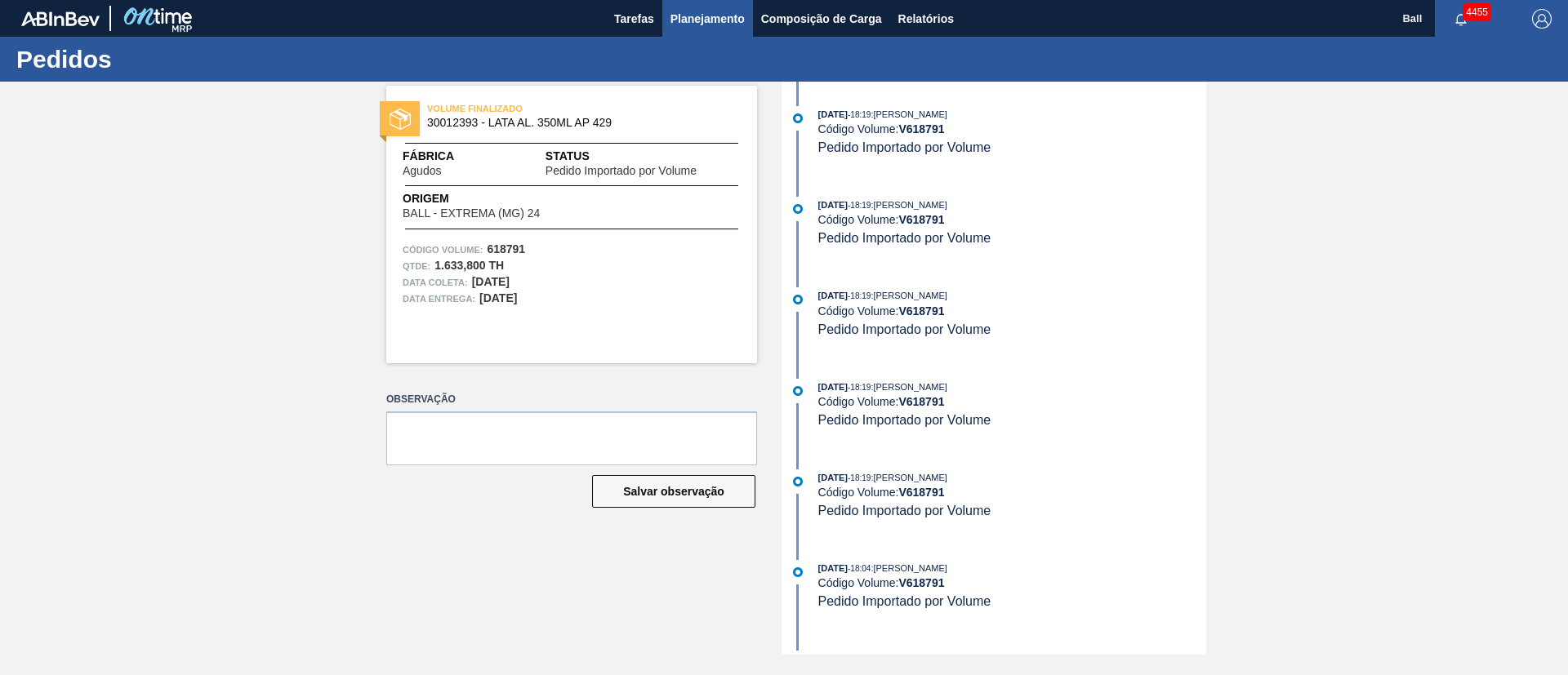
click at [712, 22] on span "Planejamento" at bounding box center [707, 19] width 74 height 20
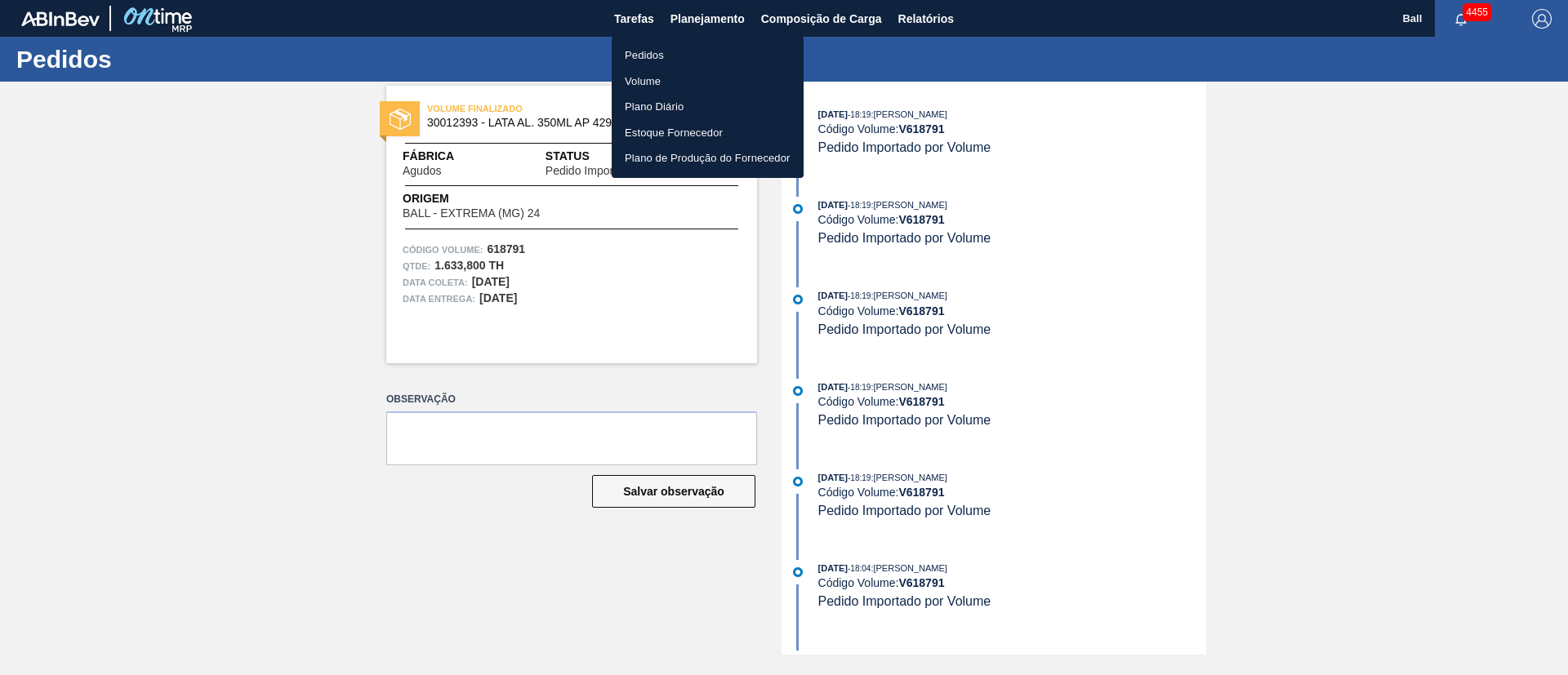
drag, startPoint x: 638, startPoint y: 55, endPoint x: 676, endPoint y: 79, distance: 44.9
click at [638, 55] on li "Pedidos" at bounding box center [708, 55] width 192 height 27
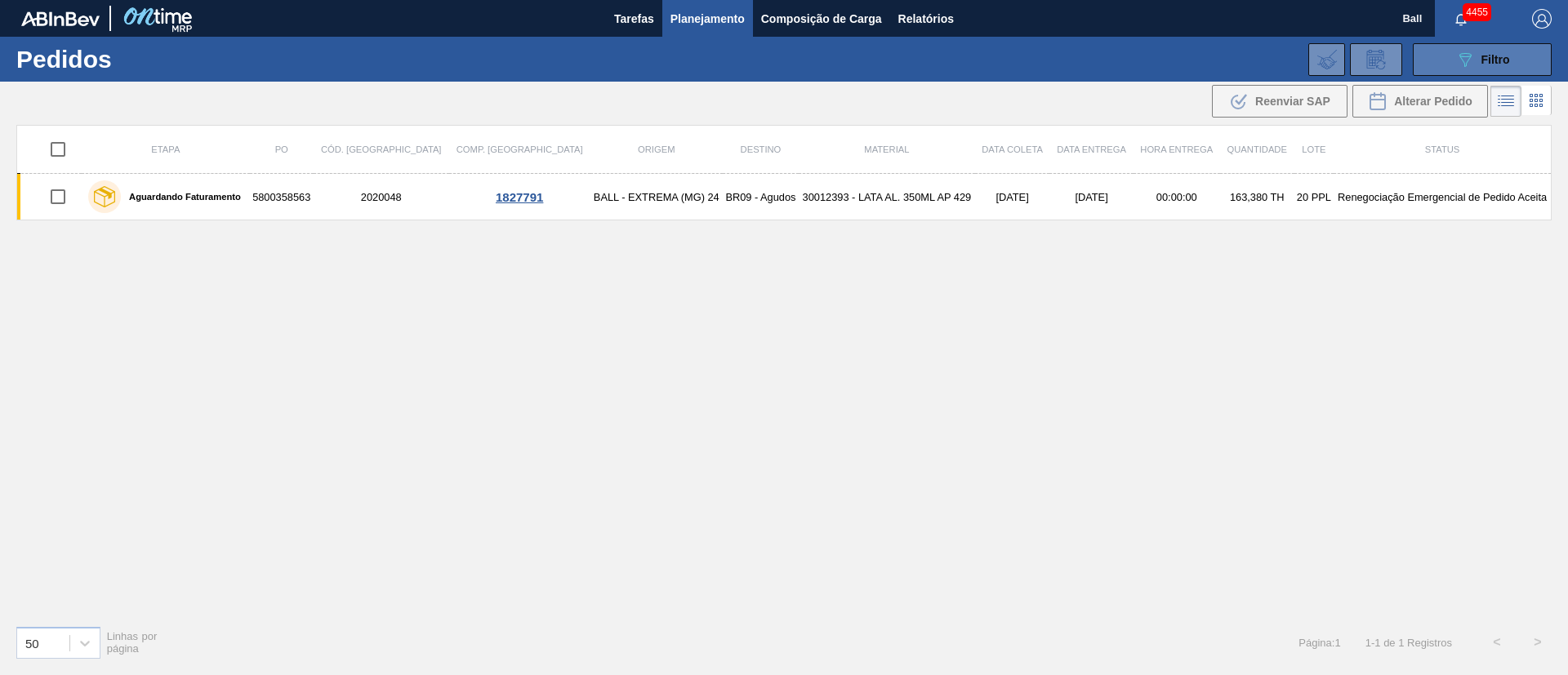
click at [1497, 60] on span "Filtro" at bounding box center [1496, 59] width 29 height 13
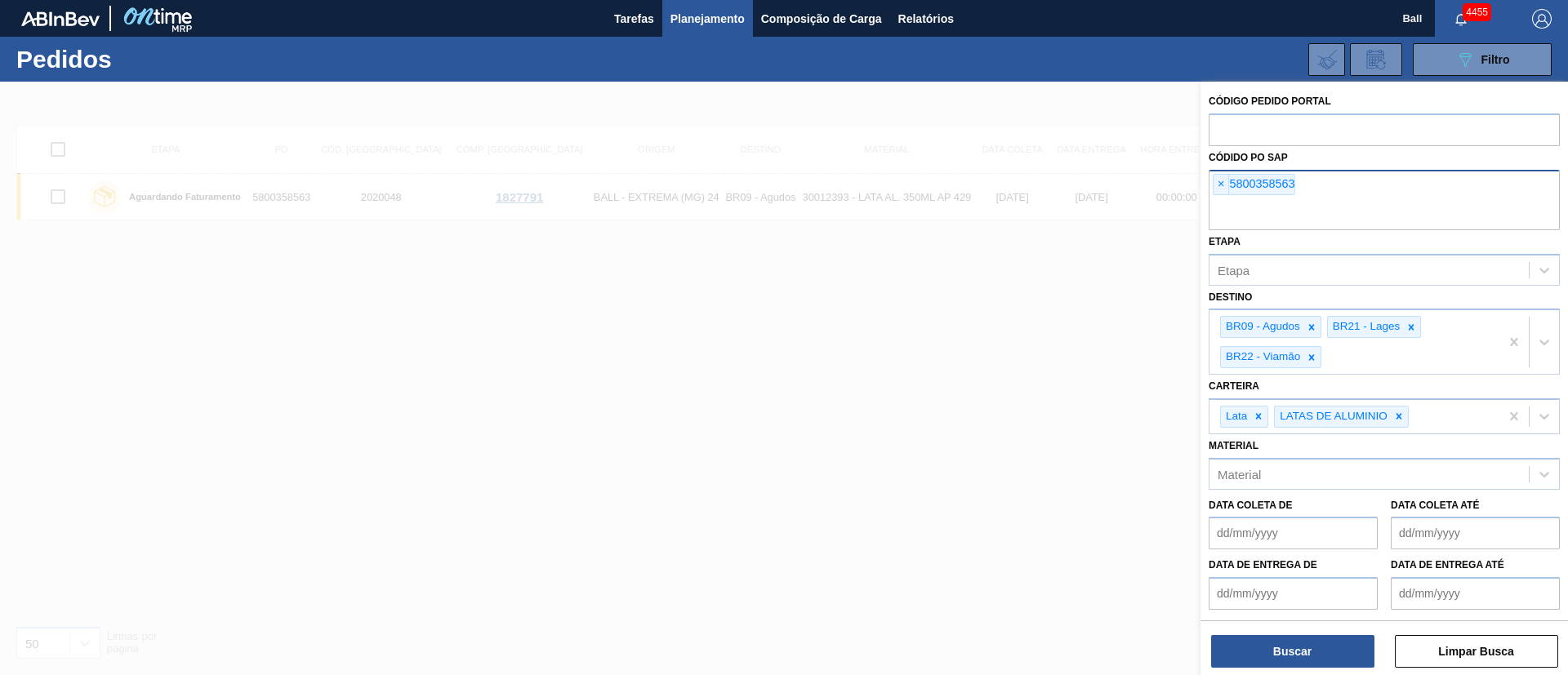
click at [1215, 188] on span "×" at bounding box center [1222, 184] width 16 height 20
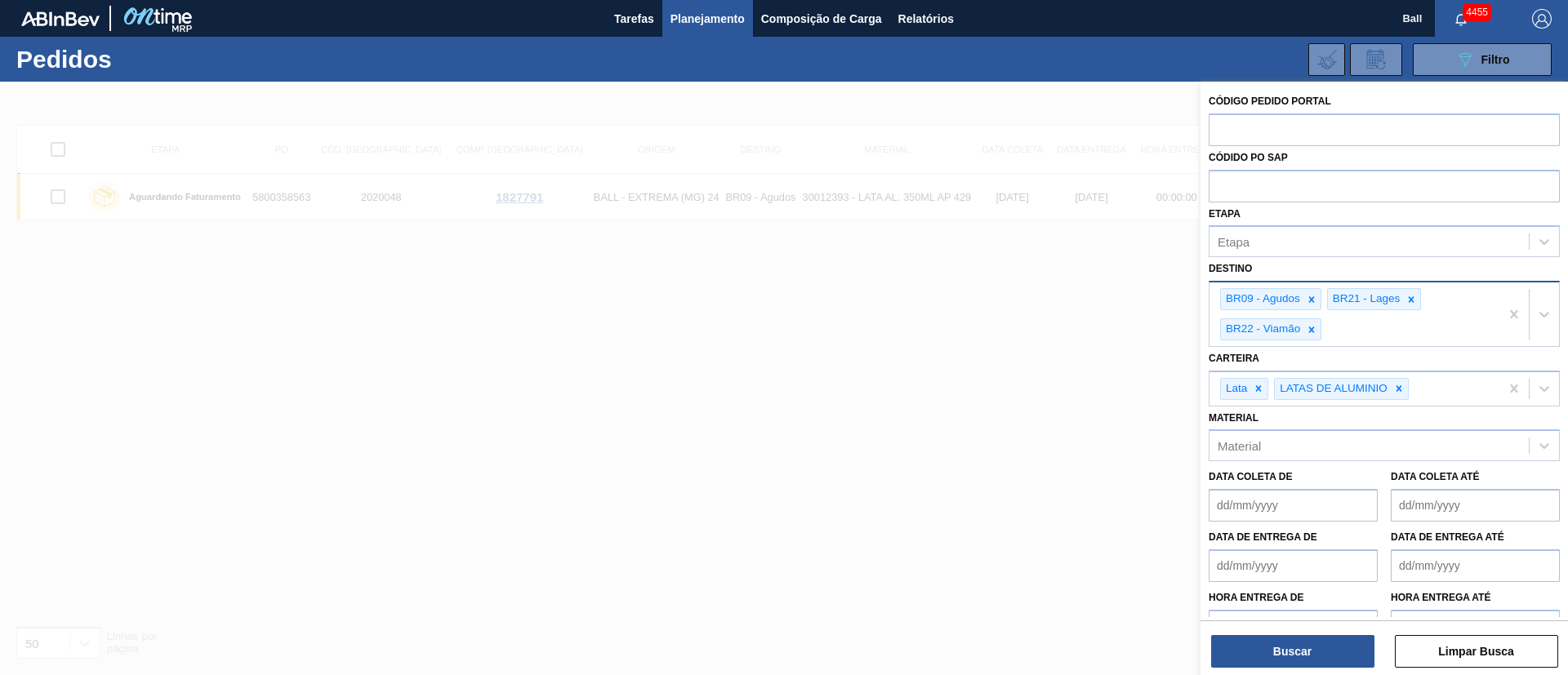
paste input "5800358562"
type input "5800358562"
click at [1348, 651] on button "Buscar" at bounding box center [1293, 651] width 164 height 33
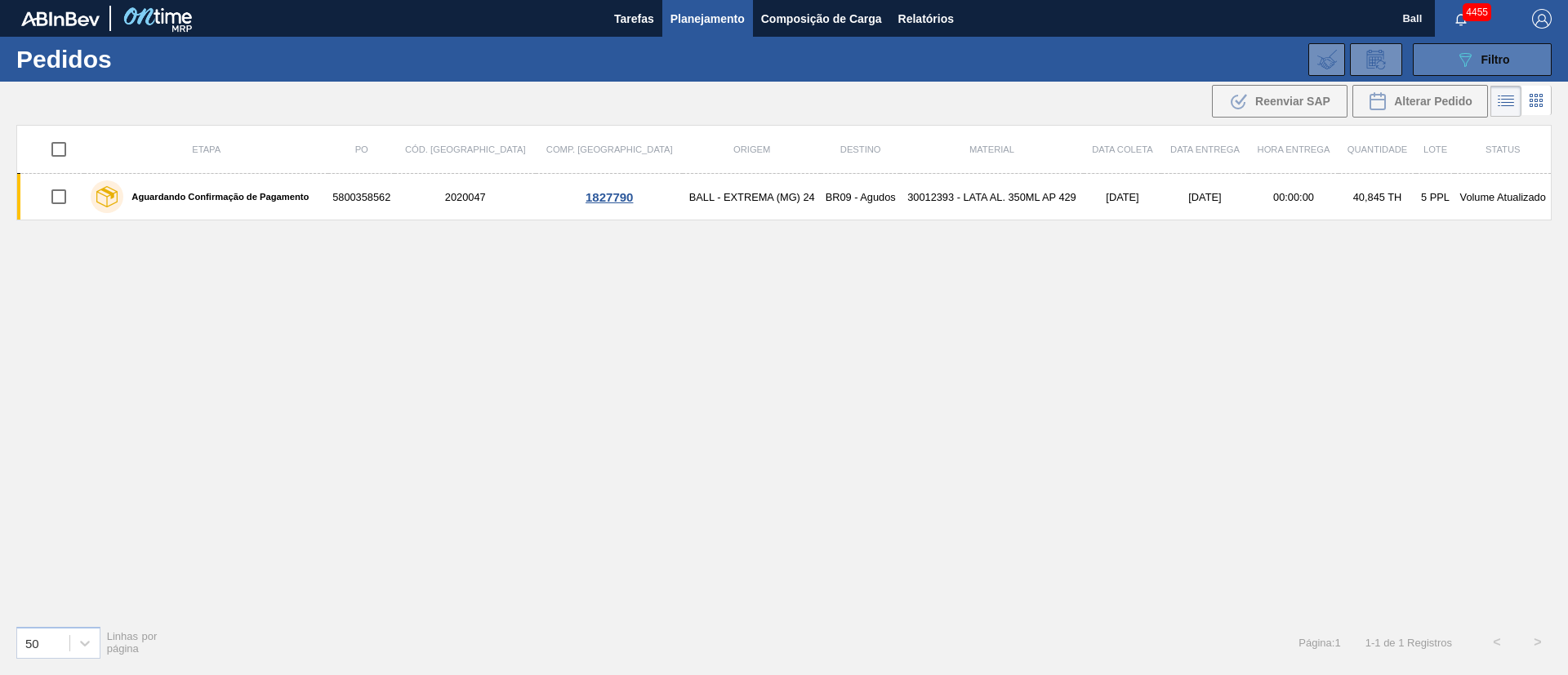
click at [1451, 69] on button "089F7B8B-B2A5-4AFE-B5C0-19BA573D28AC Filtro" at bounding box center [1482, 59] width 139 height 33
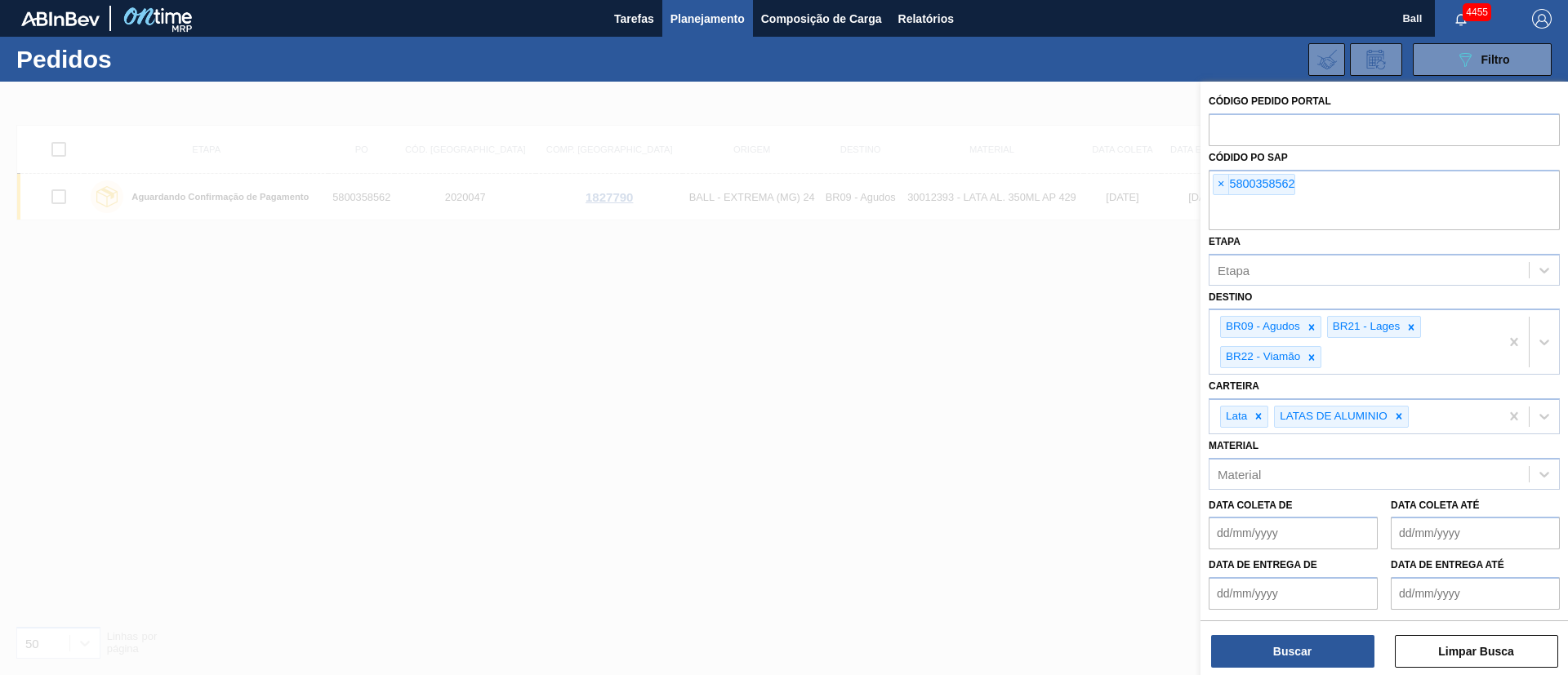
click at [636, 312] on div at bounding box center [784, 419] width 1568 height 675
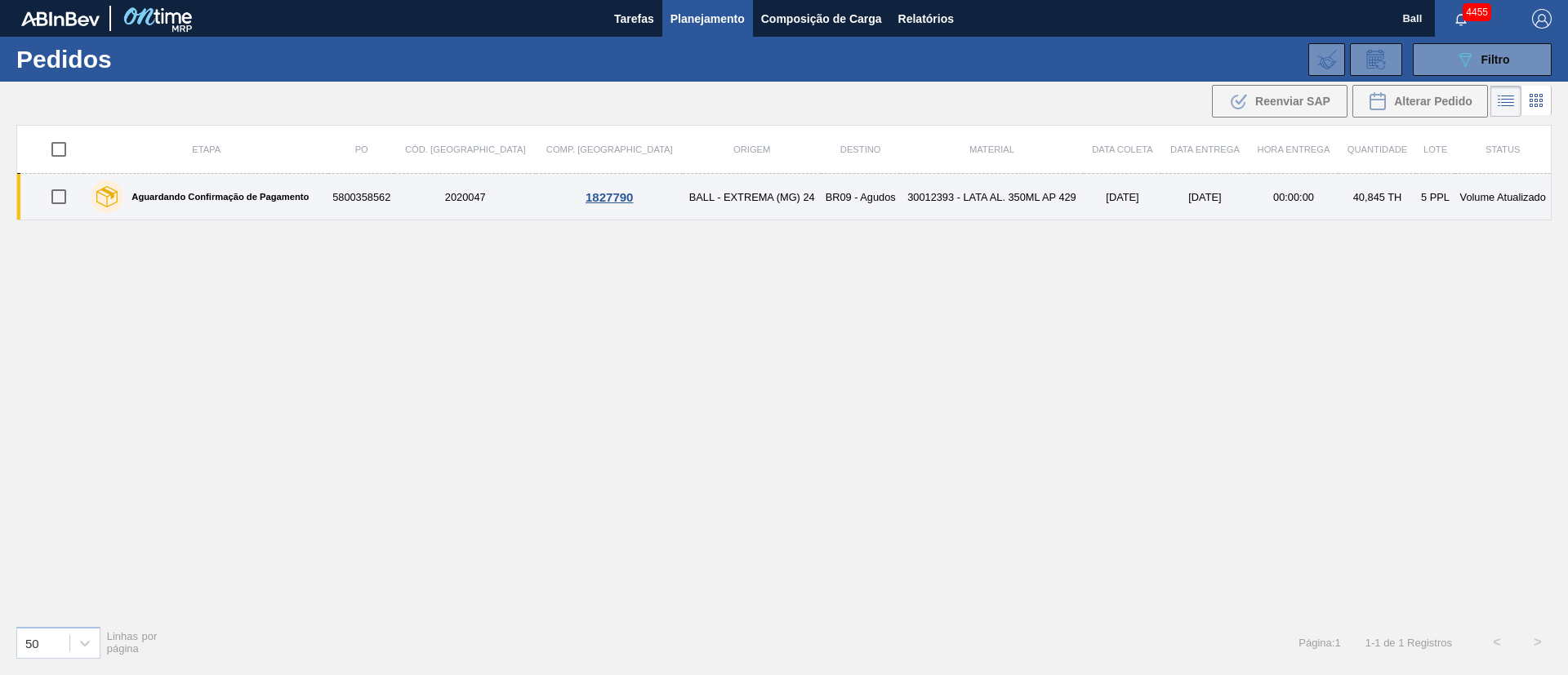
click at [736, 208] on td "BALL - EXTREMA (MG) 24" at bounding box center [752, 197] width 138 height 46
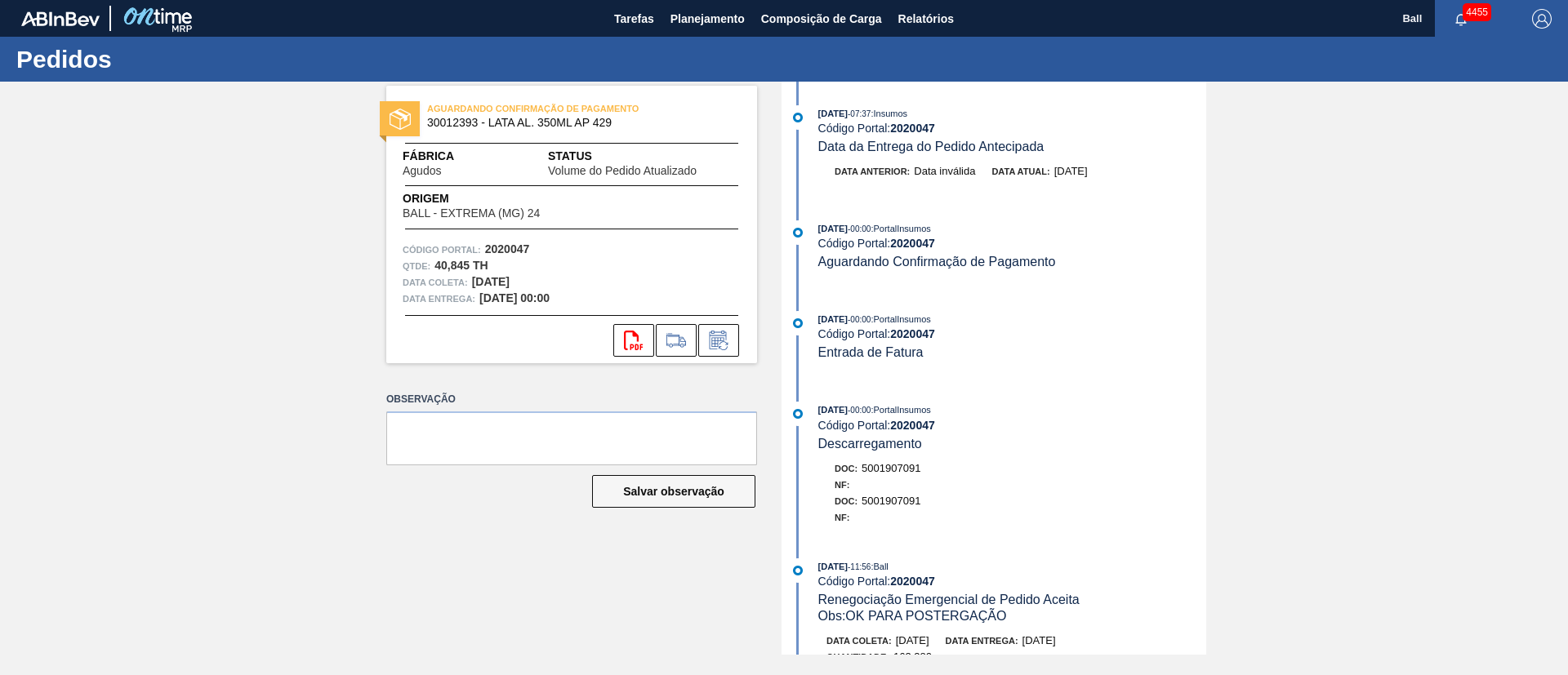
scroll to position [3725, 0]
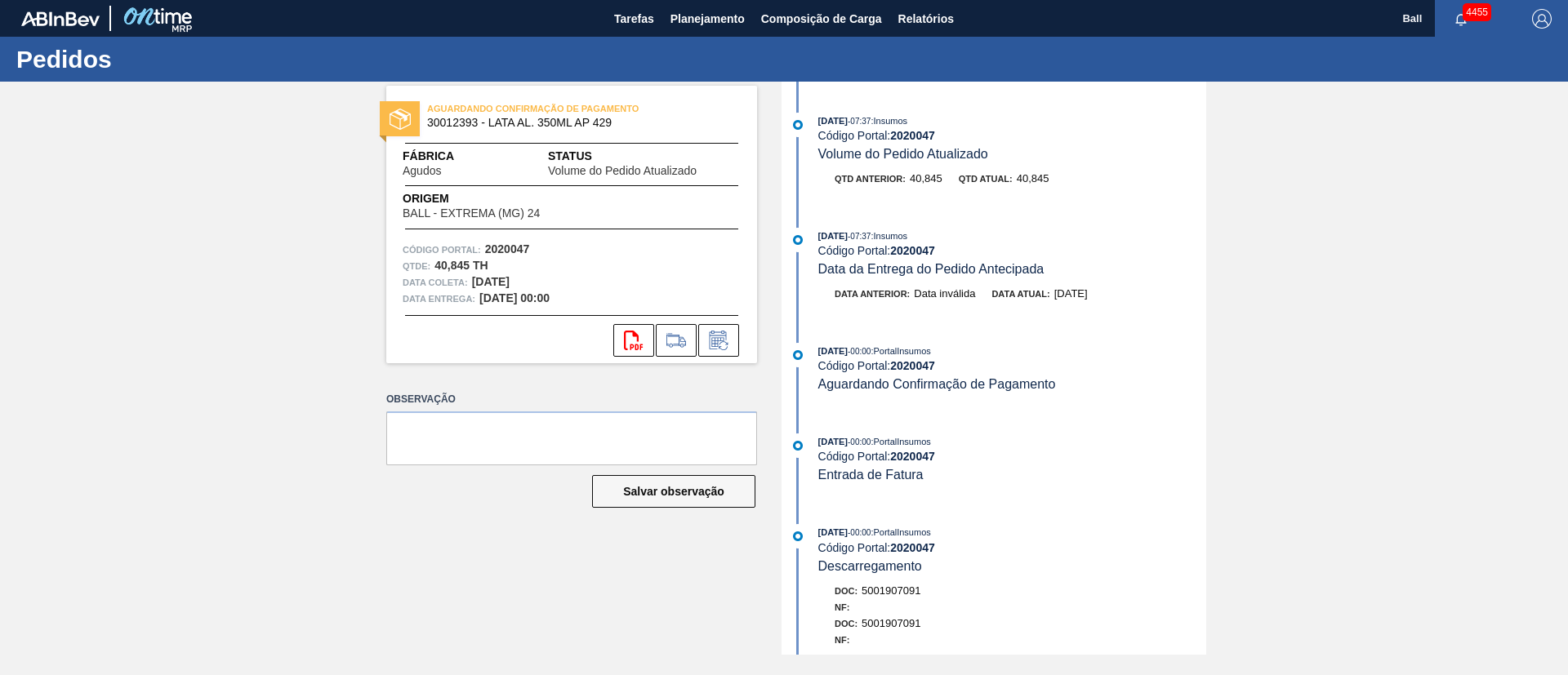
click at [1062, 338] on div "09/09/2025 - 12:05 : Insumos Código Portal: 2020047 Volume do Pedido Atualizado…" at bounding box center [995, 369] width 421 height 574
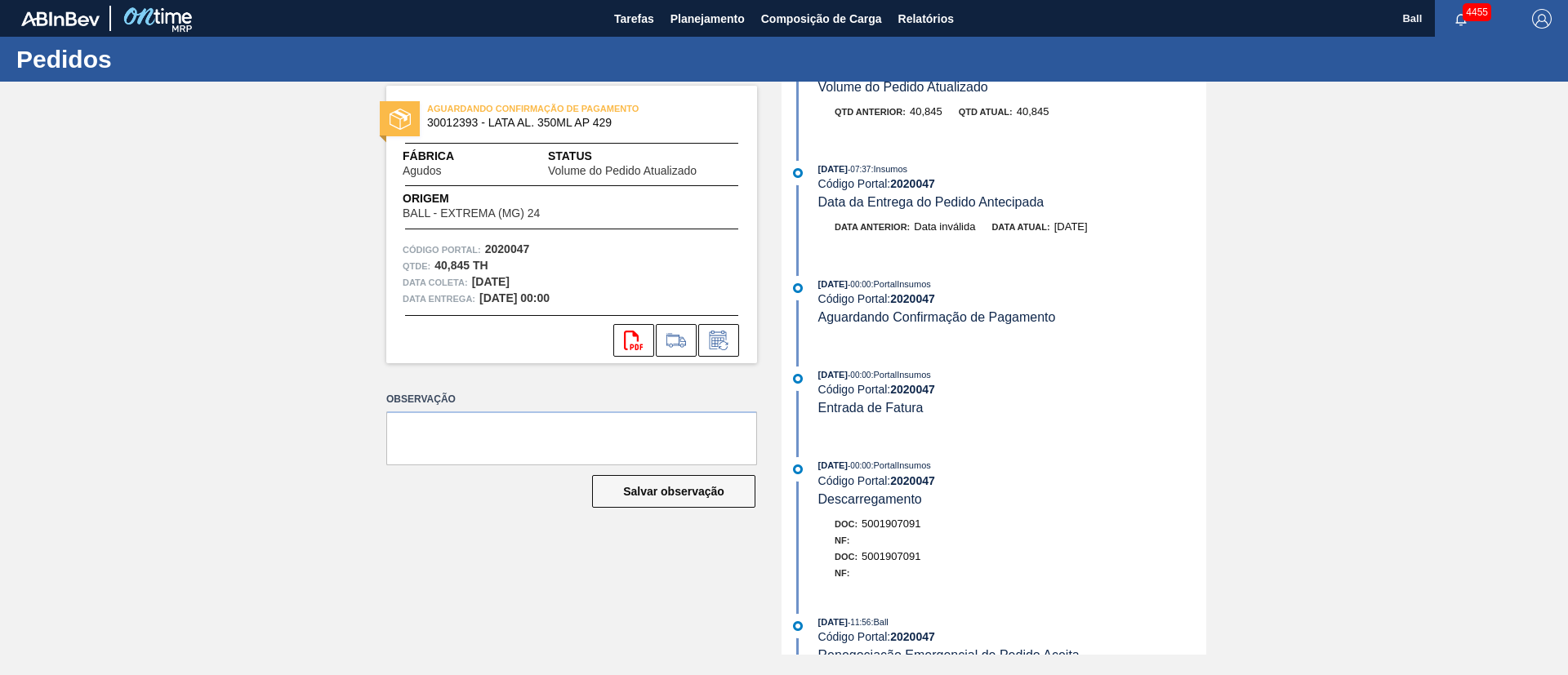
scroll to position [3848, 0]
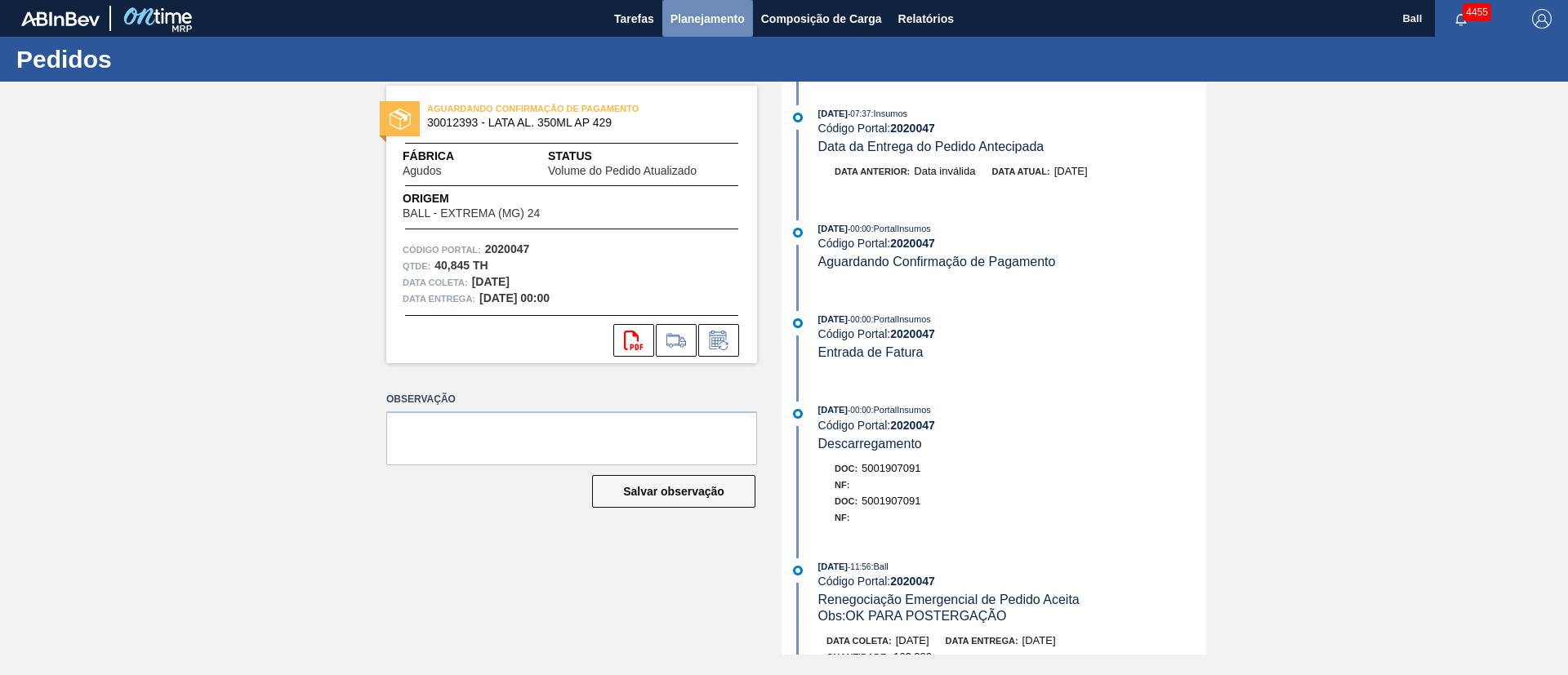
click at [732, 17] on span "Planejamento" at bounding box center [707, 19] width 74 height 20
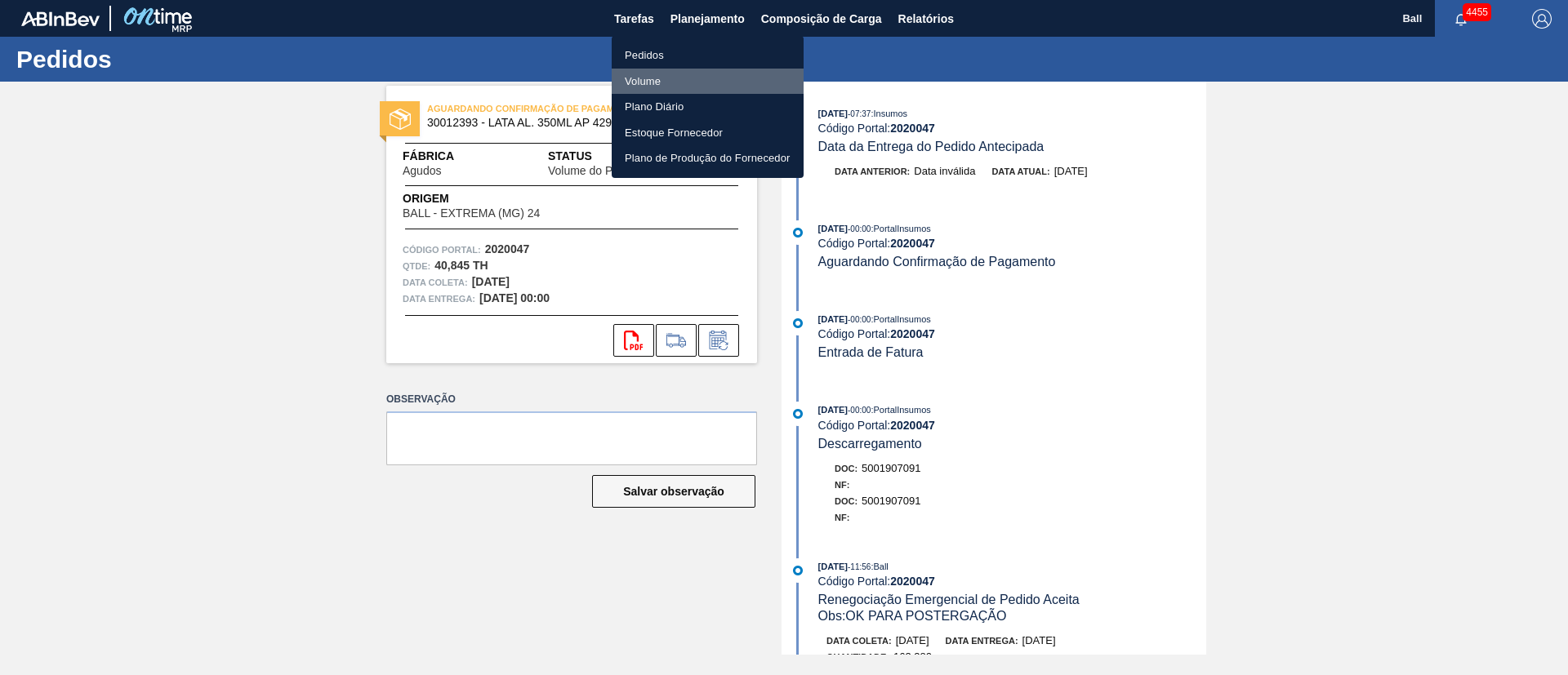
click at [651, 78] on li "Volume" at bounding box center [708, 82] width 192 height 27
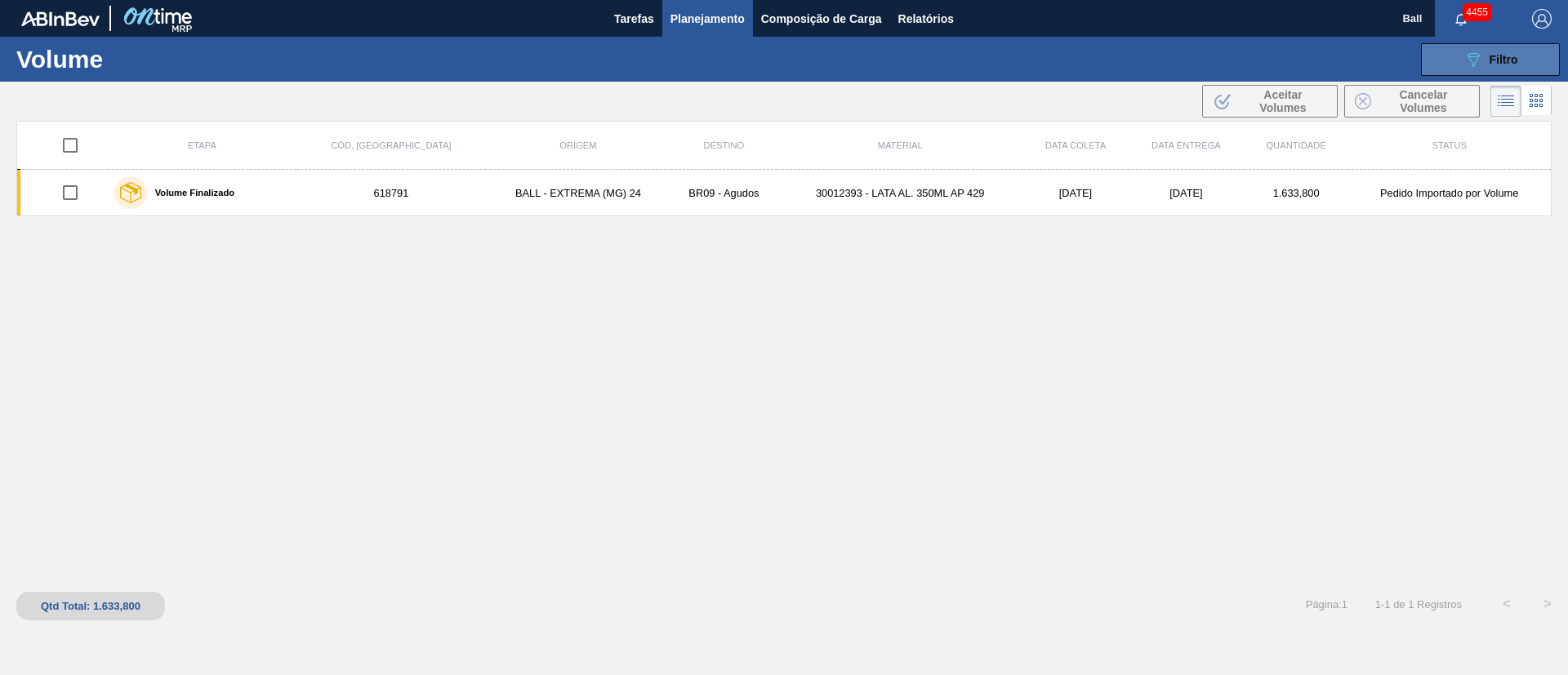
click at [1466, 64] on icon "089F7B8B-B2A5-4AFE-B5C0-19BA573D28AC" at bounding box center [1473, 60] width 20 height 20
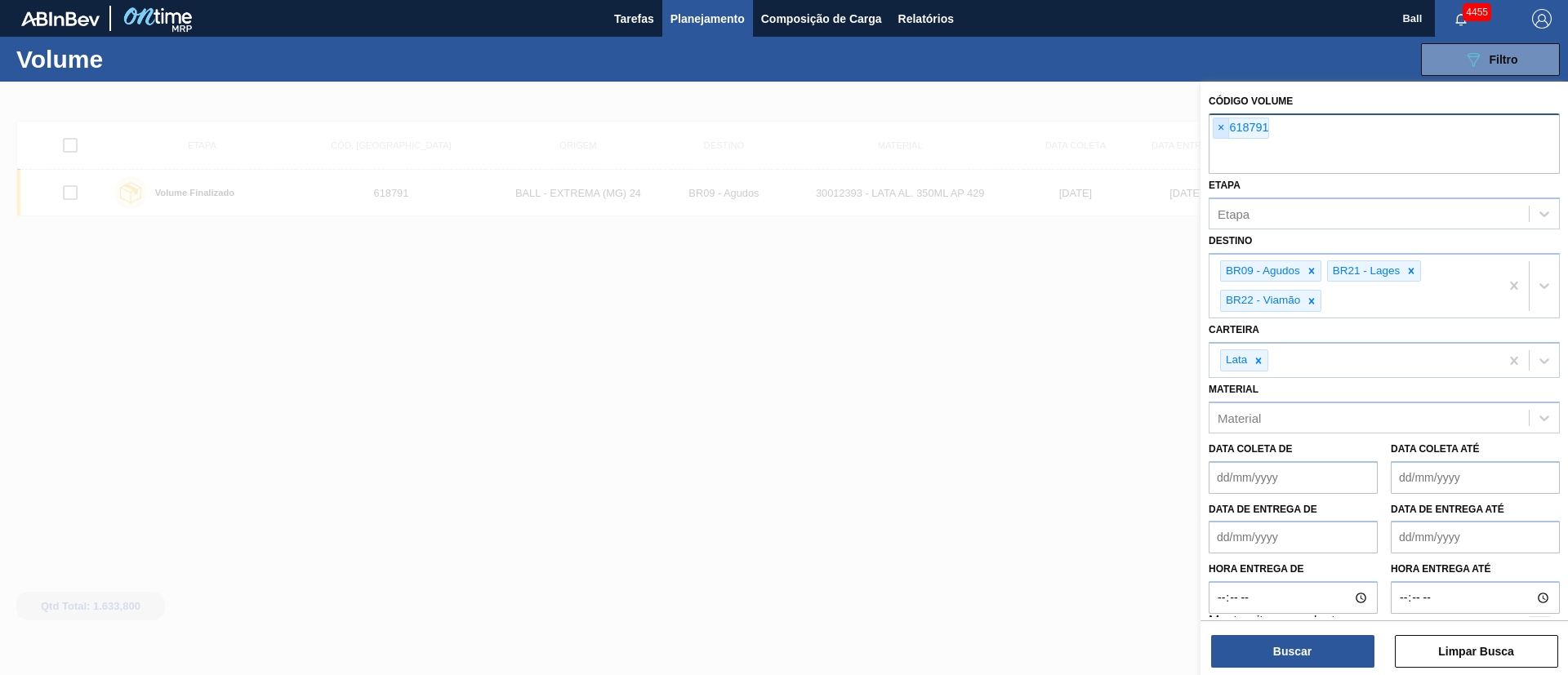
click at [1219, 136] on span "×" at bounding box center [1222, 128] width 16 height 20
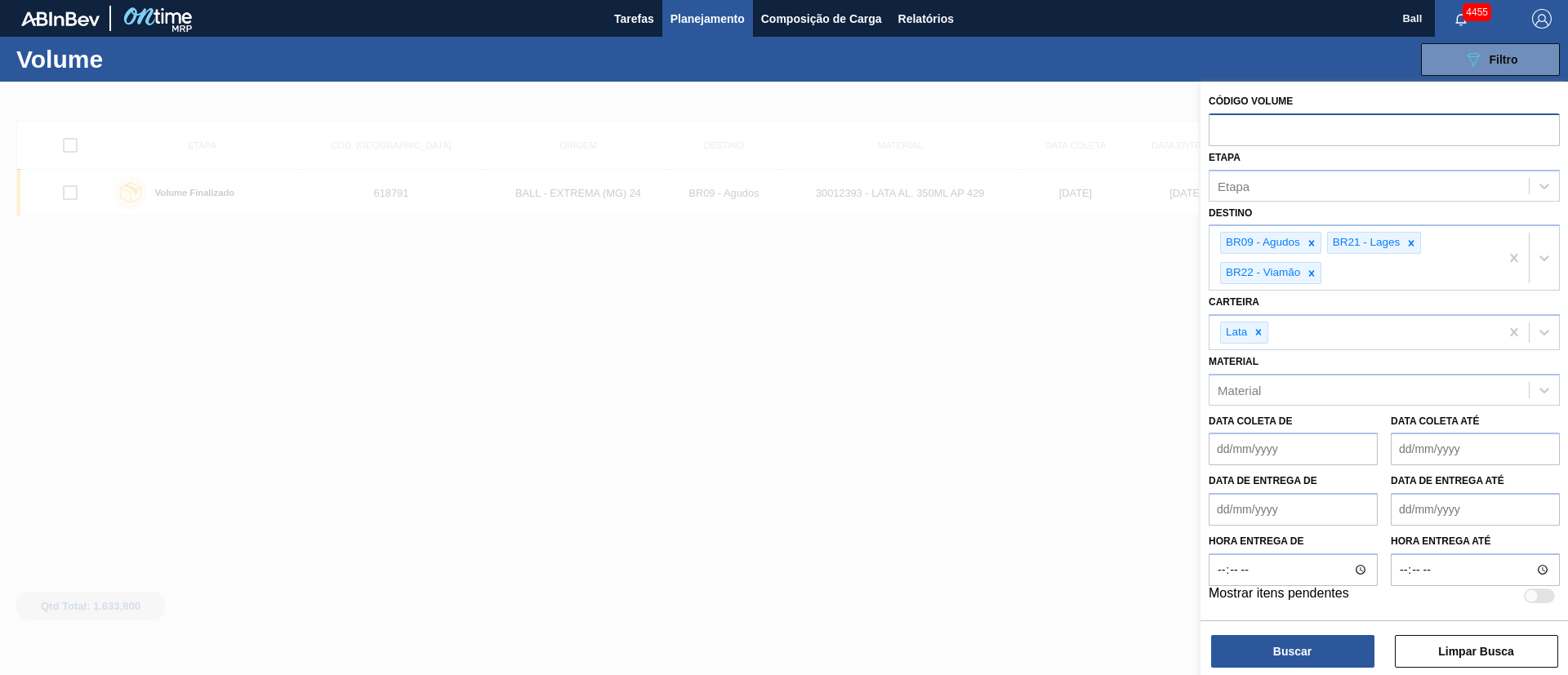
paste input "V620262"
click at [1225, 127] on input "V620262" at bounding box center [1385, 128] width 351 height 31
type input "620262"
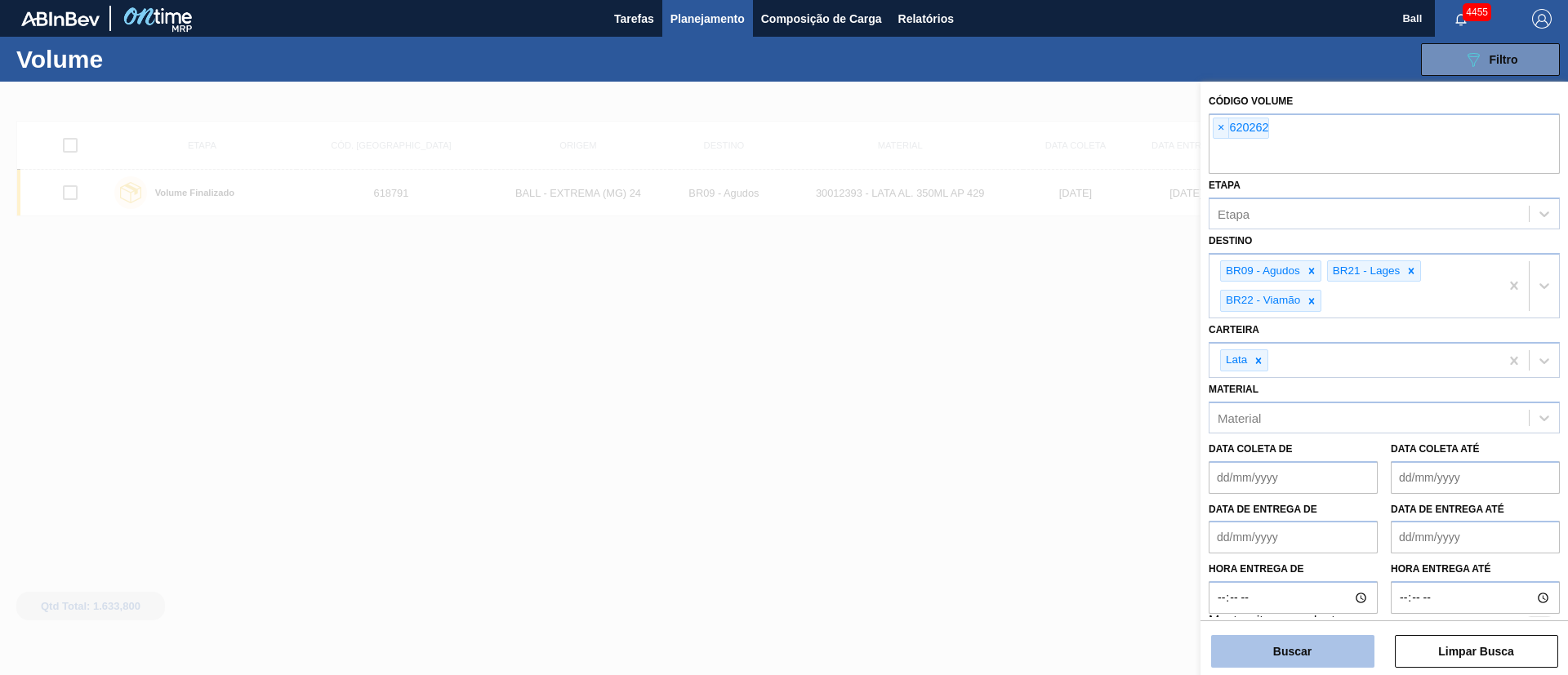
click at [1333, 643] on button "Buscar" at bounding box center [1293, 651] width 164 height 33
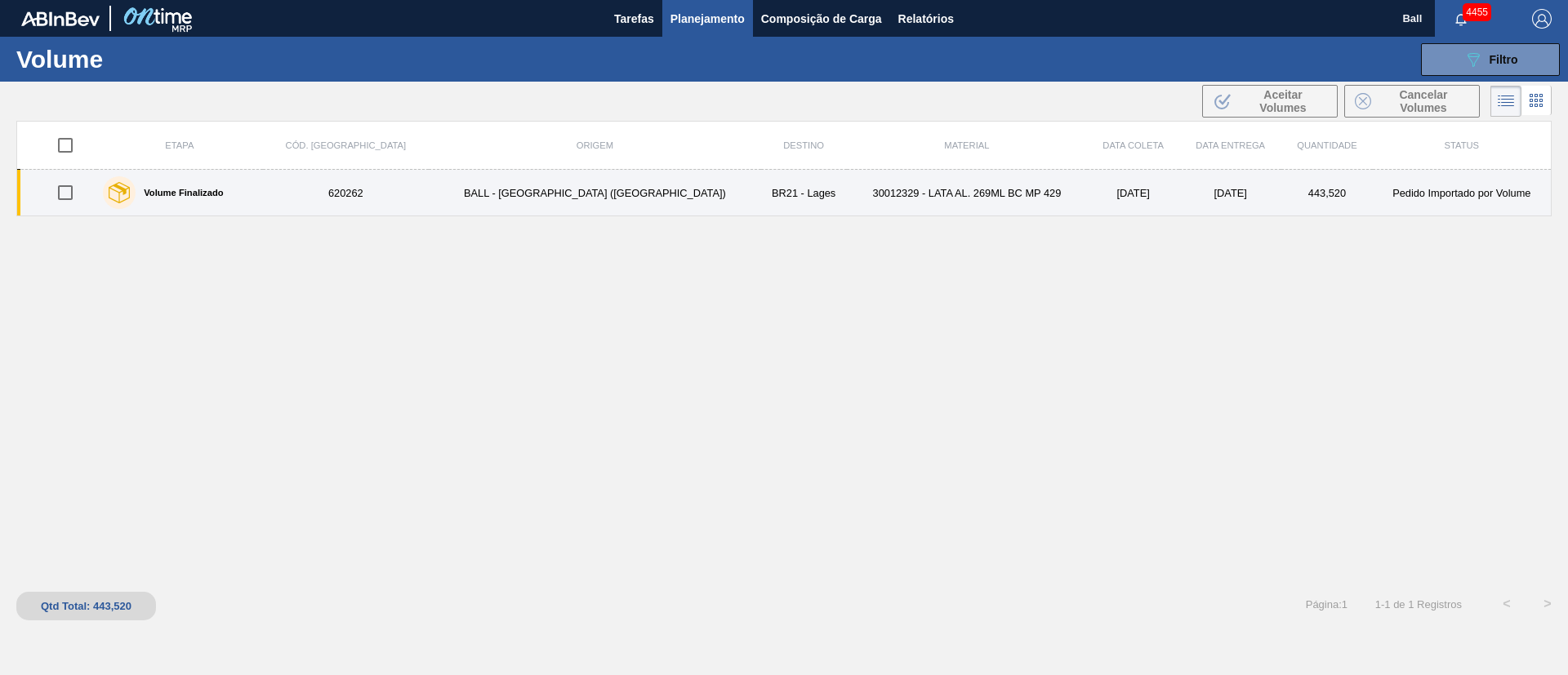
click at [1087, 201] on td "12/9/2025" at bounding box center [1133, 192] width 93 height 46
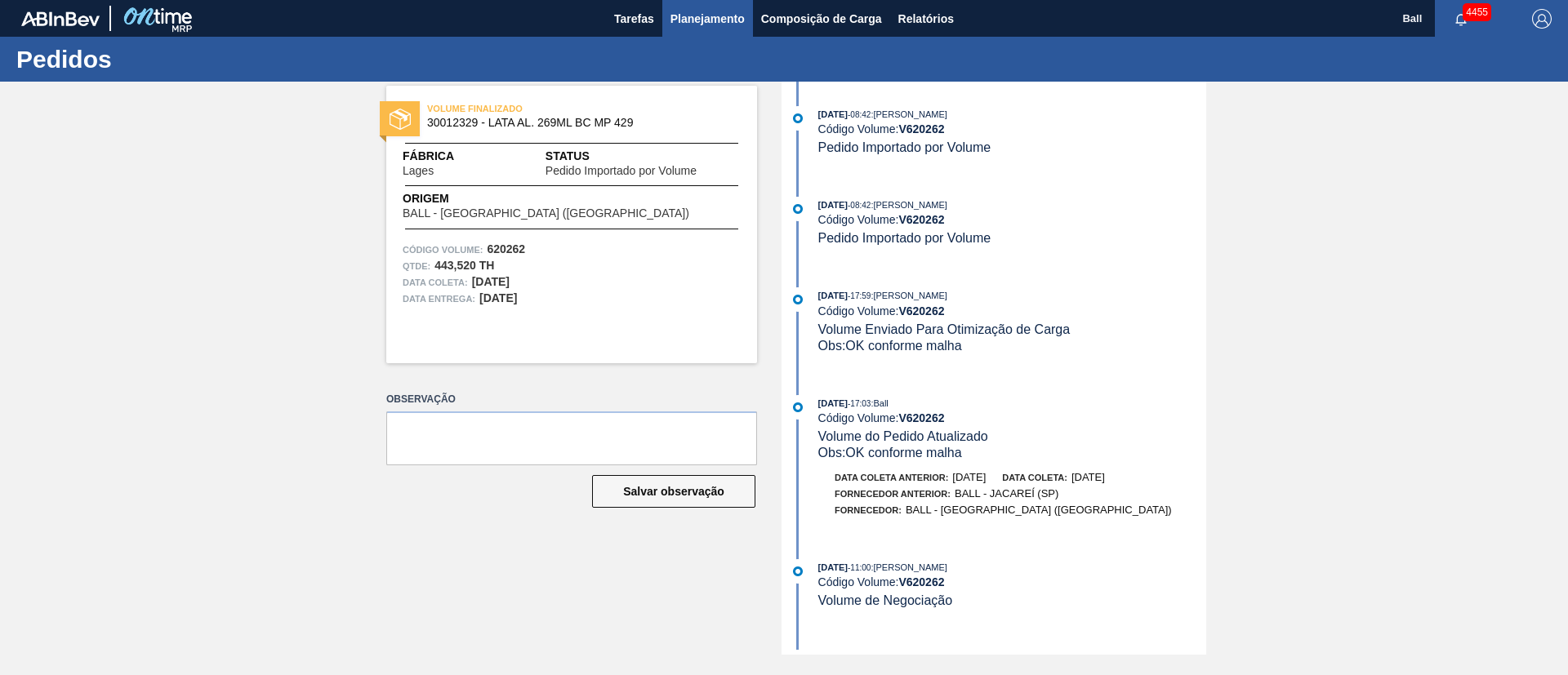
click at [723, 17] on span "Planejamento" at bounding box center [707, 19] width 74 height 20
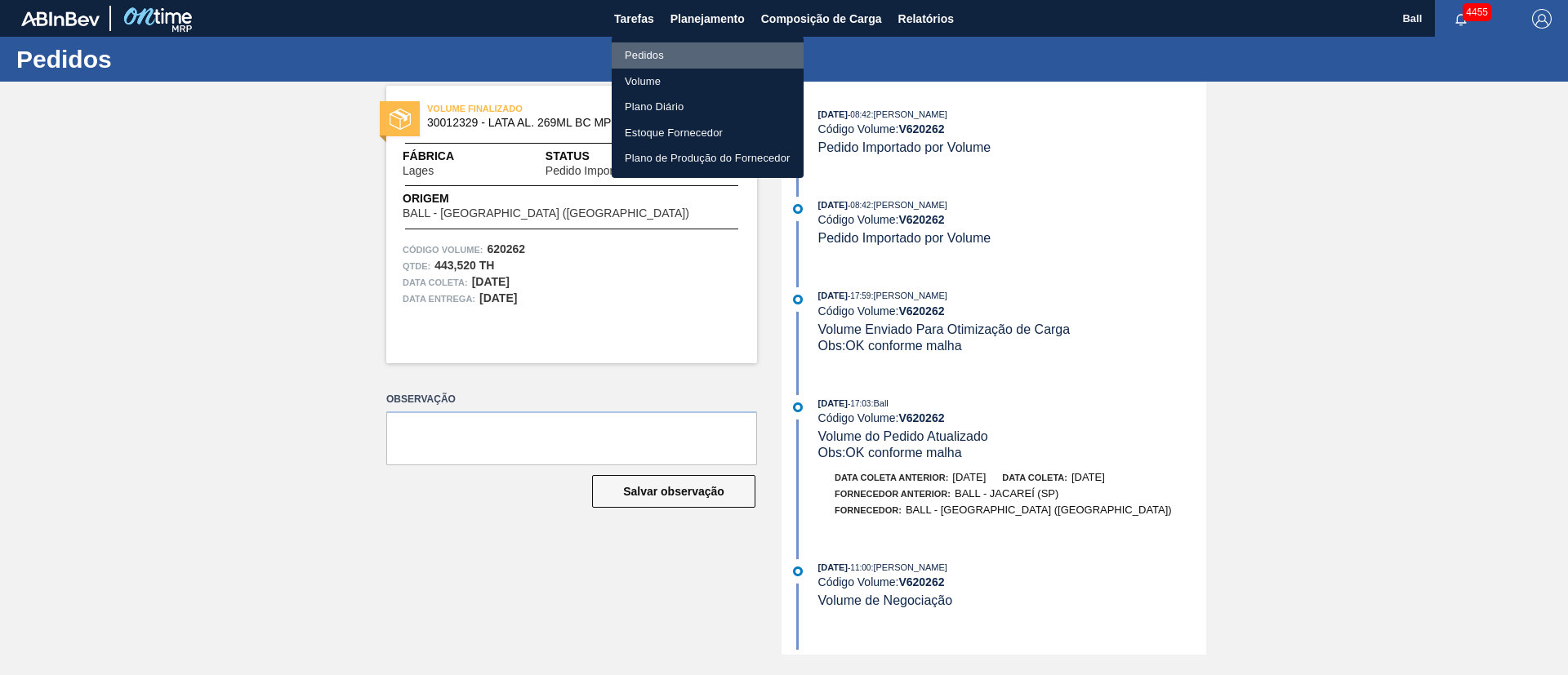
click at [650, 64] on li "Pedidos" at bounding box center [708, 55] width 192 height 27
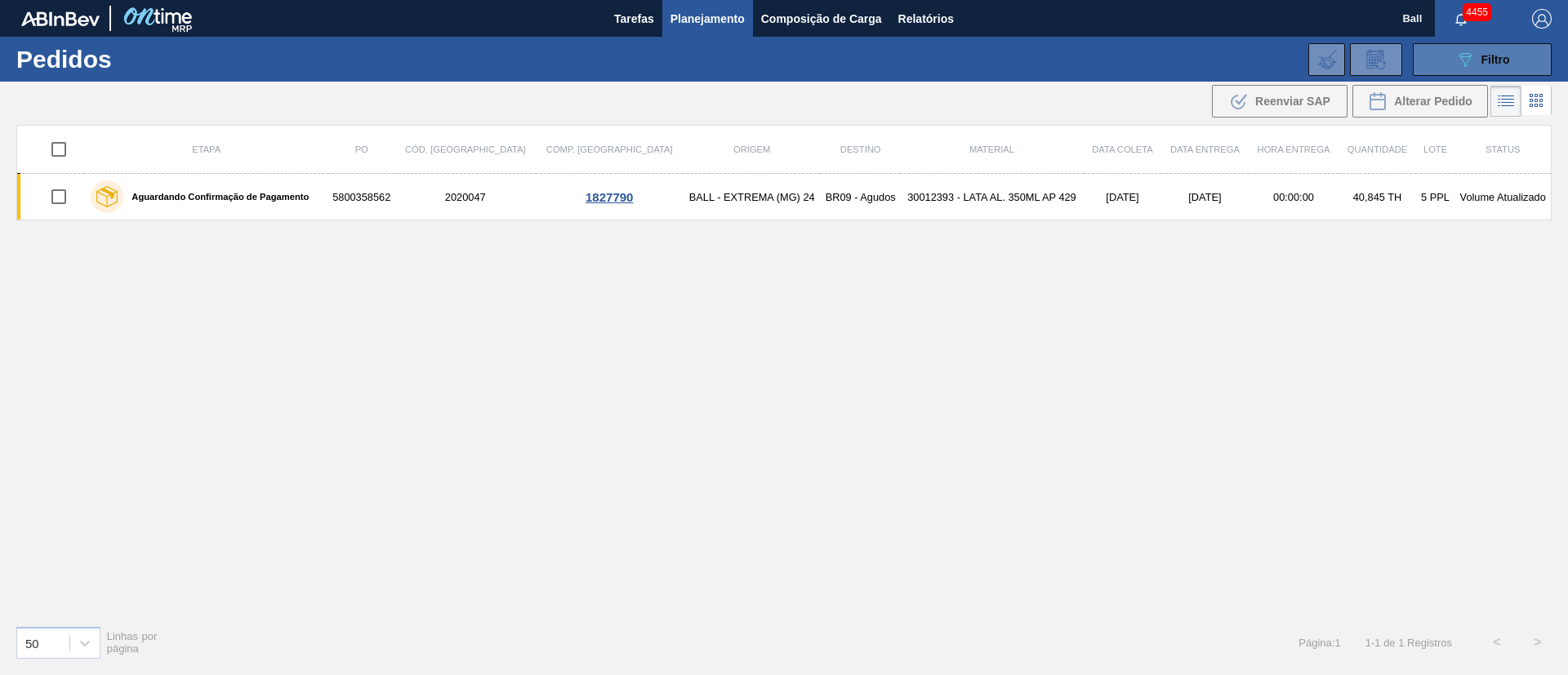
click at [1511, 54] on button "089F7B8B-B2A5-4AFE-B5C0-19BA573D28AC Filtro" at bounding box center [1482, 59] width 139 height 33
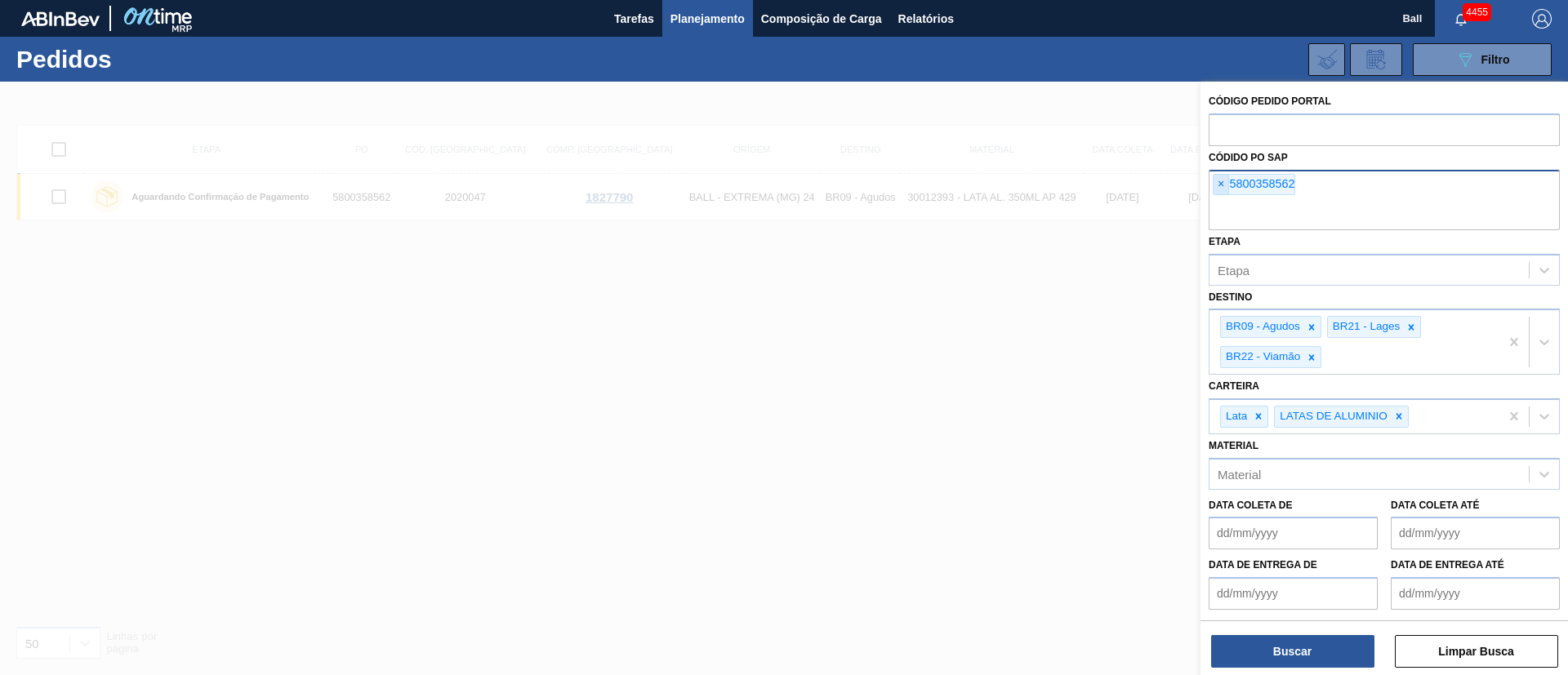
click at [1219, 182] on span "×" at bounding box center [1222, 184] width 16 height 20
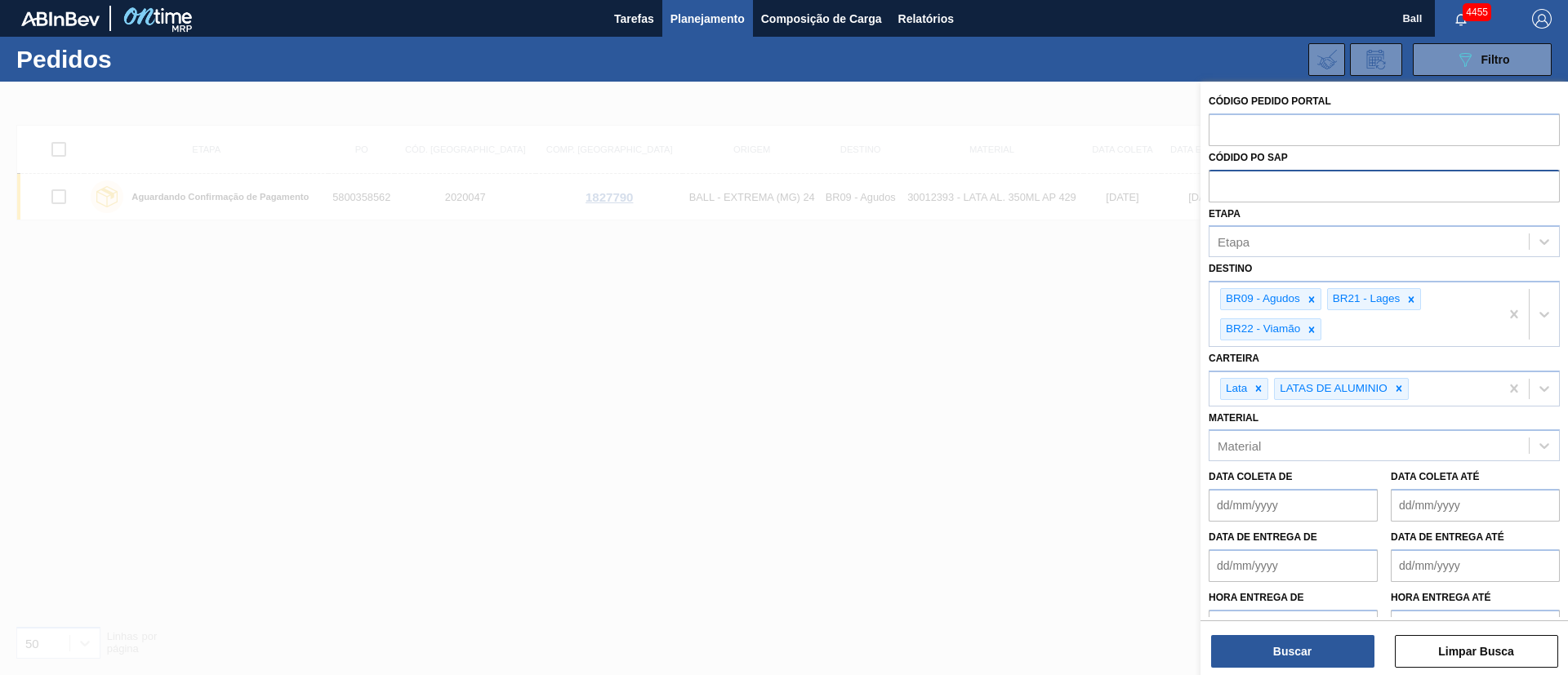
paste input "text"
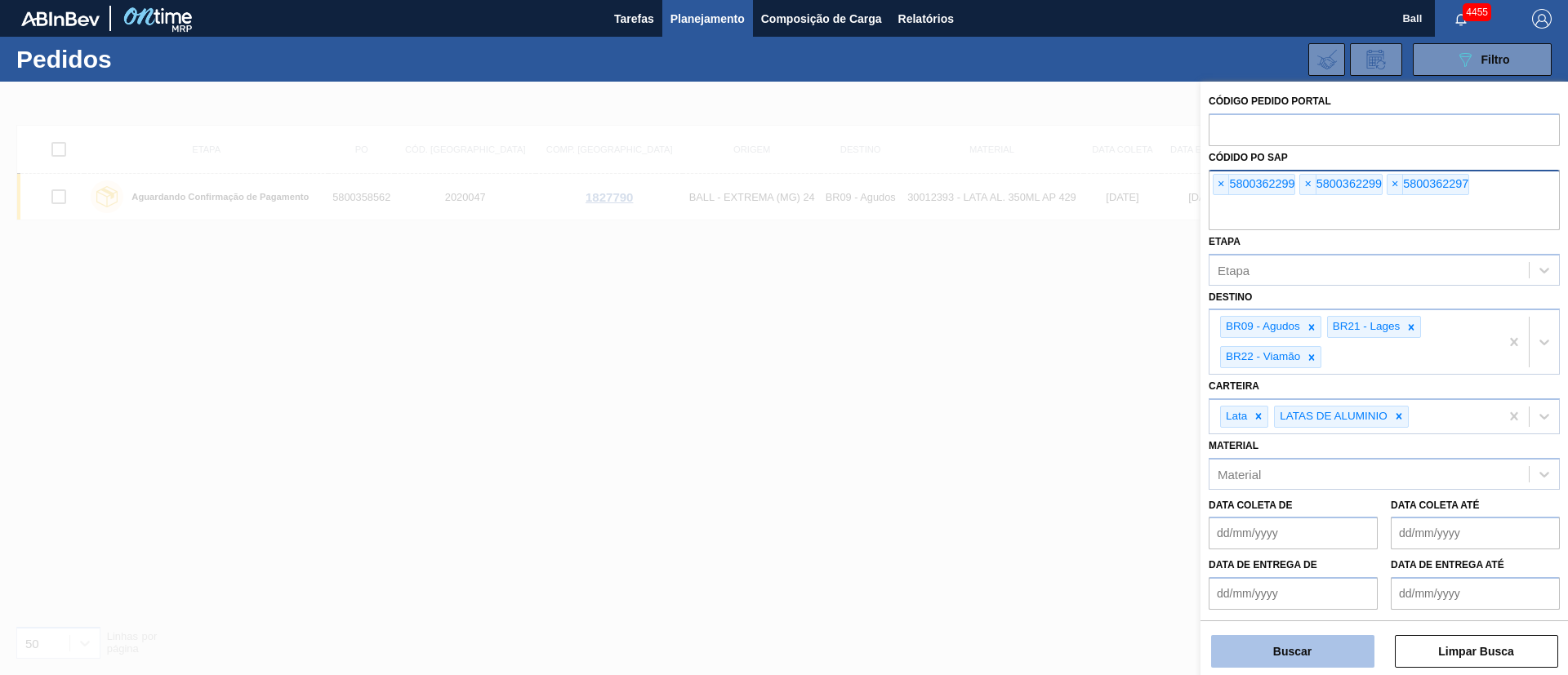
click at [1304, 650] on button "Buscar" at bounding box center [1293, 651] width 164 height 33
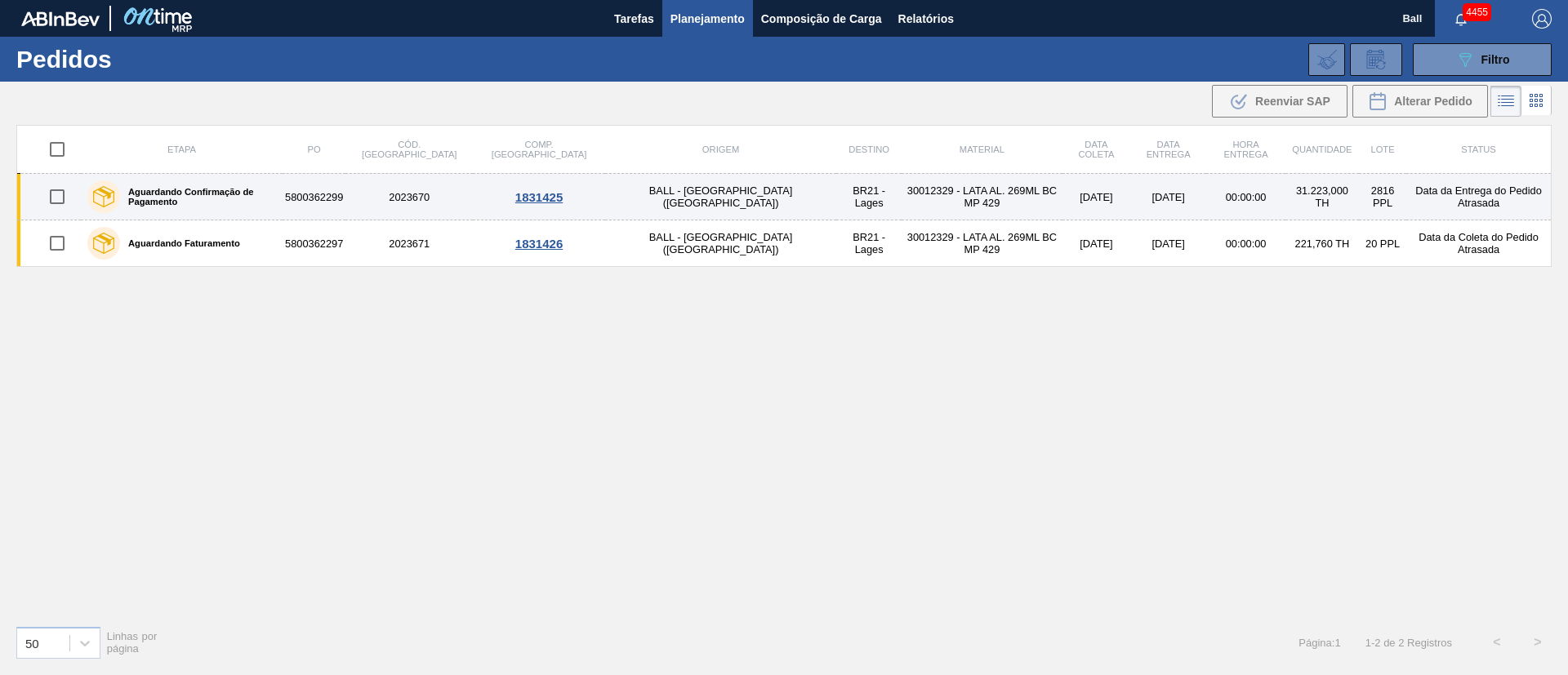
click at [651, 203] on td "BALL - TRÊS RIOS (RJ)" at bounding box center [720, 197] width 232 height 46
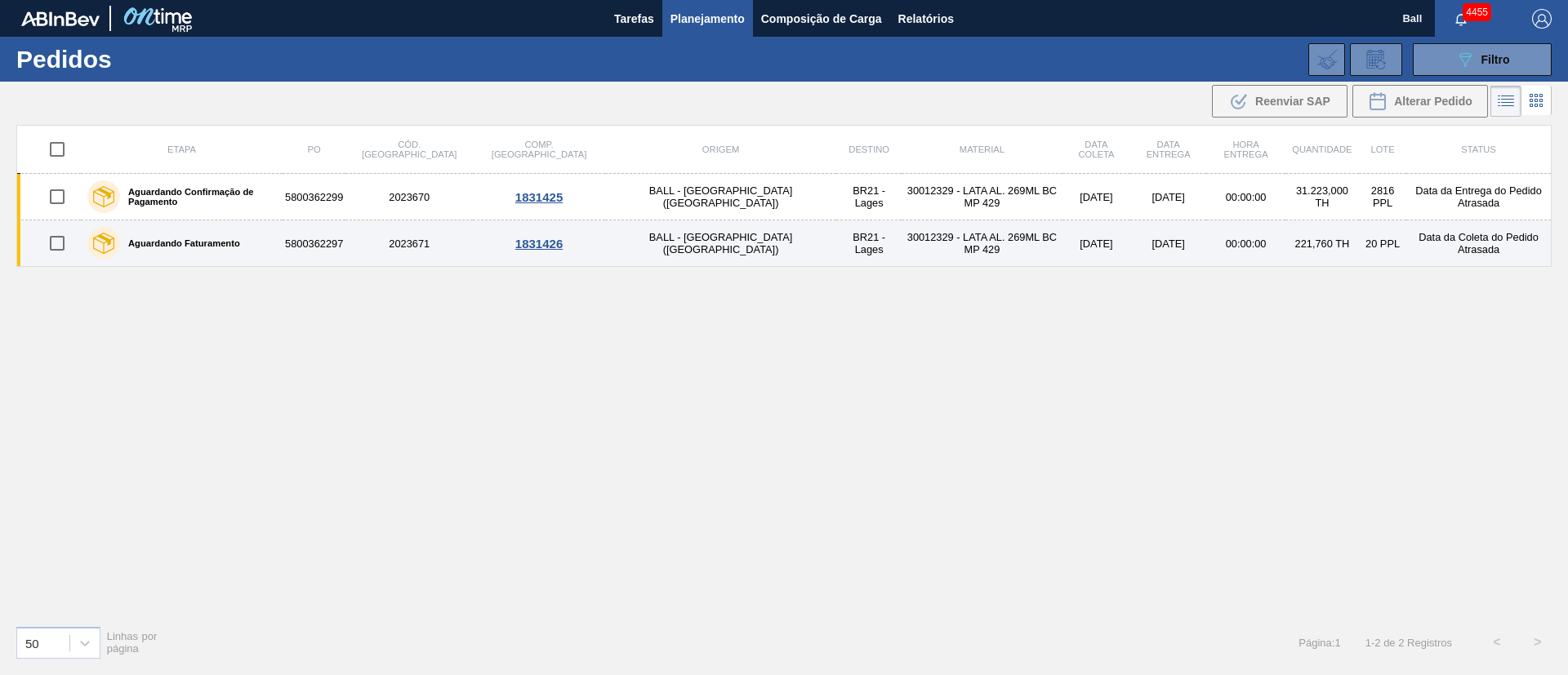
click at [649, 244] on td "BALL - TRÊS RIOS (RJ)" at bounding box center [720, 243] width 232 height 46
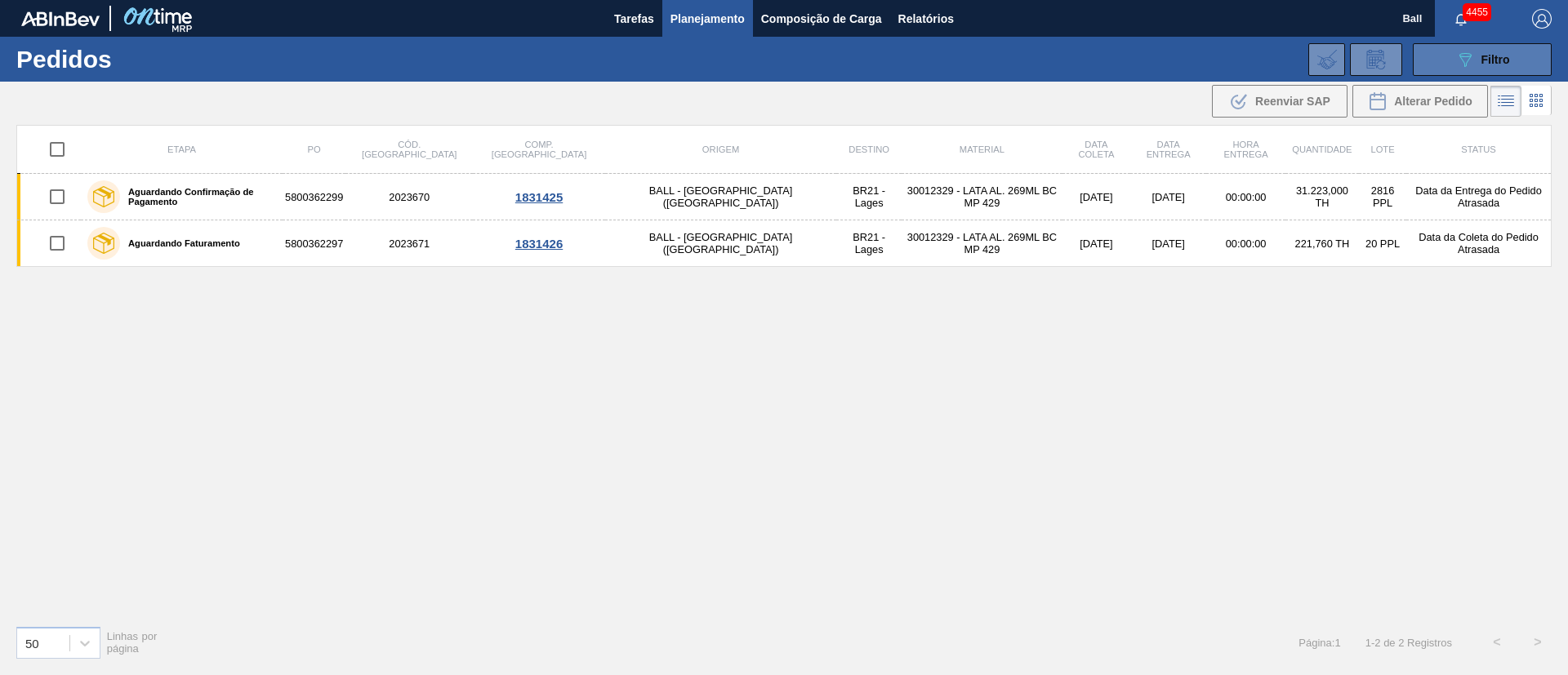
click at [1454, 73] on button "089F7B8B-B2A5-4AFE-B5C0-19BA573D28AC Filtro" at bounding box center [1482, 59] width 139 height 33
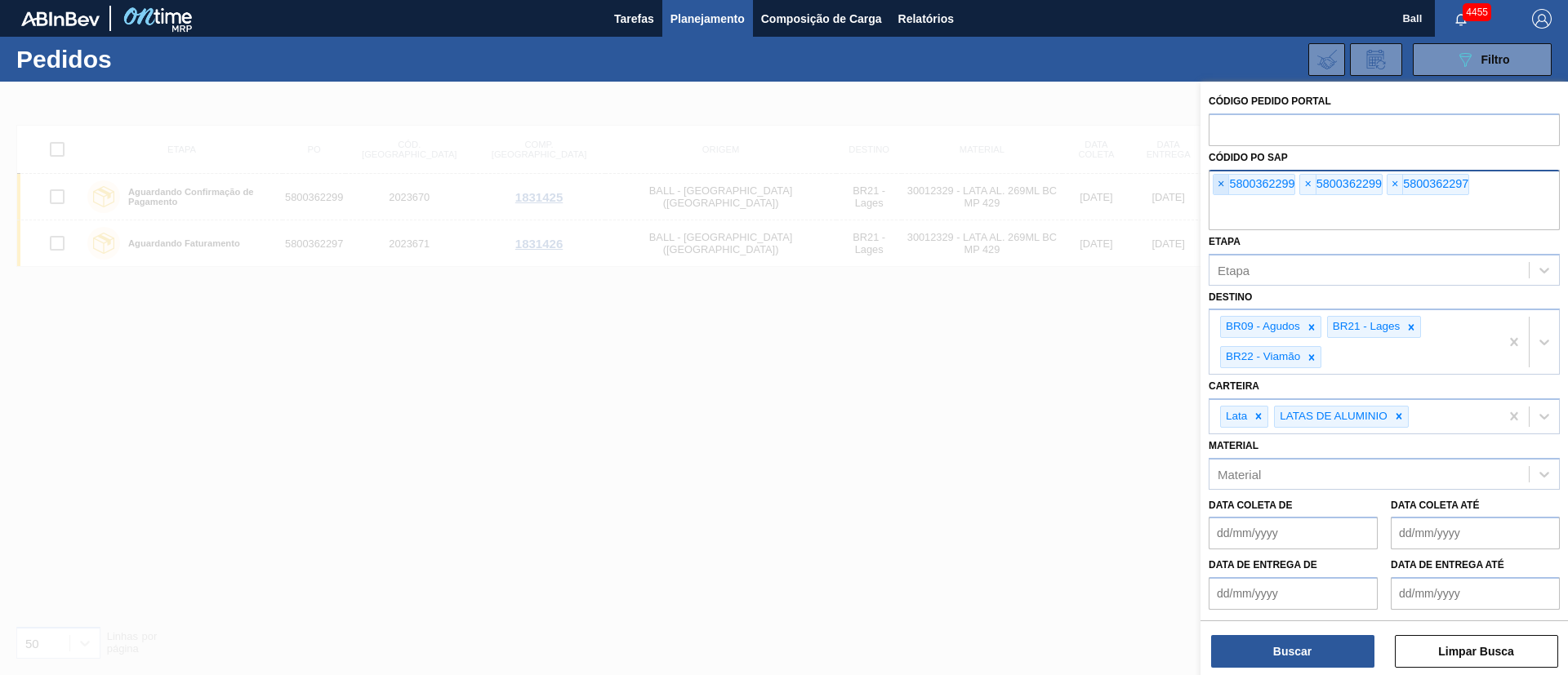
click at [1222, 189] on span "×" at bounding box center [1222, 184] width 16 height 20
click at [1222, 199] on input "text" at bounding box center [1385, 214] width 351 height 31
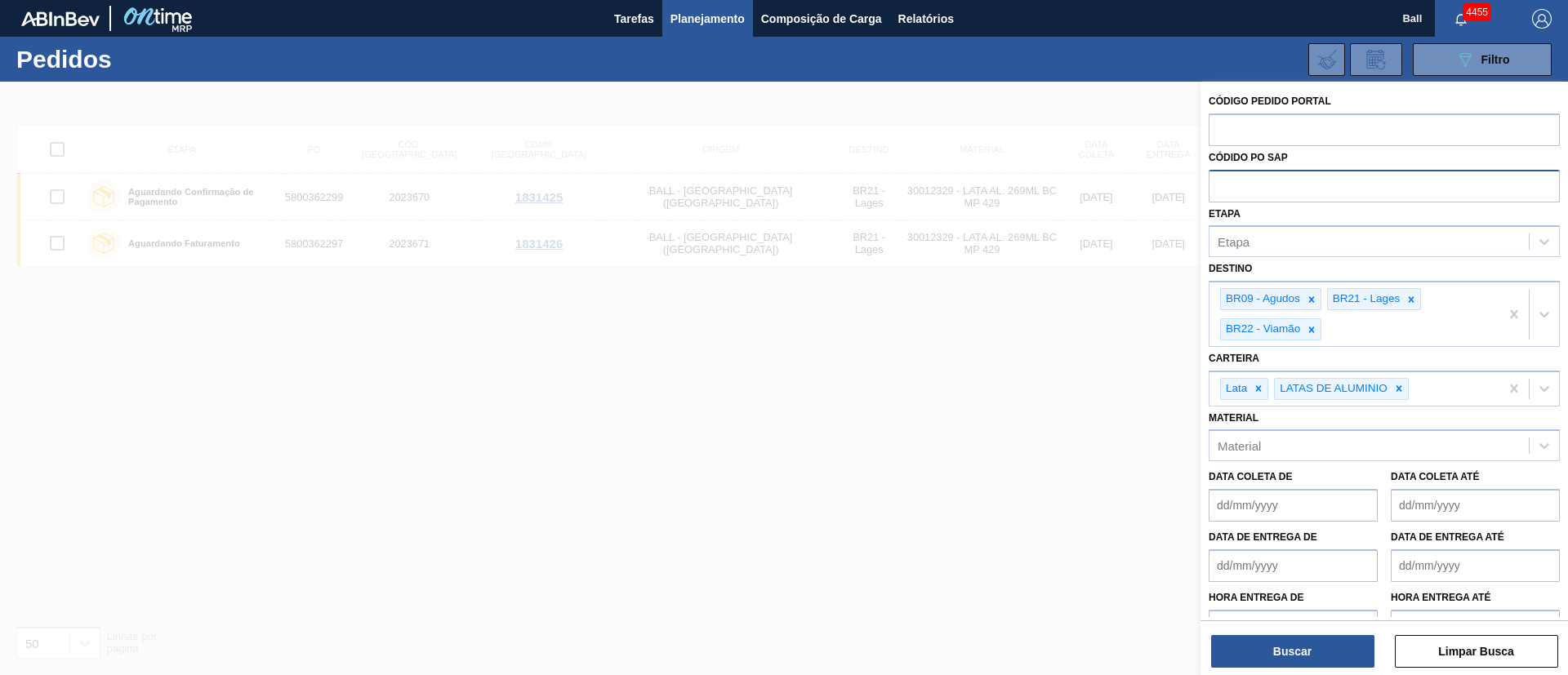
paste input "text"
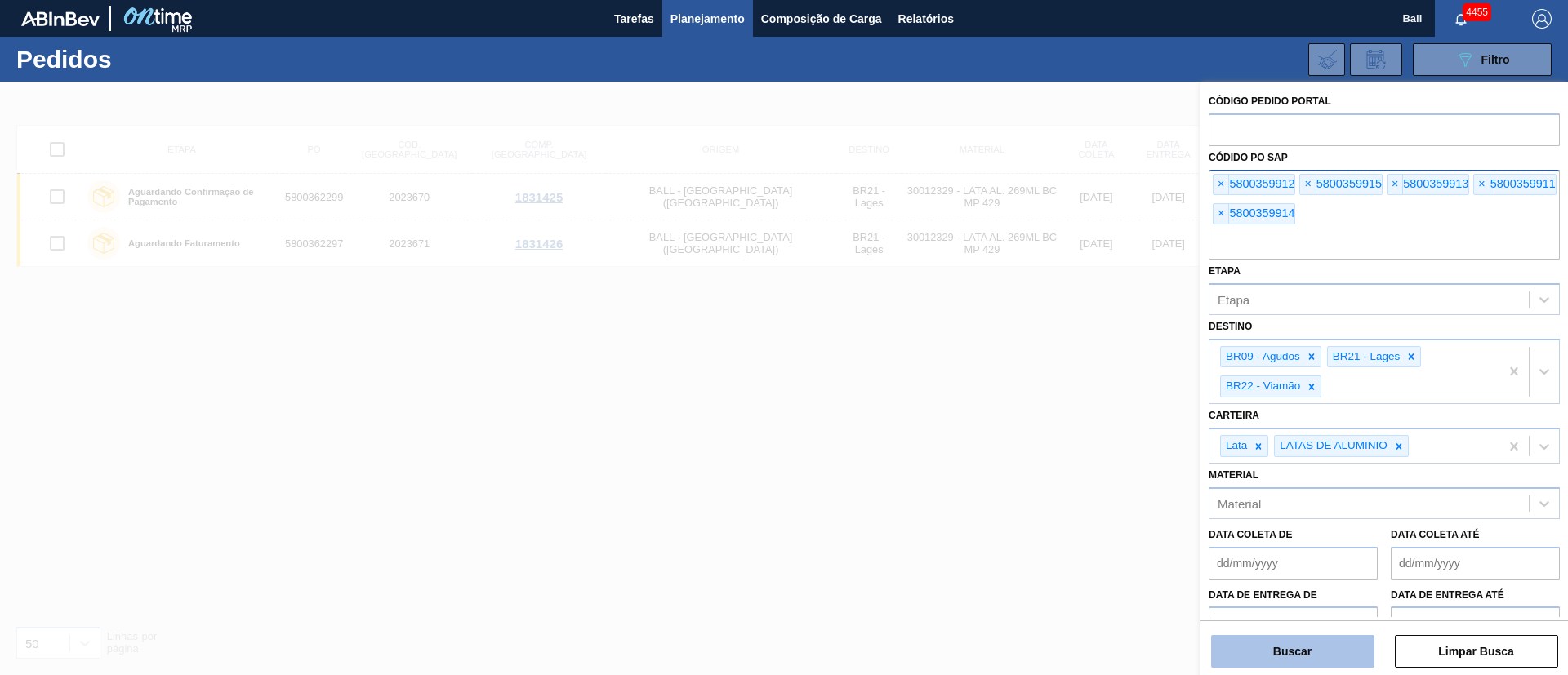
click at [1329, 653] on button "Buscar" at bounding box center [1293, 651] width 164 height 33
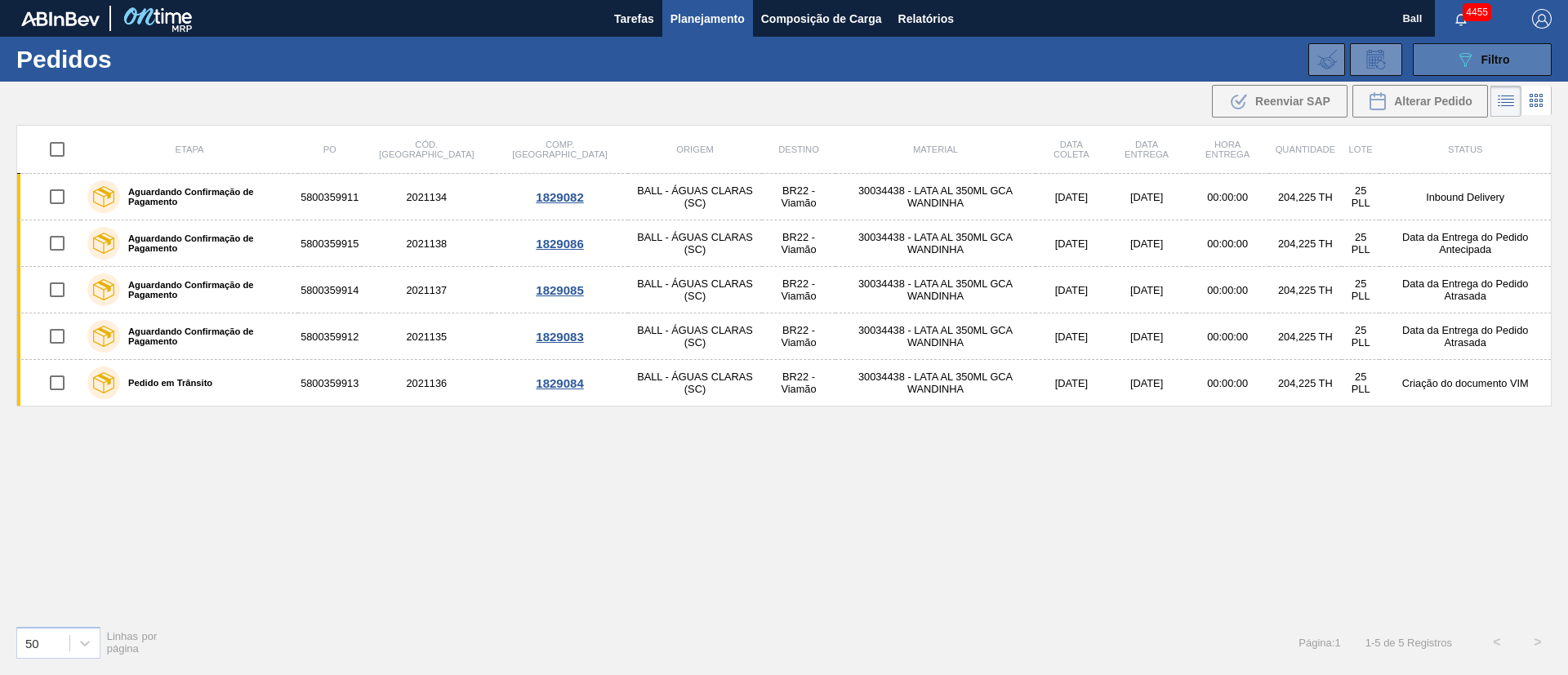
click at [1494, 69] on button "089F7B8B-B2A5-4AFE-B5C0-19BA573D28AC Filtro" at bounding box center [1482, 59] width 139 height 33
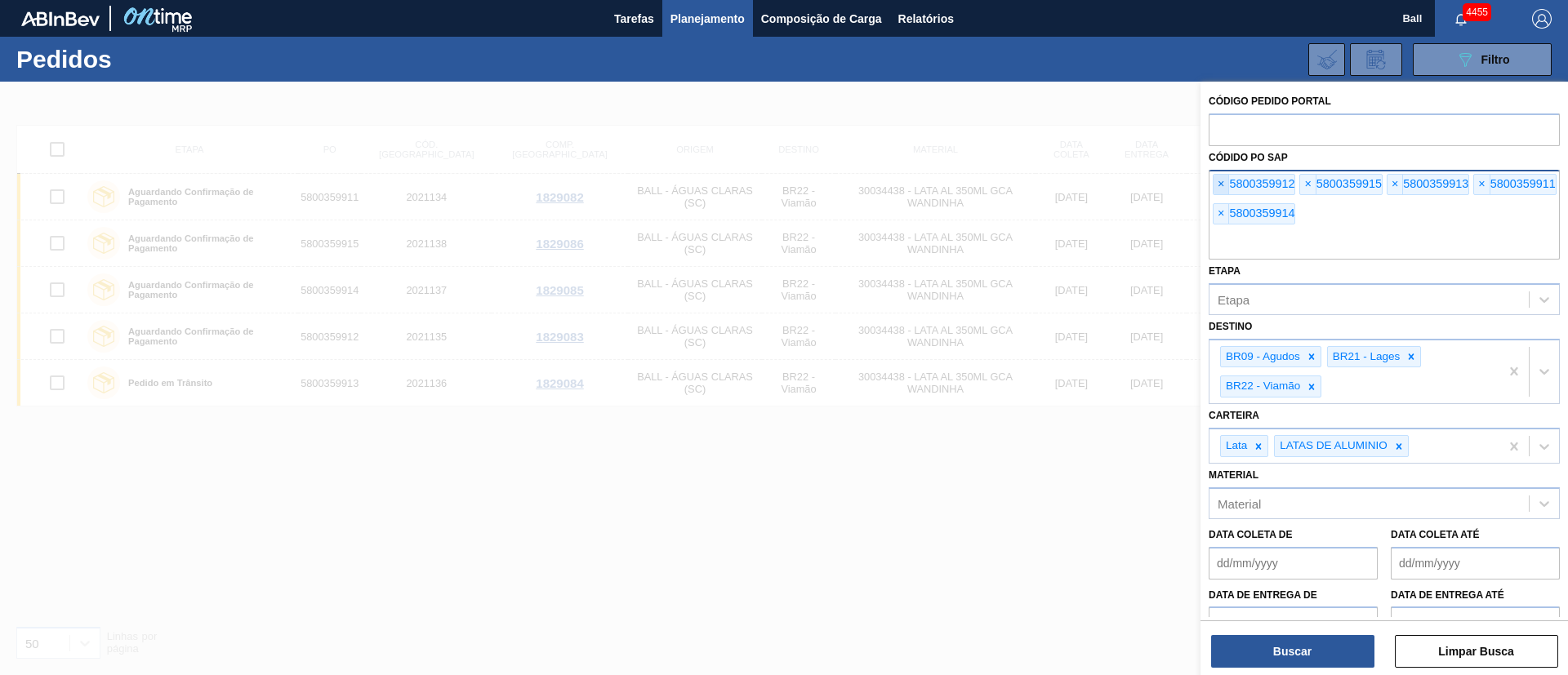
click at [1217, 187] on span "×" at bounding box center [1222, 184] width 16 height 20
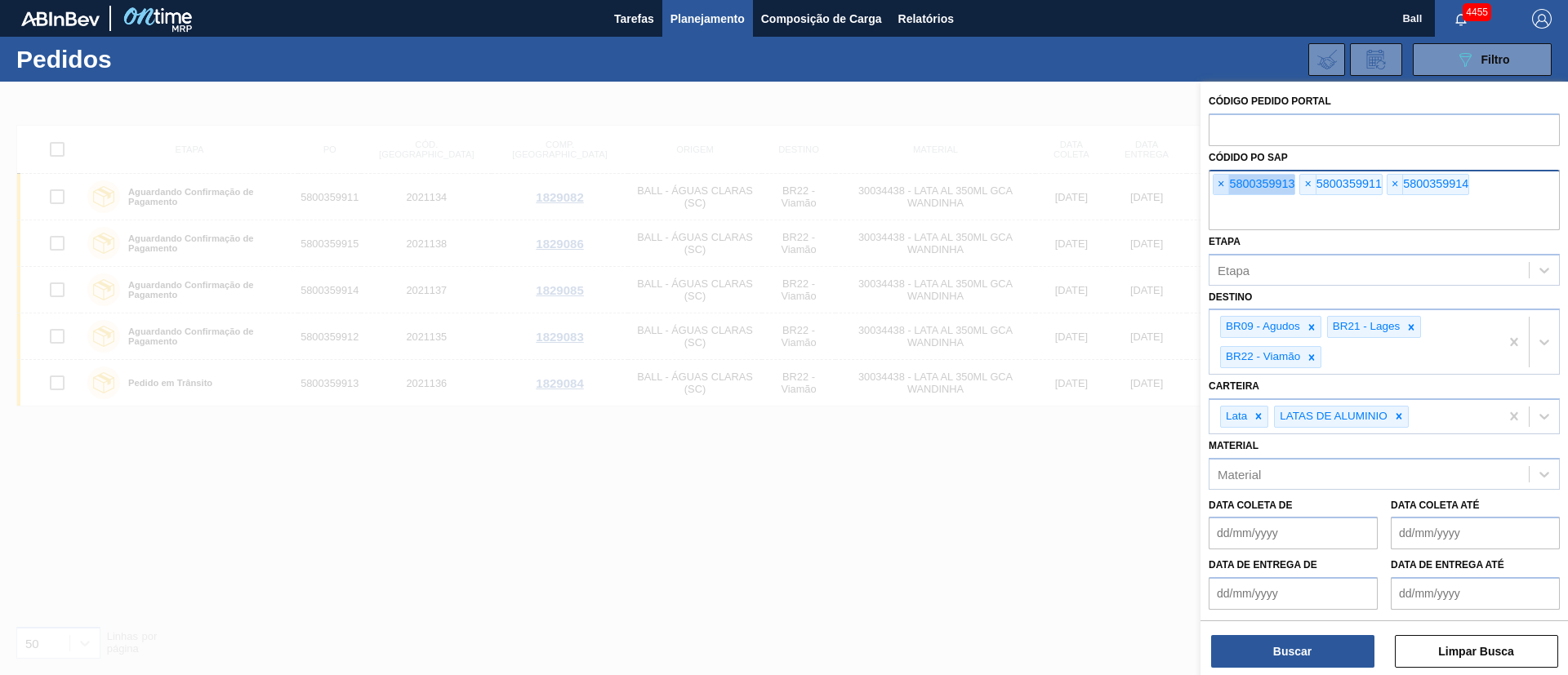
click at [1217, 187] on span "×" at bounding box center [1222, 184] width 16 height 20
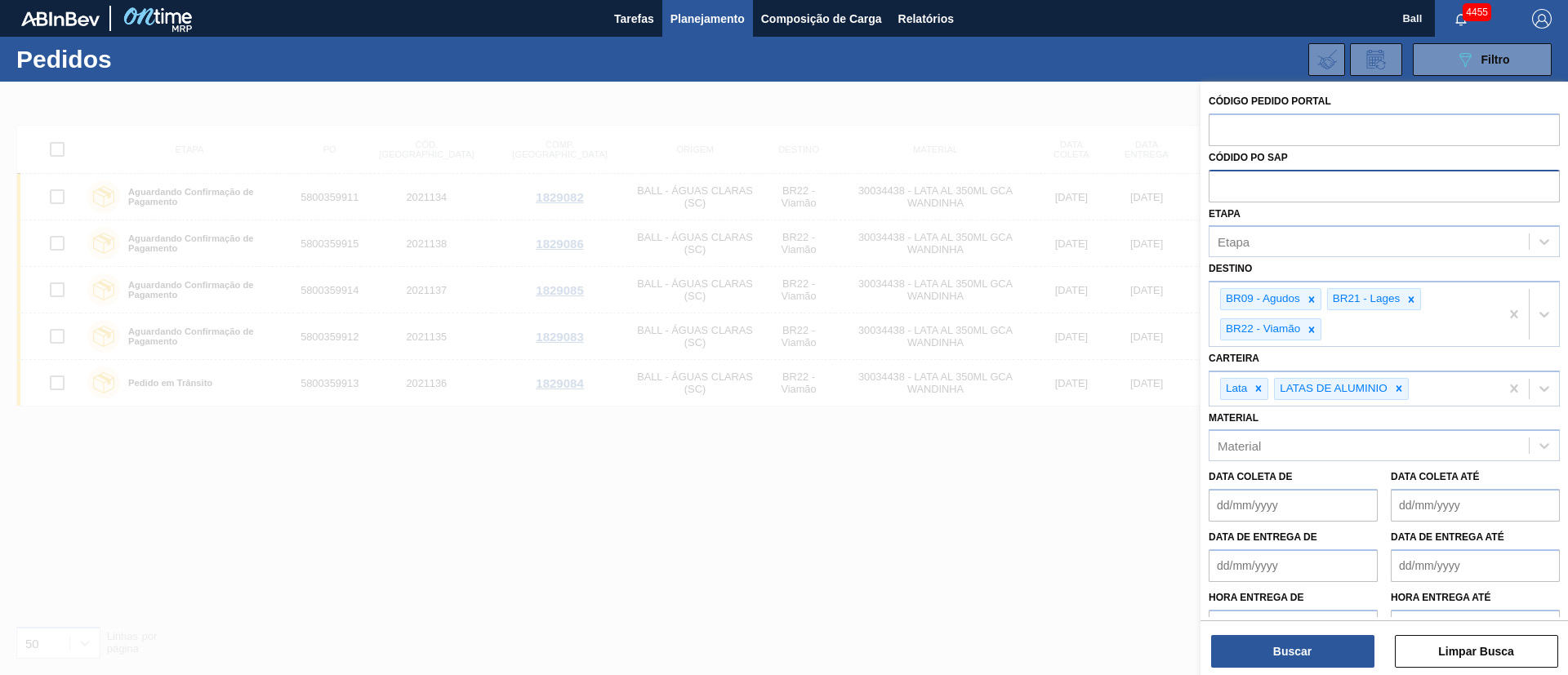
click at [1217, 187] on input "text" at bounding box center [1385, 184] width 351 height 31
paste input "5800360037"
type input "5800360037"
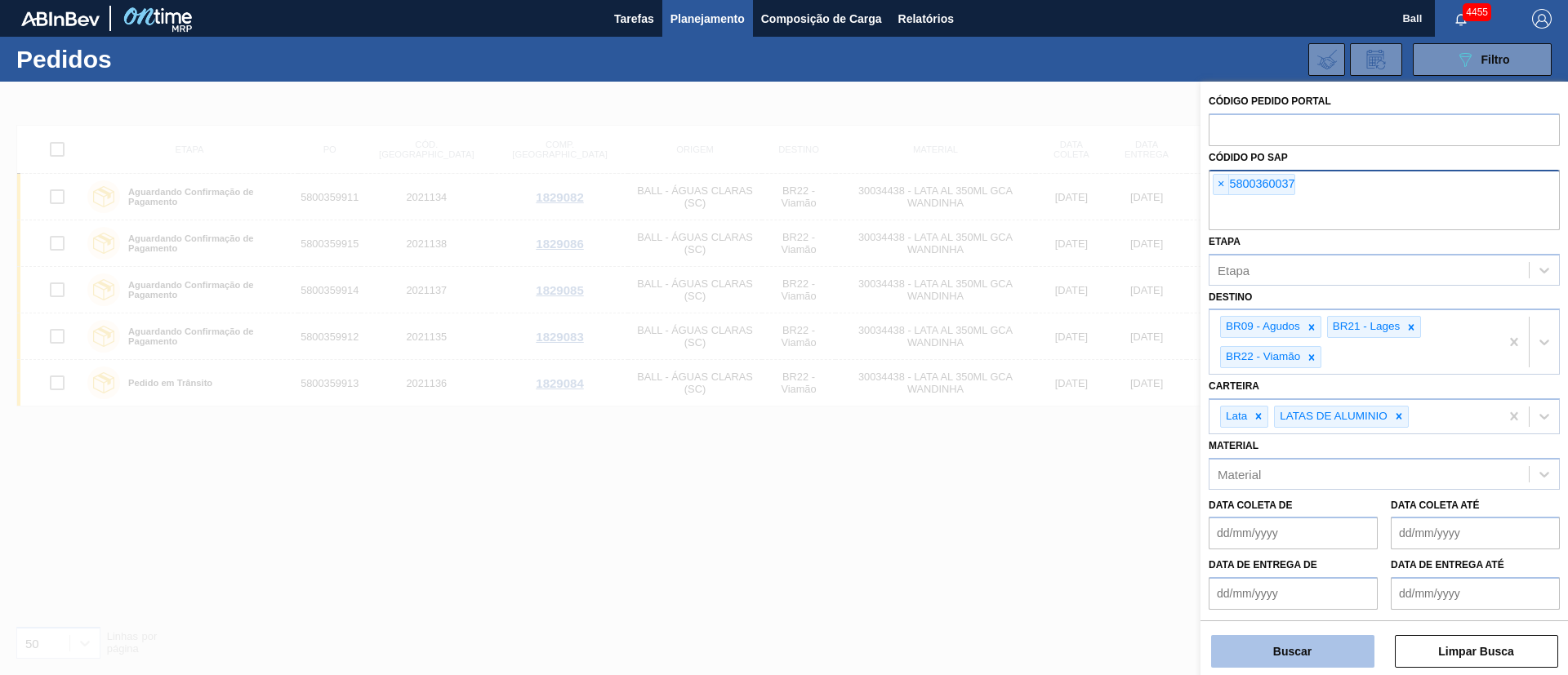
click at [1284, 643] on button "Buscar" at bounding box center [1293, 651] width 164 height 33
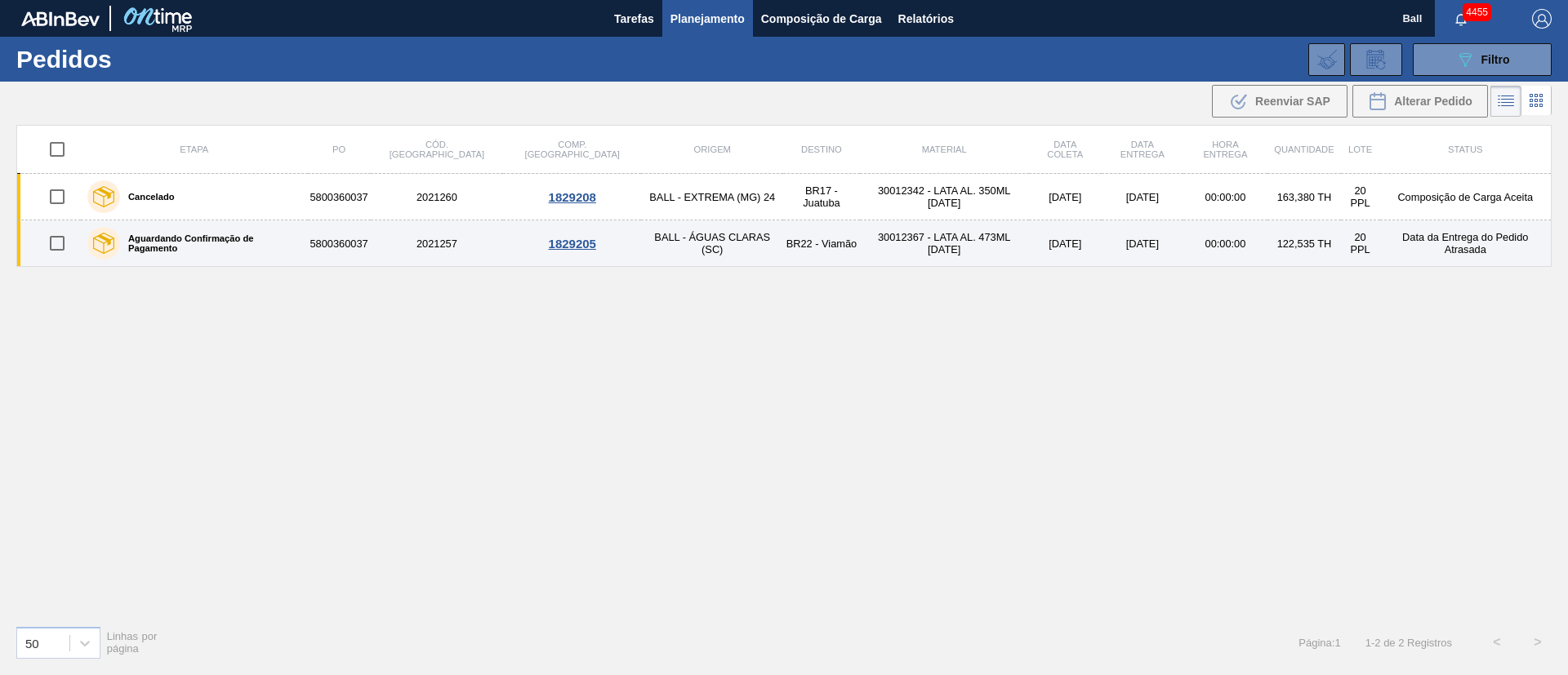
click at [784, 247] on td "BR22 - Viamão" at bounding box center [822, 243] width 77 height 46
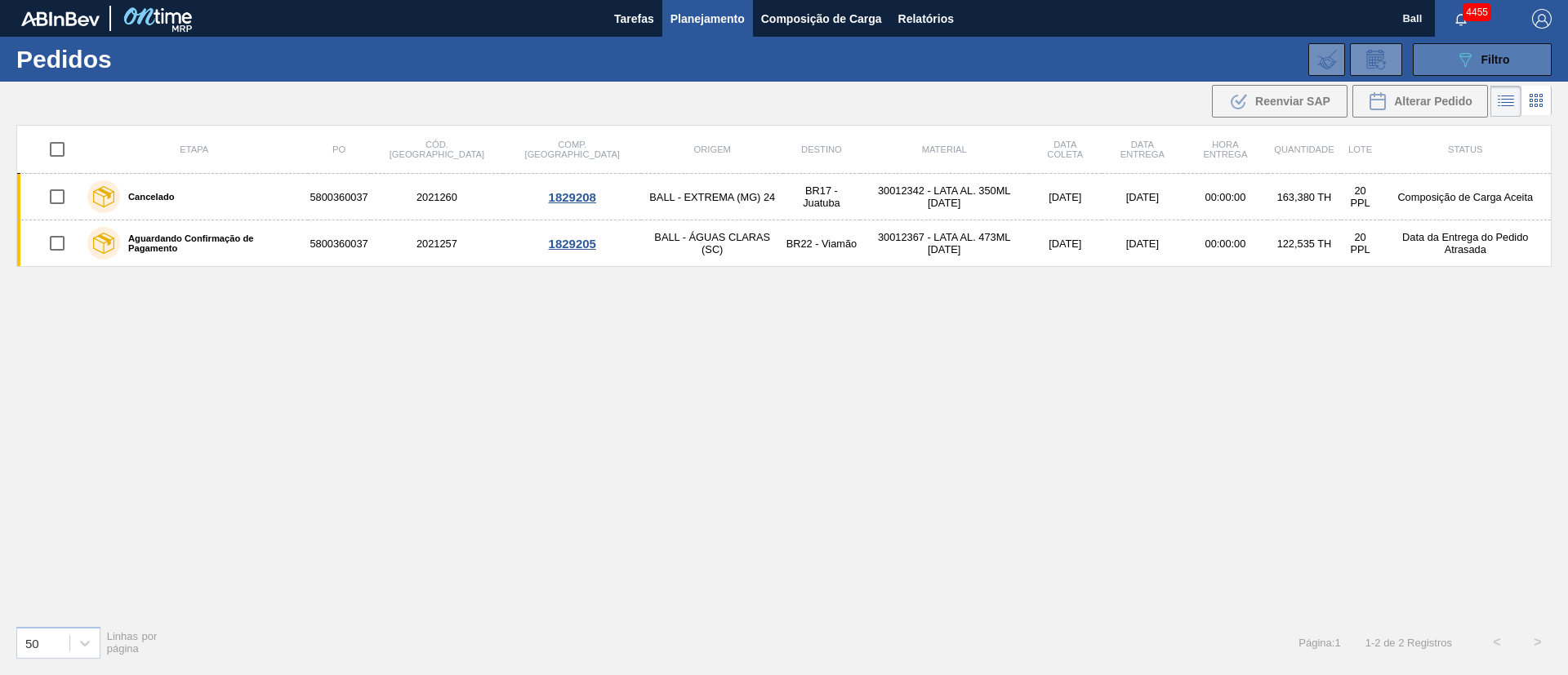
click at [1472, 67] on icon "089F7B8B-B2A5-4AFE-B5C0-19BA573D28AC" at bounding box center [1466, 60] width 20 height 20
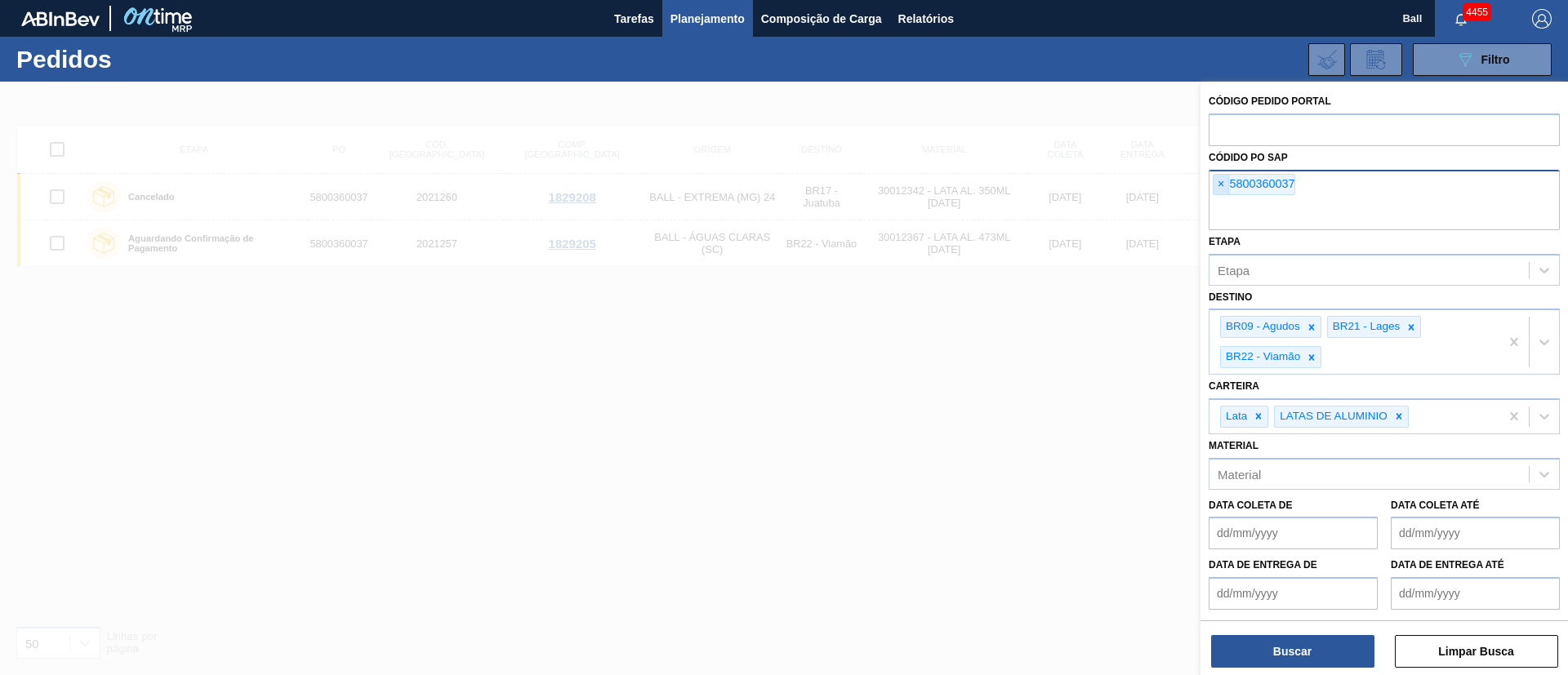
click at [1221, 189] on span "×" at bounding box center [1222, 184] width 16 height 20
paste input "text"
click at [1311, 638] on button "Buscar" at bounding box center [1293, 651] width 164 height 33
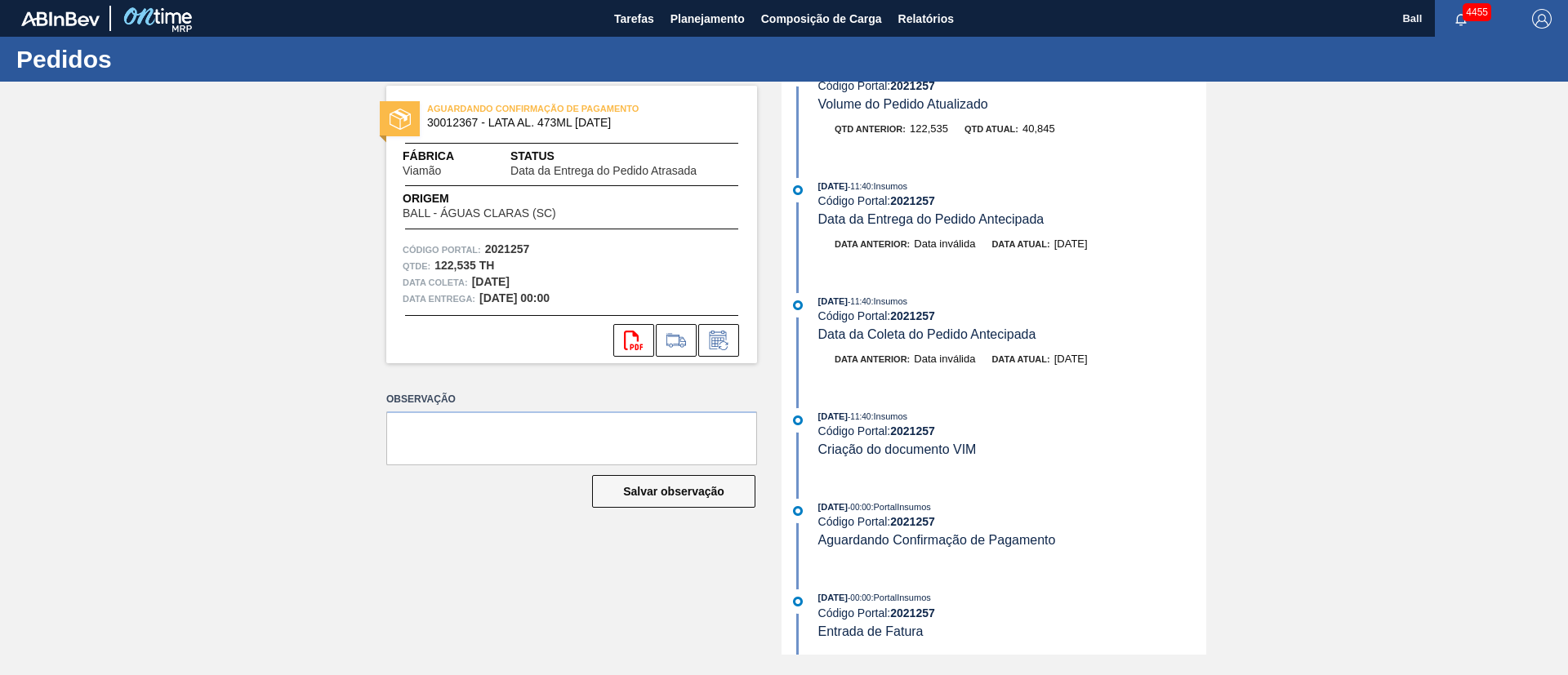
scroll to position [1974, 0]
